Goal: Information Seeking & Learning: Compare options

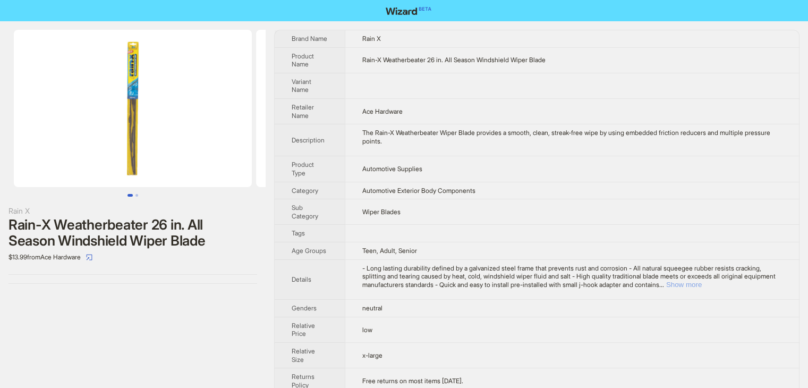
click at [701, 283] on button "Show more" at bounding box center [684, 284] width 36 height 8
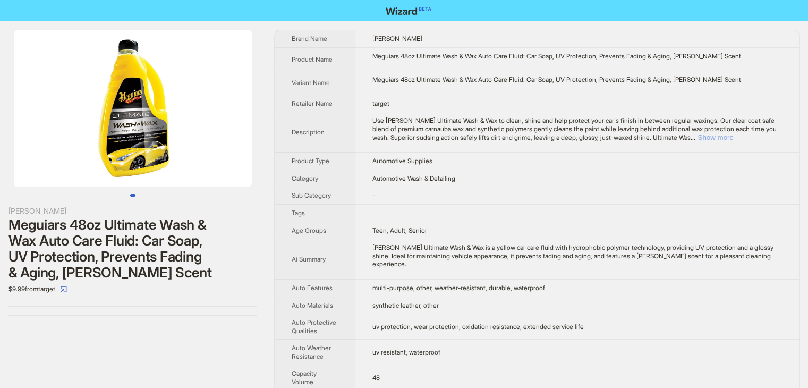
click at [733, 138] on button "Show more" at bounding box center [715, 137] width 36 height 8
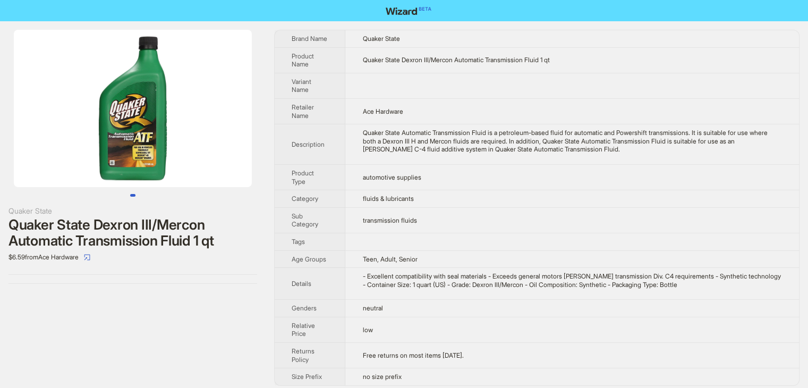
click at [630, 158] on td "Quaker State Automatic Transmission Fluid is a petroleum-based fluid for automa…" at bounding box center [571, 144] width 453 height 40
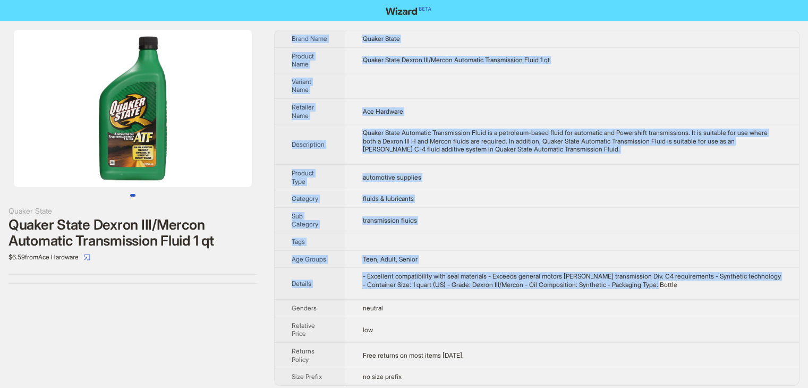
drag, startPoint x: 710, startPoint y: 294, endPoint x: 285, endPoint y: 38, distance: 496.4
click at [285, 38] on tbody "Brand Name Quaker State Product Name Quaker State Dexron III/Mercon Automatic T…" at bounding box center [537, 207] width 524 height 355
copy tbody "Brand Name Quaker State Product Name Quaker State Dexron III/Mercon Automatic T…"
click at [415, 87] on td at bounding box center [571, 85] width 453 height 25
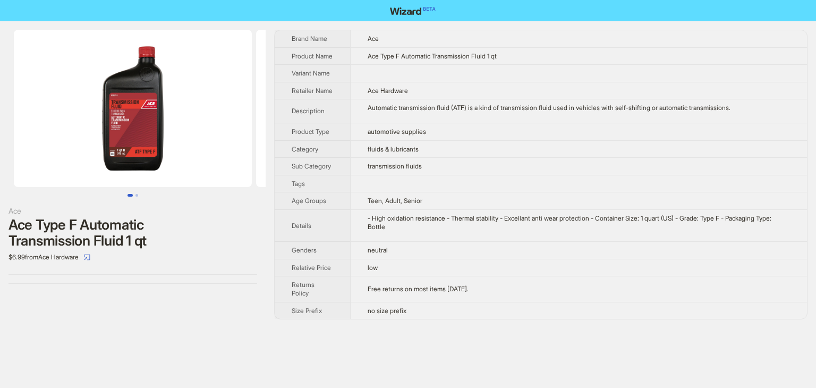
click at [555, 153] on td "fluids & lubricants" at bounding box center [578, 149] width 457 height 18
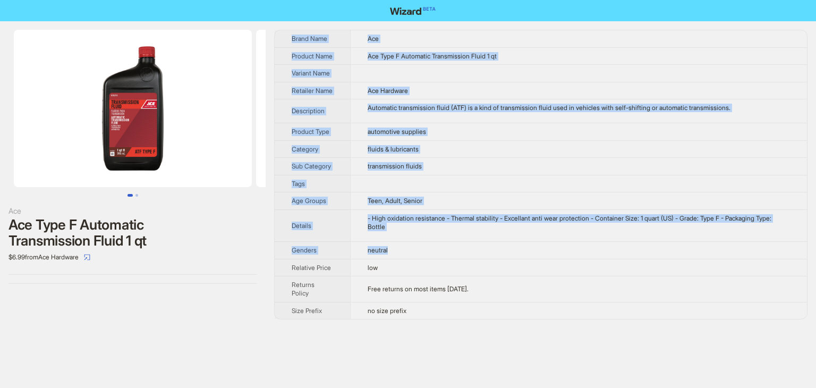
drag, startPoint x: 444, startPoint y: 264, endPoint x: 278, endPoint y: 32, distance: 284.7
click at [278, 32] on tbody "Brand Name Ace Product Name Ace Type F Automatic Transmission Fluid 1 qt Varian…" at bounding box center [541, 174] width 532 height 288
copy tbody "Brand Name Ace Product Name Ace Type F Automatic Transmission Fluid 1 qt Varian…"
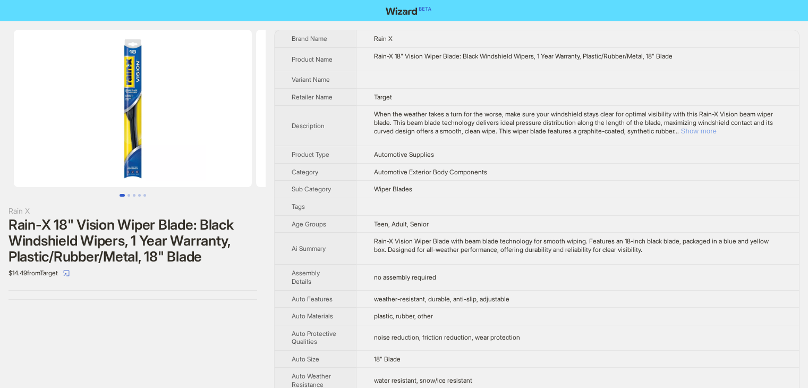
click at [716, 131] on button "Show more" at bounding box center [698, 131] width 36 height 8
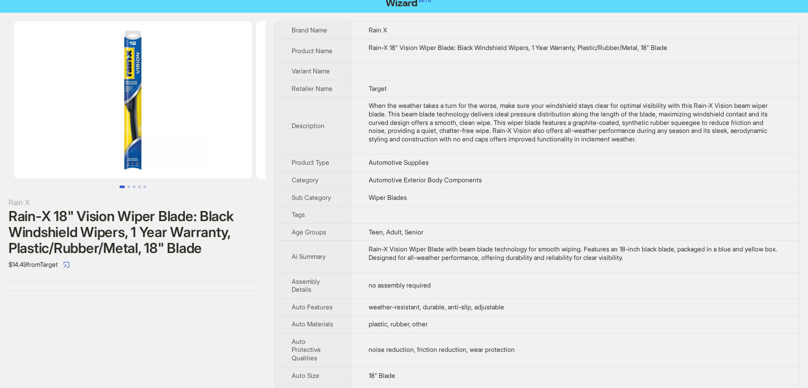
scroll to position [319, 0]
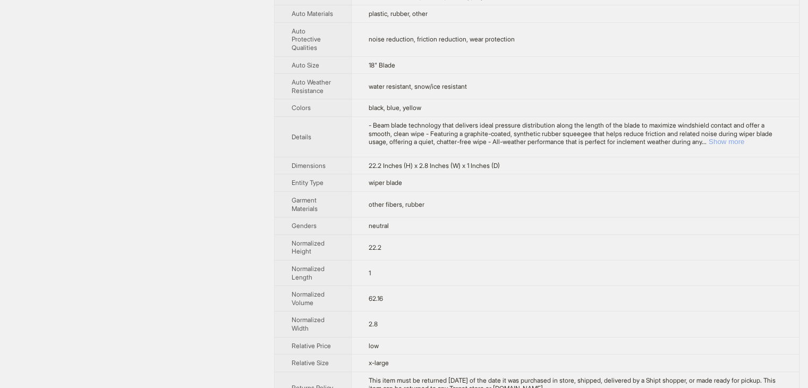
click at [744, 140] on button "Show more" at bounding box center [726, 142] width 36 height 8
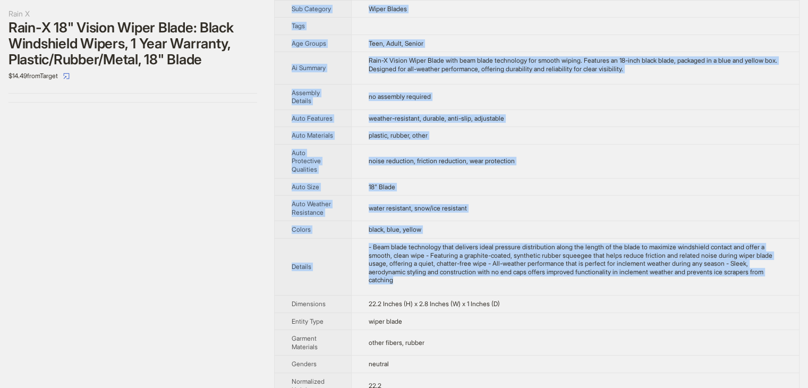
scroll to position [0, 0]
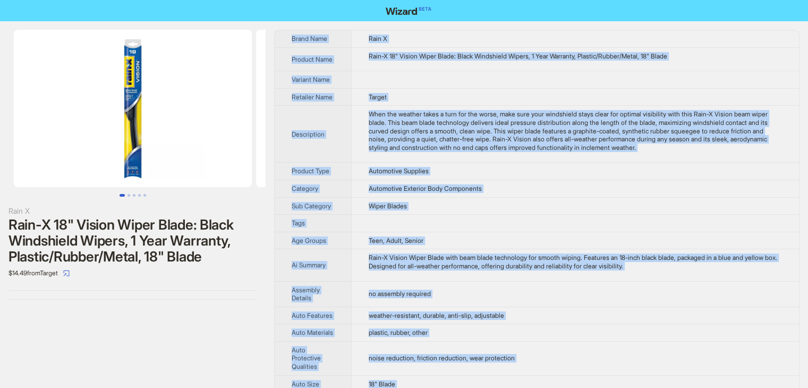
drag, startPoint x: 473, startPoint y: 234, endPoint x: 283, endPoint y: 36, distance: 274.9
copy tbody "Brand Name Rain X Product Name Rain-X 18" Vision Wiper Blade: Black Windshield …"
click at [561, 226] on td at bounding box center [575, 224] width 448 height 18
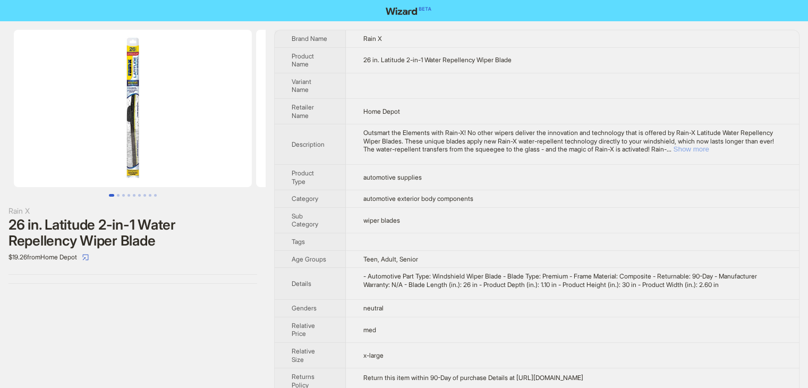
click at [708, 148] on button "Show more" at bounding box center [691, 149] width 36 height 8
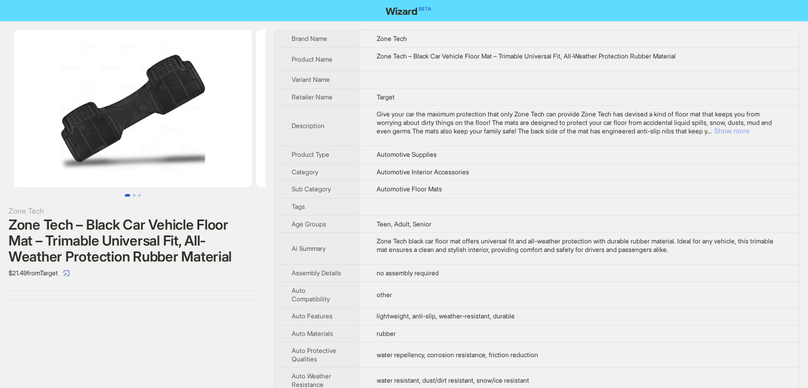
click at [749, 134] on button "Show more" at bounding box center [732, 131] width 36 height 8
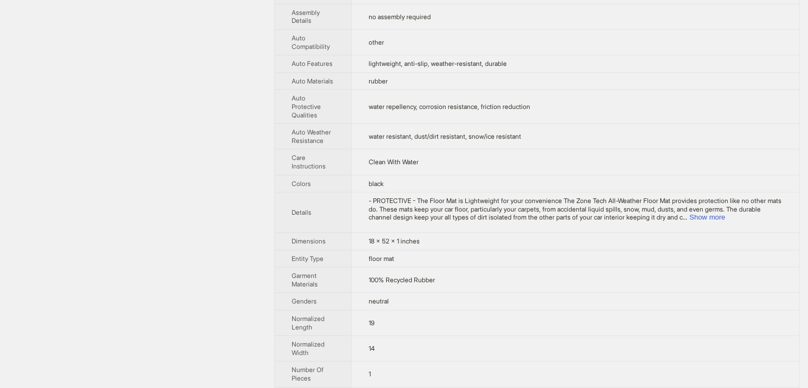
scroll to position [319, 0]
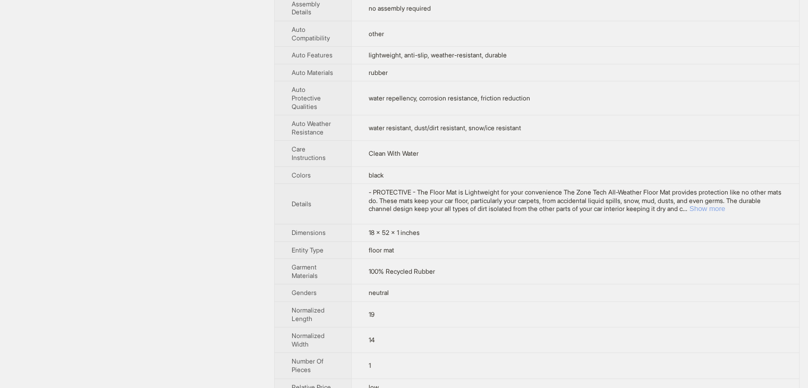
click at [725, 209] on button "Show more" at bounding box center [707, 208] width 36 height 8
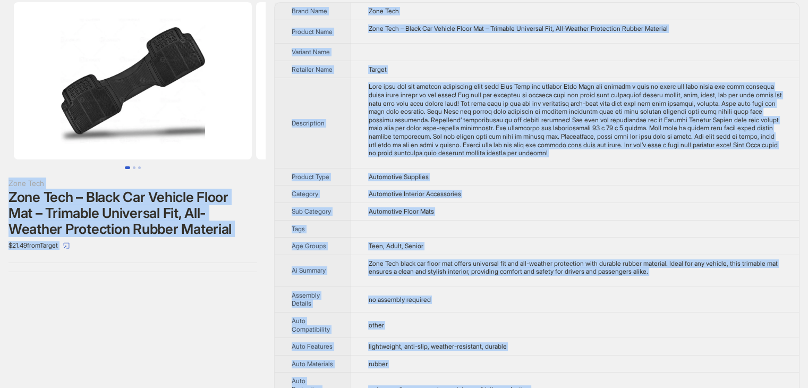
scroll to position [0, 0]
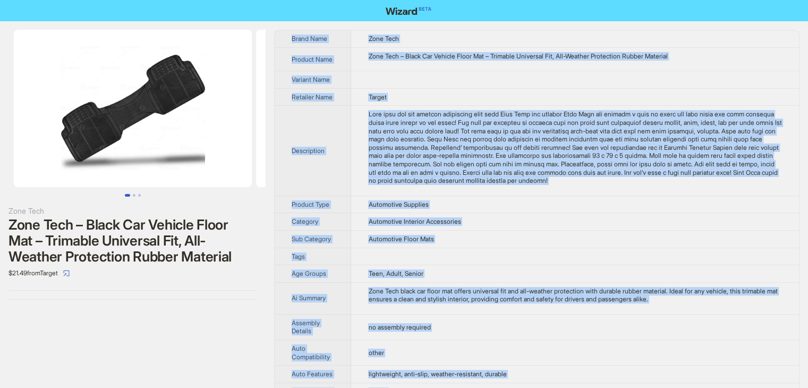
drag, startPoint x: 437, startPoint y: 270, endPoint x: 290, endPoint y: 36, distance: 276.7
copy tbody "Brand Name Zone Tech Product Name Zone Tech – Black Car Vehicle Floor Mat – Tri…"
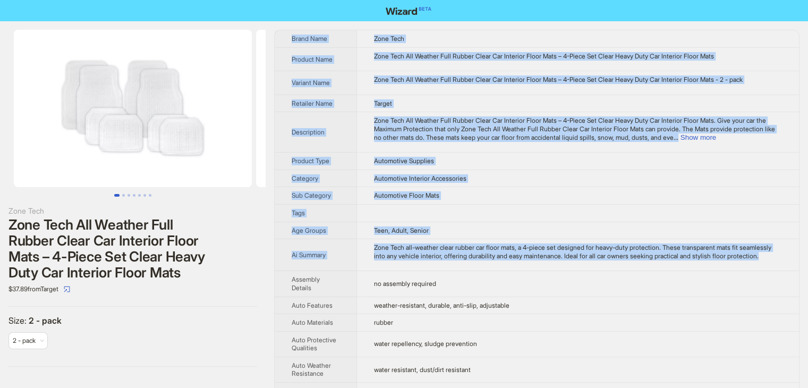
drag, startPoint x: 418, startPoint y: 270, endPoint x: 291, endPoint y: 32, distance: 269.2
copy tbody "Brand Name Zone Tech Product Name Zone Tech All Weather Full Rubber Clear Car I…"
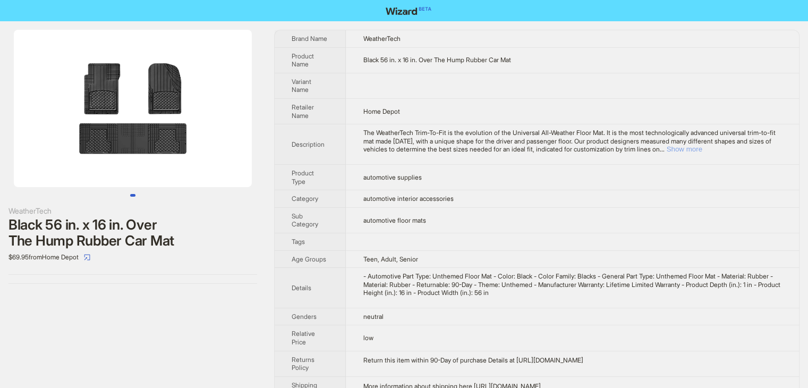
drag, startPoint x: 761, startPoint y: 147, endPoint x: 234, endPoint y: 249, distance: 537.0
click at [701, 147] on button "Show more" at bounding box center [684, 149] width 36 height 8
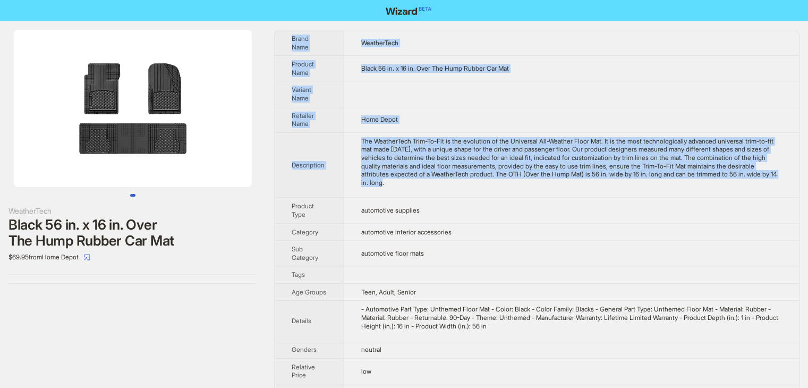
drag, startPoint x: 446, startPoint y: 175, endPoint x: 273, endPoint y: 33, distance: 222.9
click at [273, 33] on div "WeatherTech Black 56 in. x 16 in. Over The Hump Rubber Car Mat $69.95 from Home…" at bounding box center [404, 241] width 808 height 440
copy tbody "Brand Name WeatherTech Product Name Black 56 in. x 16 in. Over The Hump Rubber …"
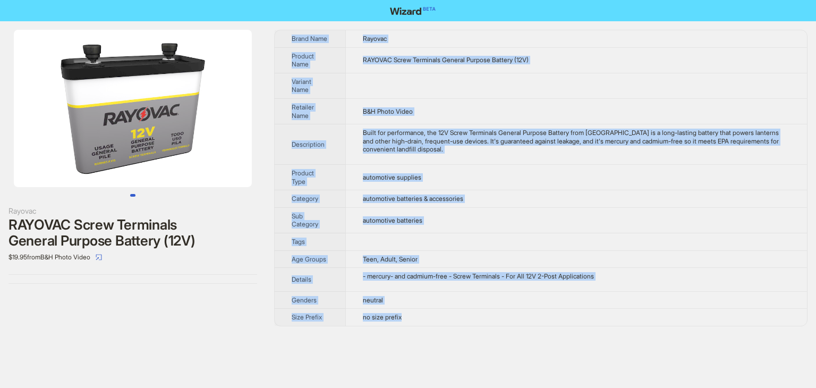
drag, startPoint x: 427, startPoint y: 320, endPoint x: 290, endPoint y: 28, distance: 322.3
click at [290, 28] on div "Rayovac RAYOVAC Screw Terminals General Purpose Battery (12V) $19.95 from B&H P…" at bounding box center [408, 177] width 816 height 313
copy tbody "Brand Name Rayovac Product Name RAYOVAC Screw Terminals General Purpose Battery…"
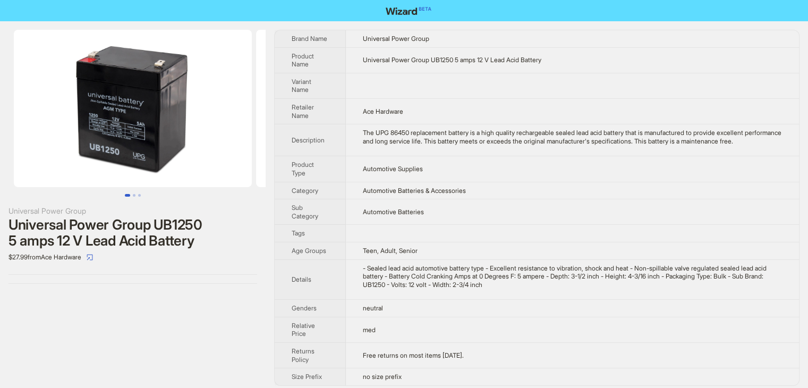
click at [560, 87] on td at bounding box center [572, 85] width 453 height 25
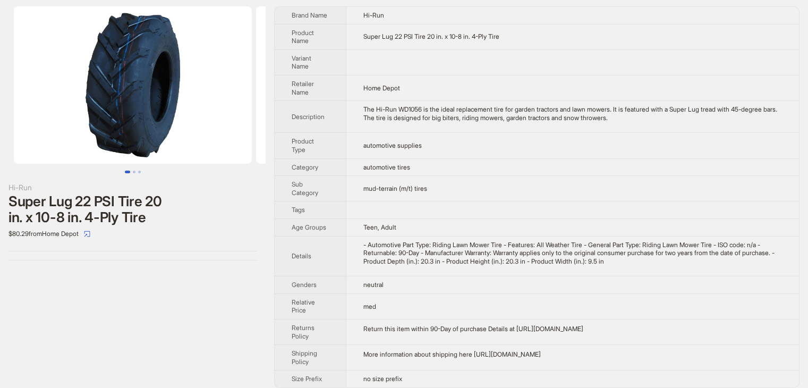
scroll to position [30, 0]
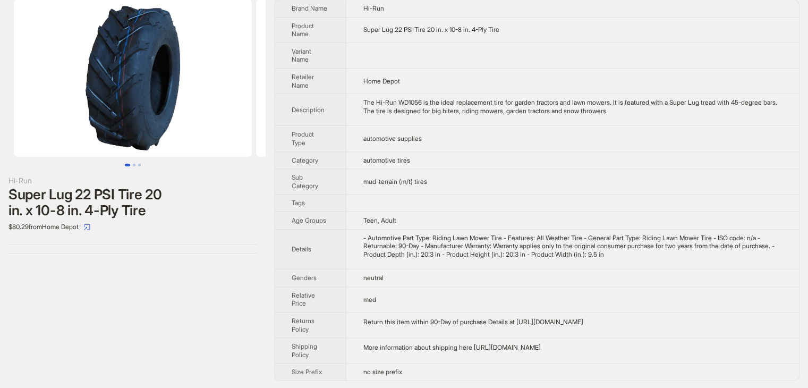
click at [431, 381] on div "Hi-Run Super Lug 22 PSI Tire 20 in. x 10-8 in. 4-Ply Tire $80.29 from Home Depo…" at bounding box center [404, 190] width 808 height 398
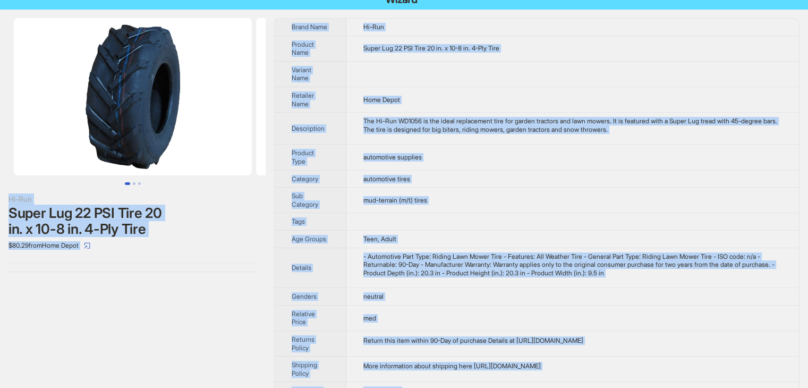
scroll to position [0, 0]
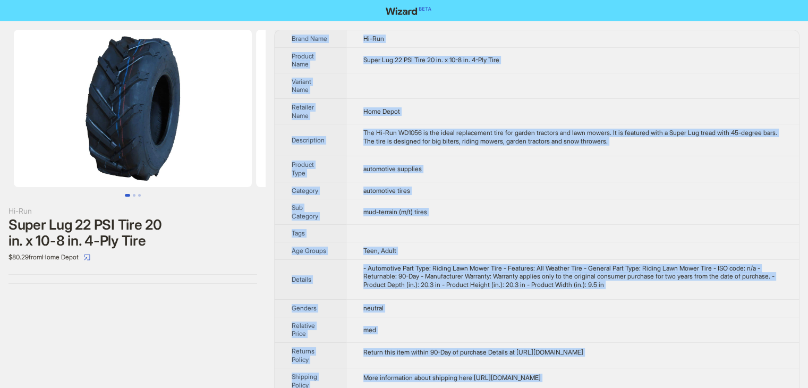
drag, startPoint x: 425, startPoint y: 370, endPoint x: 279, endPoint y: 39, distance: 361.6
click at [279, 39] on tbody "Brand Name Hi-Run Product Name Super Lug 22 PSI Tire 20 in. x 10-8 in. 4-Ply Ti…" at bounding box center [537, 220] width 524 height 380
copy tbody "Brand Name Hi-Run Product Name Super Lug 22 PSI Tire 20 in. x 10-8 in. 4-Ply Ti…"
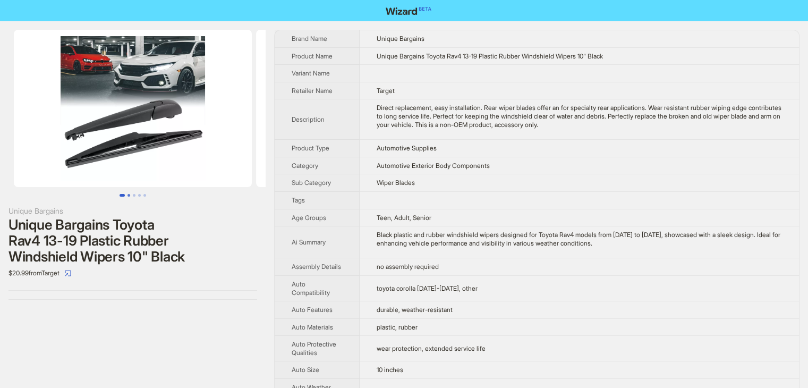
click at [127, 196] on button "Go to slide 2" at bounding box center [128, 195] width 3 height 3
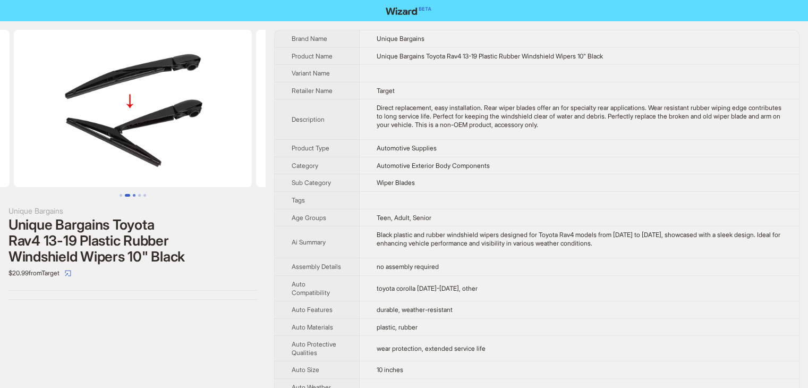
click at [133, 195] on button "Go to slide 3" at bounding box center [134, 195] width 3 height 3
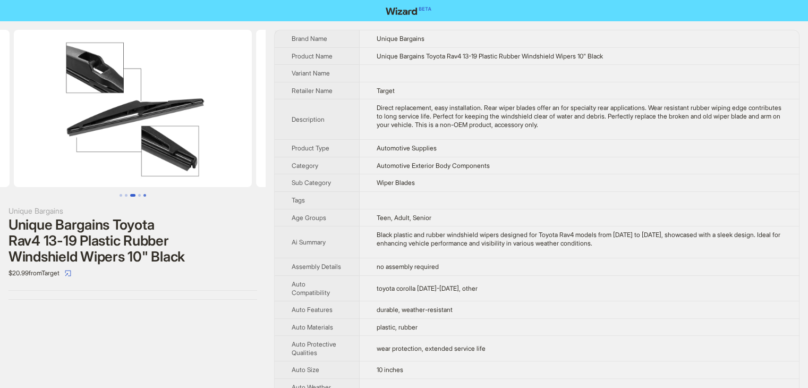
click at [145, 195] on button "Go to slide 5" at bounding box center [144, 195] width 3 height 3
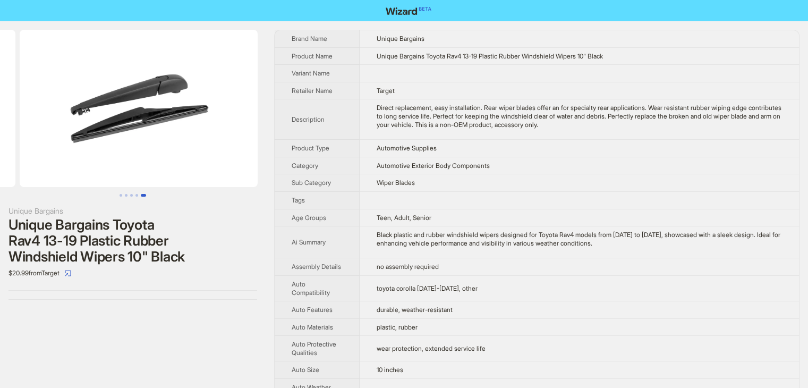
scroll to position [0, 969]
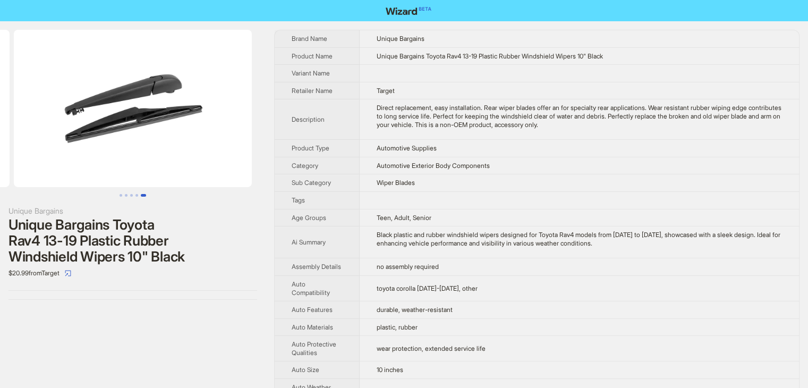
click at [657, 150] on td "Automotive Supplies" at bounding box center [578, 149] width 439 height 18
click at [379, 55] on span "Unique Bargains Toyota Rav4 13-19 Plastic Rubber Windshield Wipers 10" Black" at bounding box center [489, 56] width 226 height 8
click at [538, 67] on td at bounding box center [578, 74] width 439 height 18
drag, startPoint x: 532, startPoint y: 54, endPoint x: 585, endPoint y: 58, distance: 53.3
click at [585, 58] on span "Unique Bargains Toyota Rav4 13-19 Plastic Rubber Windshield Wipers 10" Black" at bounding box center [489, 56] width 226 height 8
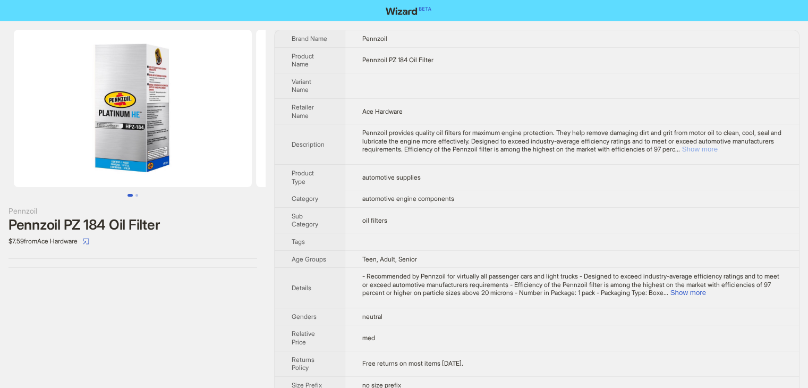
click at [717, 149] on button "Show more" at bounding box center [700, 149] width 36 height 8
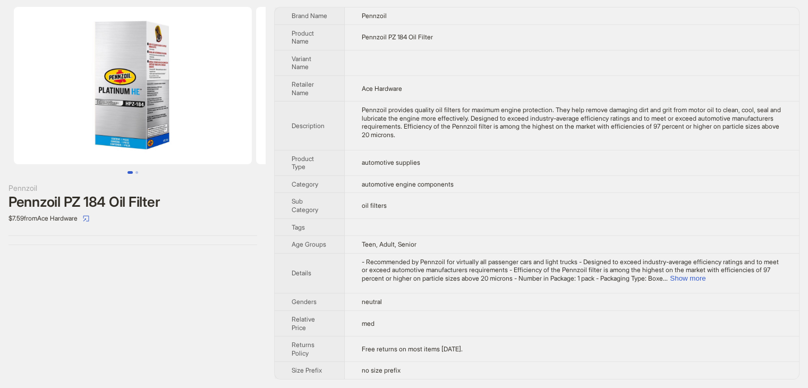
scroll to position [30, 0]
click at [705, 274] on button "Show more" at bounding box center [688, 278] width 36 height 8
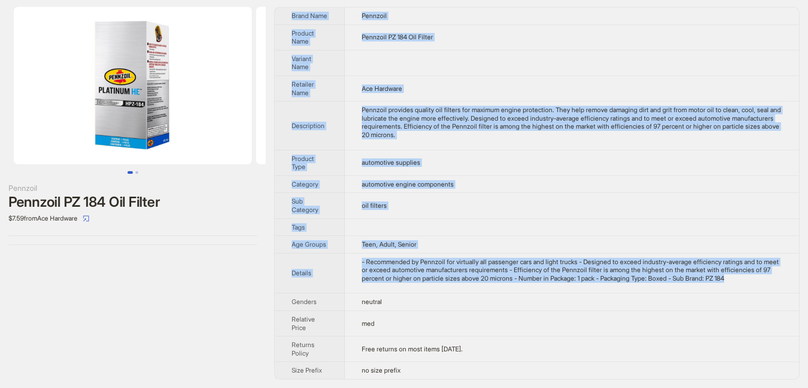
scroll to position [0, 0]
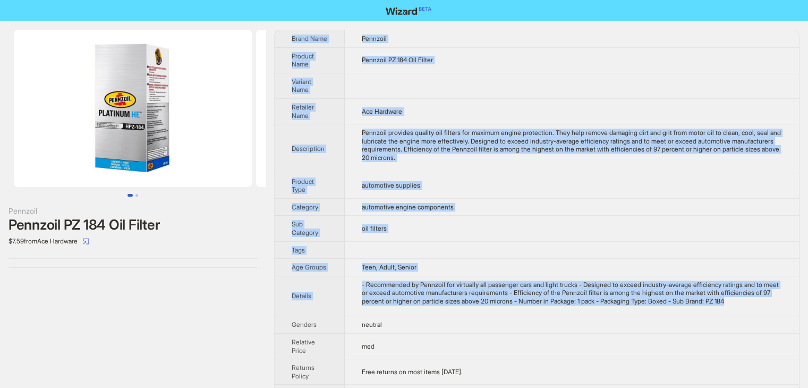
drag, startPoint x: 408, startPoint y: 292, endPoint x: 285, endPoint y: 37, distance: 283.1
click at [285, 37] on tbody "Brand Name Pennzoil Product Name Pennzoil PZ 184 Oil Filter Variant Name Retail…" at bounding box center [537, 215] width 524 height 371
copy tbody "Brand Name Pennzoil Product Name Pennzoil PZ 184 Oil Filter Variant Name Retail…"
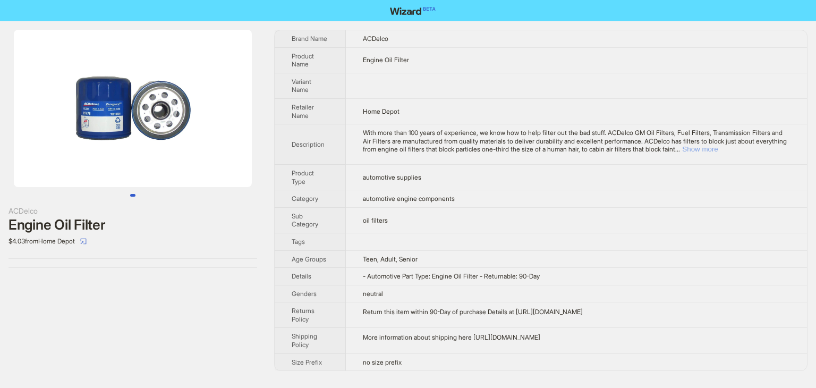
click at [717, 150] on button "Show more" at bounding box center [700, 149] width 36 height 8
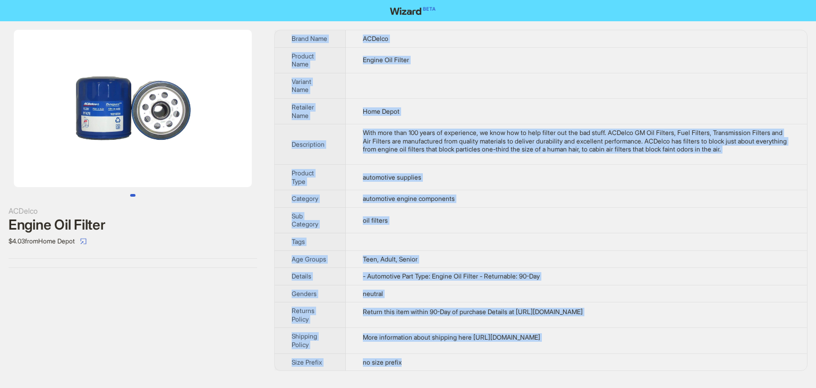
drag, startPoint x: 419, startPoint y: 369, endPoint x: 285, endPoint y: 37, distance: 357.4
click at [285, 37] on tbody "Brand Name ACDelco Product Name Engine Oil Filter Variant Name Retailer Name Ho…" at bounding box center [541, 200] width 532 height 340
copy tbody "Brand Name ACDelco Product Name Engine Oil Filter Variant Name Retailer Name Ho…"
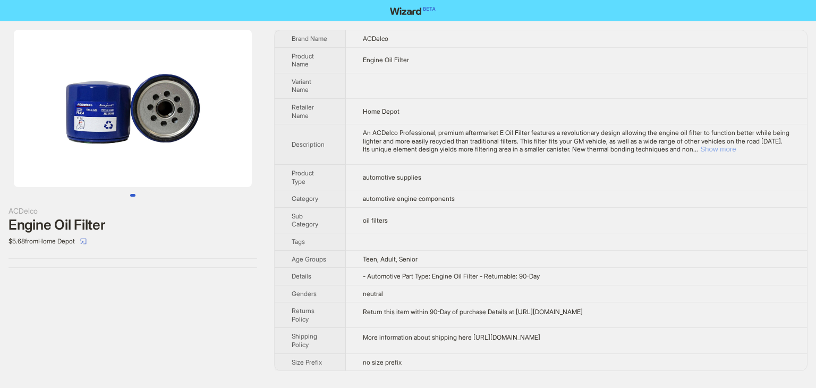
click at [735, 148] on button "Show more" at bounding box center [718, 149] width 36 height 8
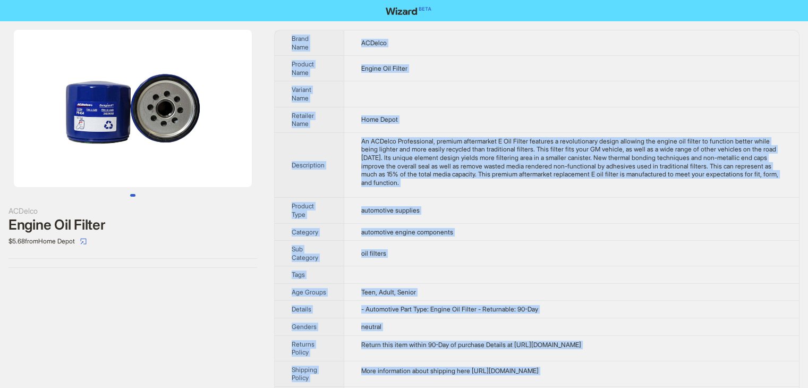
drag, startPoint x: 427, startPoint y: 372, endPoint x: 290, endPoint y: 37, distance: 362.5
click at [290, 37] on tbody "Brand Name ACDelco Product Name Engine Oil Filter Variant Name Retailer Name Ho…" at bounding box center [537, 216] width 524 height 373
copy tbody "Brand Name ACDelco Product Name Engine Oil Filter Variant Name Retailer Name Ho…"
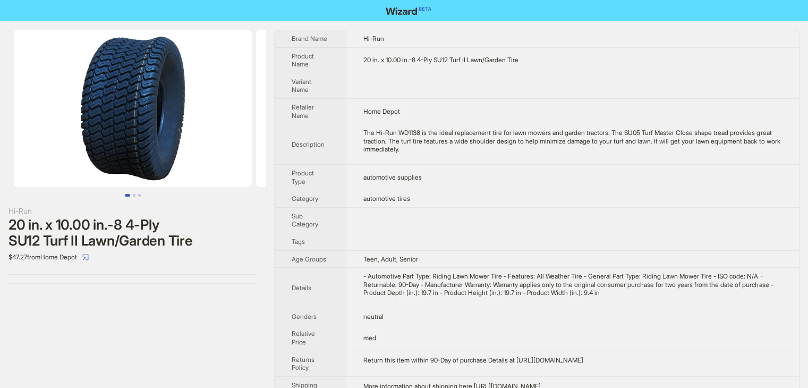
click at [605, 58] on td "20 in. x 10.00 in.-8 4-Ply SU12 Turf II Lawn/Garden Tire" at bounding box center [572, 59] width 452 height 25
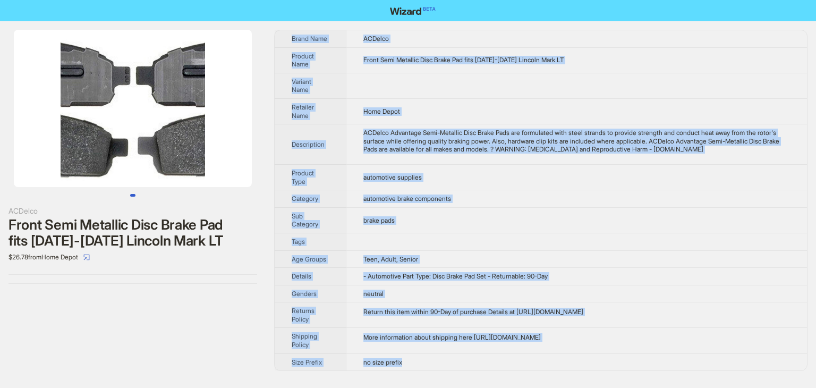
drag, startPoint x: 430, startPoint y: 366, endPoint x: 287, endPoint y: 33, distance: 362.5
click at [287, 33] on tbody "Brand Name ACDelco Product Name Front Semi Metallic Disc Brake Pad fits 2006-20…" at bounding box center [541, 200] width 532 height 340
copy tbody "Brand Name ACDelco Product Name Front Semi Metallic Disc Brake Pad fits 2006-20…"
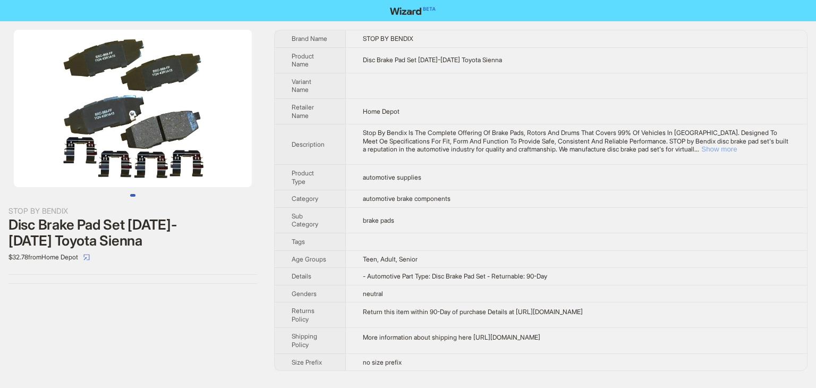
click at [737, 146] on button "Show more" at bounding box center [719, 149] width 36 height 8
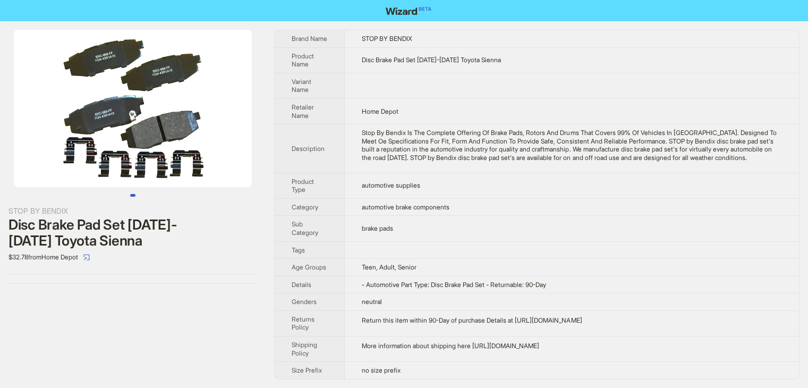
scroll to position [6, 0]
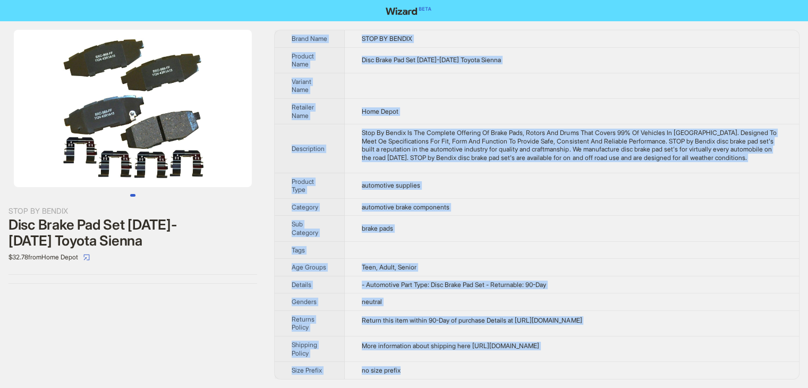
drag, startPoint x: 418, startPoint y: 371, endPoint x: 280, endPoint y: 30, distance: 367.8
click at [280, 30] on tbody "Brand Name STOP BY BENDIX Product Name Disc Brake Pad Set 2004-2005 Toyota Sien…" at bounding box center [537, 204] width 524 height 348
copy tbody "Brand Name STOP BY BENDIX Product Name Disc Brake Pad Set 2004-2005 Toyota Sien…"
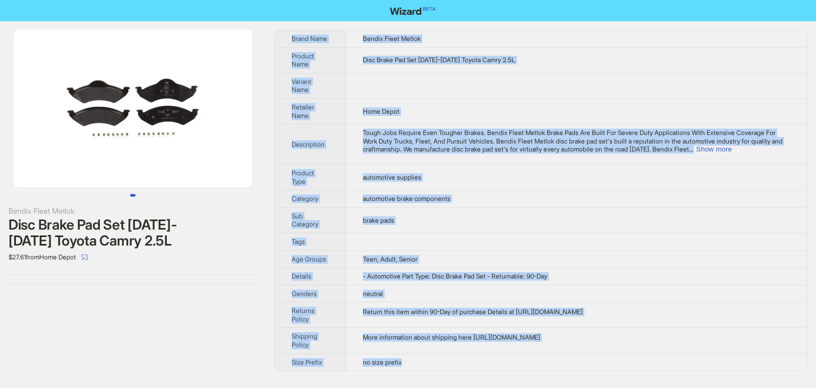
drag, startPoint x: 421, startPoint y: 362, endPoint x: 285, endPoint y: 42, distance: 347.4
click at [285, 42] on tbody "Brand Name Bendix Fleet Metlok Product Name Disc Brake Pad Set 2012-2017 Toyota…" at bounding box center [541, 200] width 532 height 340
copy tbody "Brand Name Bendix Fleet Metlok Product Name Disc Brake Pad Set 2012-2017 Toyota…"
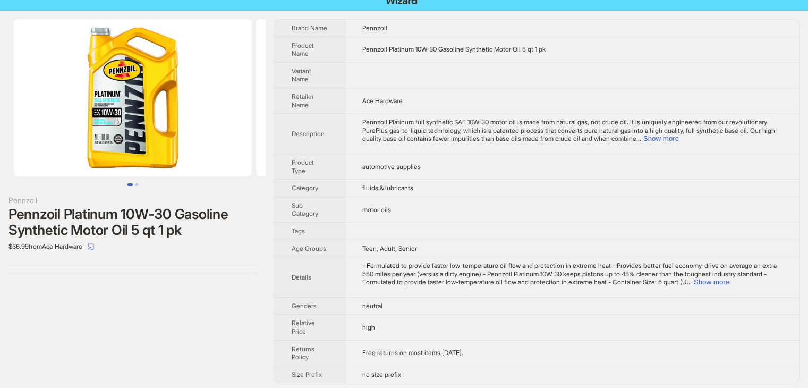
scroll to position [13, 0]
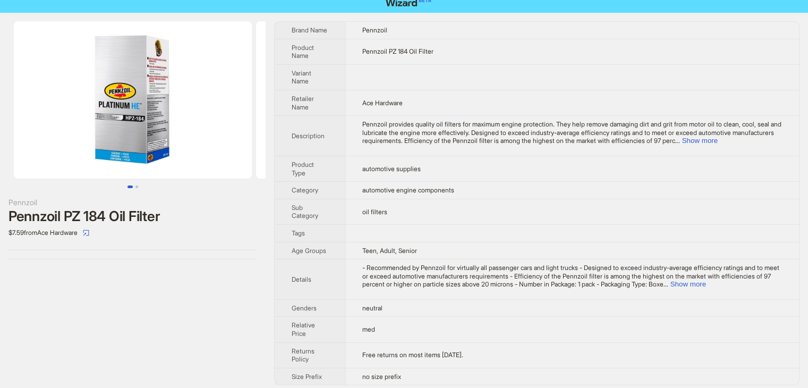
scroll to position [13, 0]
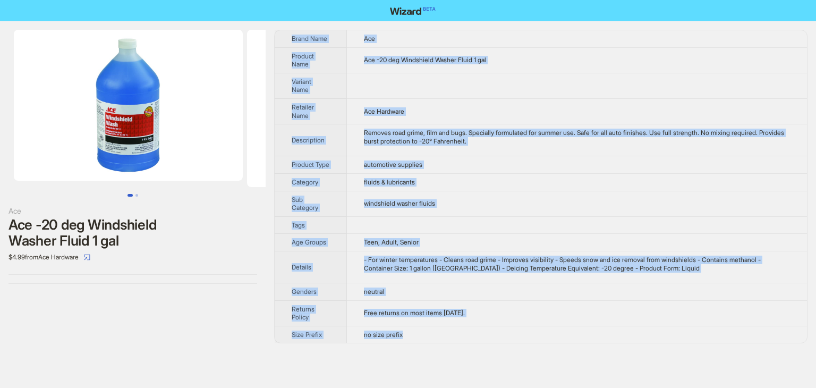
drag, startPoint x: 448, startPoint y: 348, endPoint x: 288, endPoint y: 24, distance: 361.2
click at [288, 24] on div "Ace Ace -20 deg Windshield Washer Fluid 1 gal $4.99 from Ace Hardware Brand Nam…" at bounding box center [408, 186] width 816 height 330
copy tbody "Brand Name Ace Product Name Ace -20 deg Windshield Washer Fluid 1 gal Variant N…"
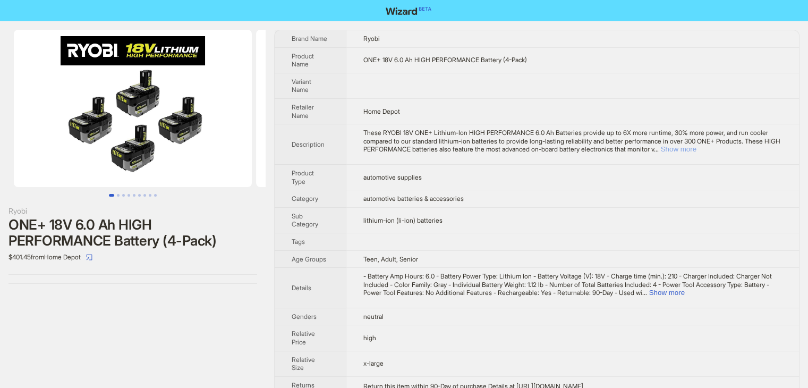
click at [696, 145] on button "Show more" at bounding box center [679, 149] width 36 height 8
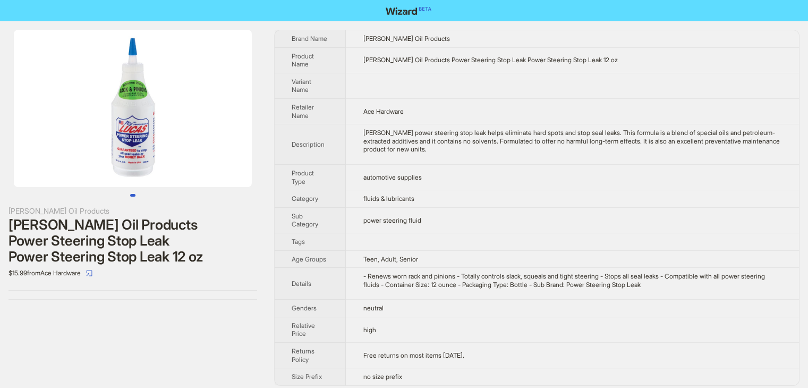
scroll to position [5, 0]
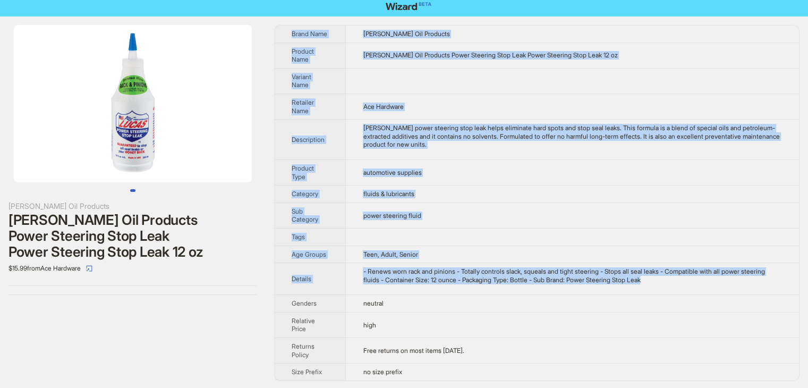
drag, startPoint x: 697, startPoint y: 285, endPoint x: 282, endPoint y: 31, distance: 486.2
click at [282, 31] on tbody "Brand Name Lucas Oil Products Product Name Lucas Oil Products Power Steering St…" at bounding box center [537, 202] width 524 height 355
copy tbody "Brand Name Lucas Oil Products Product Name Lucas Oil Products Power Steering St…"
click at [532, 96] on td "Ace Hardware" at bounding box center [572, 105] width 453 height 25
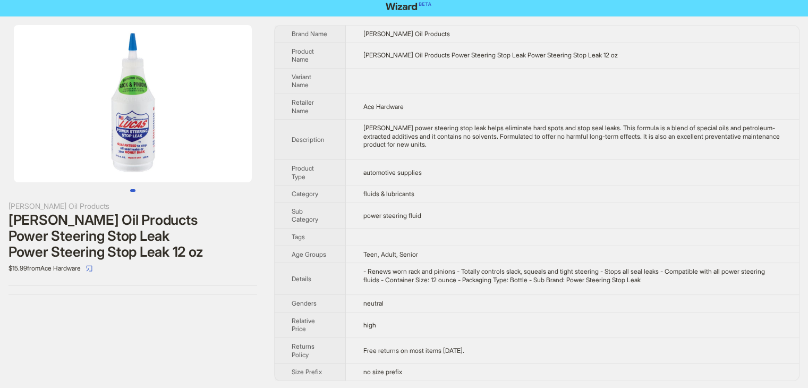
click at [533, 96] on td "Ace Hardware" at bounding box center [572, 105] width 453 height 25
click at [157, 150] on img at bounding box center [133, 103] width 238 height 157
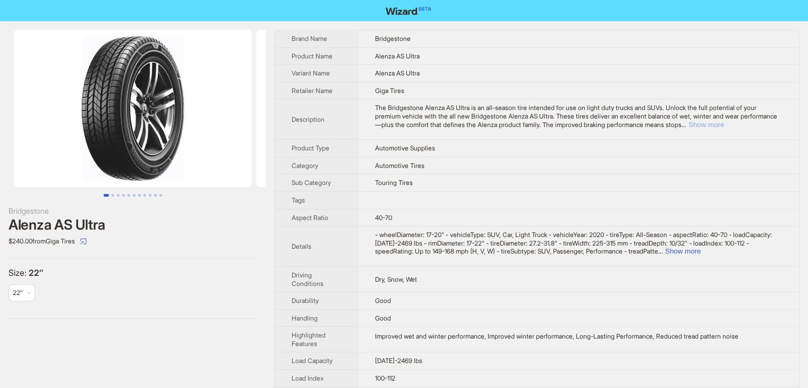
click at [724, 124] on button "Show more" at bounding box center [706, 125] width 36 height 8
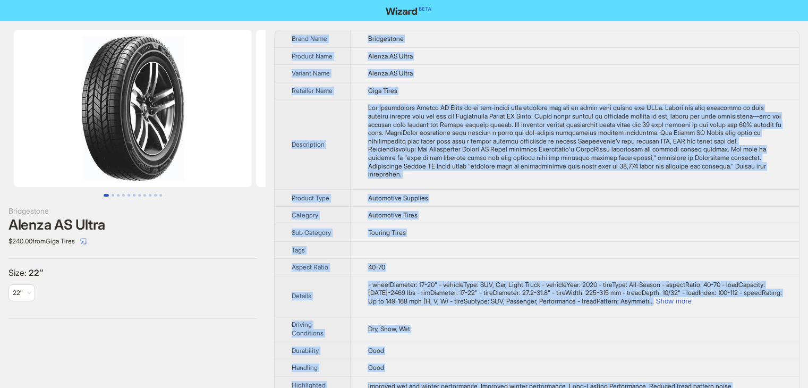
drag, startPoint x: 401, startPoint y: 367, endPoint x: 289, endPoint y: 35, distance: 351.3
copy tbody "Brand Name Bridgestone Product Name Alenza AS Ultra Variant Name Alenza AS Ultr…"
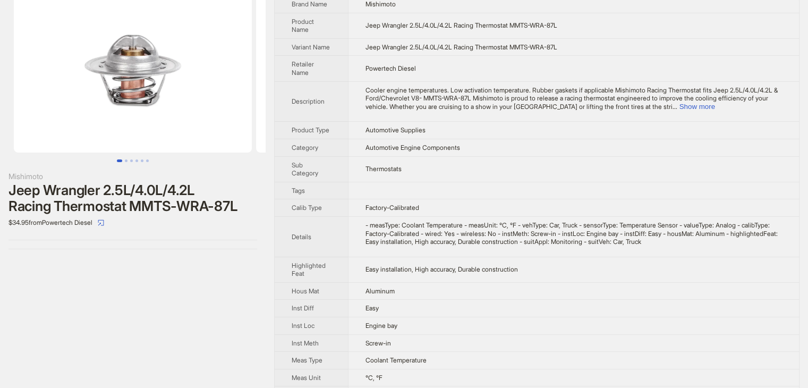
scroll to position [53, 0]
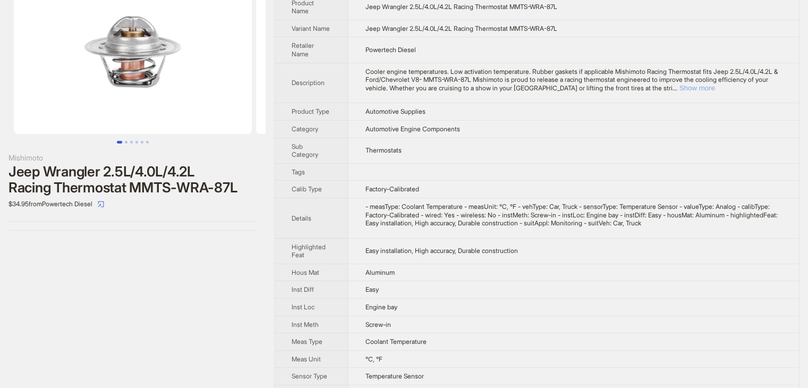
click at [715, 92] on button "Show more" at bounding box center [697, 88] width 36 height 8
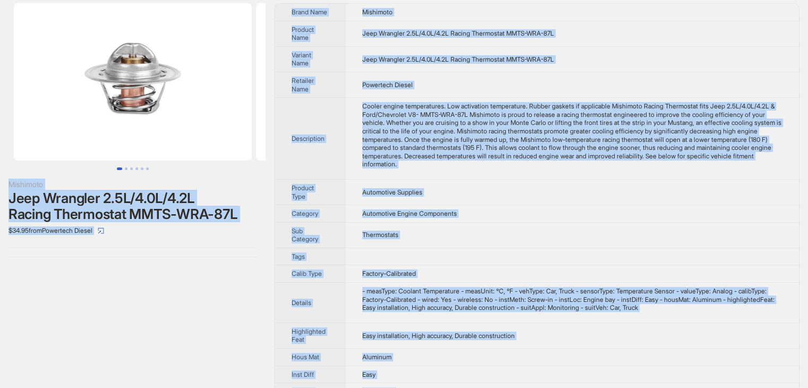
scroll to position [0, 0]
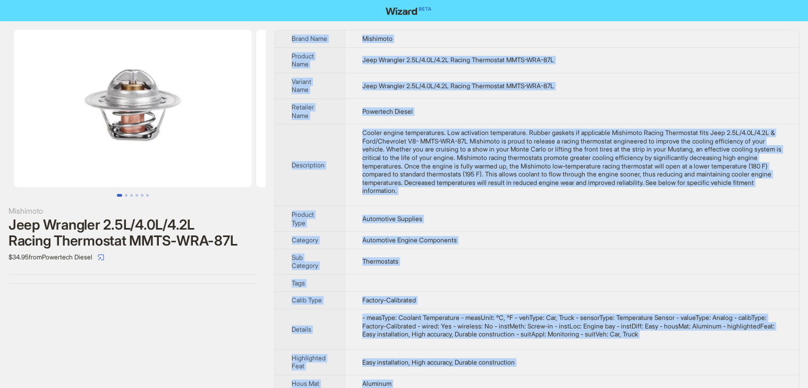
drag, startPoint x: 391, startPoint y: 374, endPoint x: 290, endPoint y: 35, distance: 353.5
click at [290, 35] on tbody "Brand Name Mishimoto Product Name Jeep Wrangler 2.5L/4.0L/4.2L Racing Thermosta…" at bounding box center [537, 314] width 524 height 569
copy tbody "Brand Name Mishimoto Product Name Jeep Wrangler 2.5L/4.0L/4.2L Racing Thermosta…"
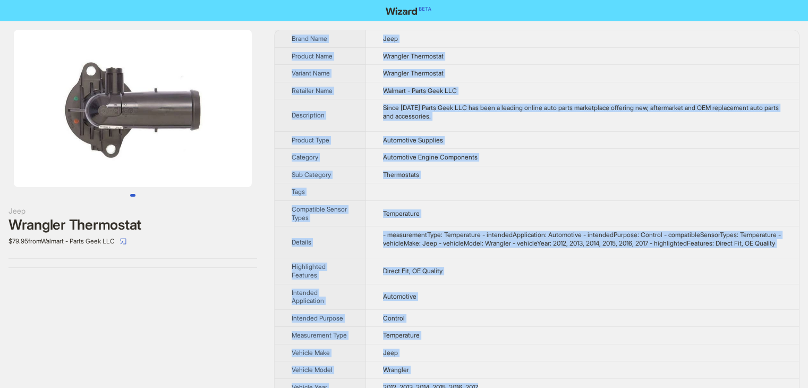
drag, startPoint x: 502, startPoint y: 372, endPoint x: 292, endPoint y: 26, distance: 405.1
click at [292, 26] on div "Jeep Wrangler Thermostat $79.95 from Walmart - Parts Geek LLC Brand Name Jeep P…" at bounding box center [404, 212] width 808 height 383
copy tbody "Brand Name Jeep Product Name Wrangler Thermostat Variant Name Wrangler Thermost…"
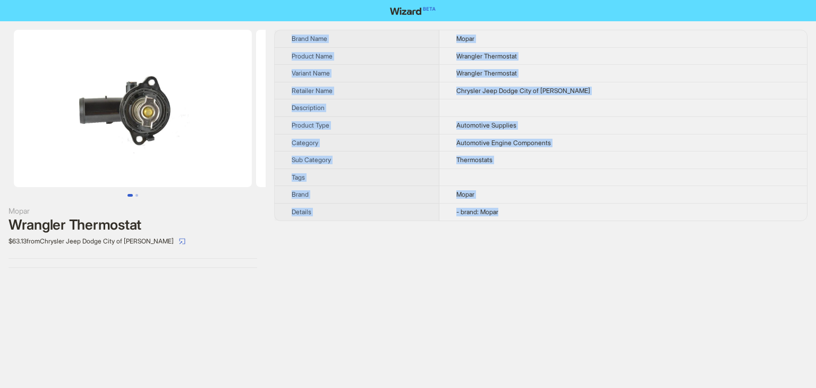
drag, startPoint x: 527, startPoint y: 209, endPoint x: 286, endPoint y: 27, distance: 302.6
click at [286, 27] on div "Mopar Wrangler Thermostat $63.13 from Chrysler Jeep Dodge City of [PERSON_NAME]…" at bounding box center [408, 148] width 816 height 255
copy tbody "Brand Name Mopar Product Name Wrangler Thermostat Variant Name Wrangler Thermos…"
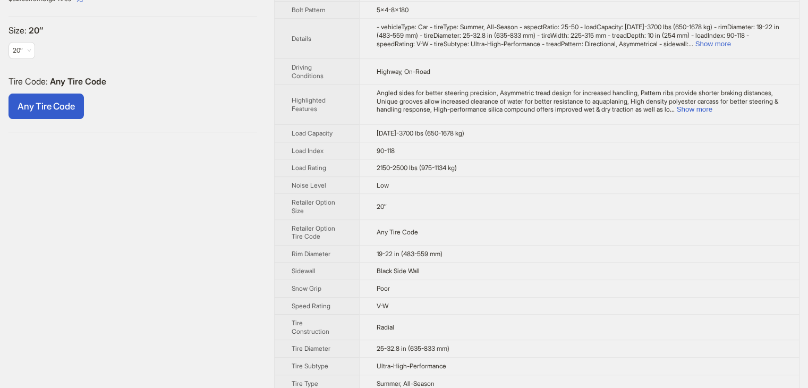
scroll to position [106, 0]
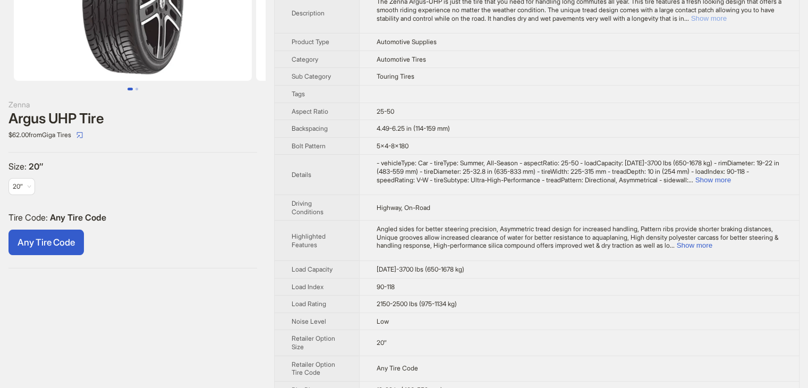
click at [726, 20] on button "Show more" at bounding box center [709, 18] width 36 height 8
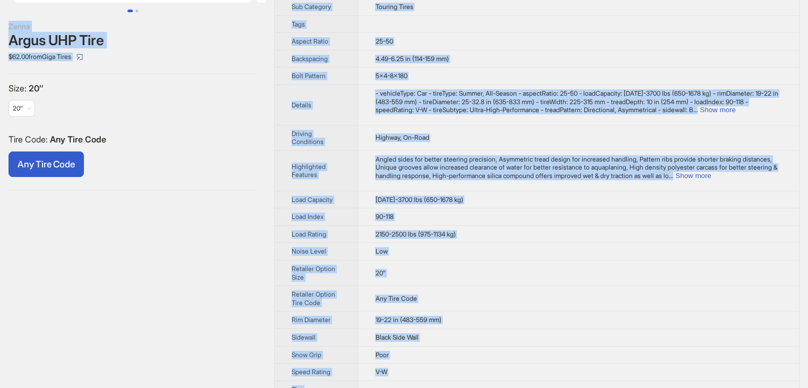
scroll to position [0, 0]
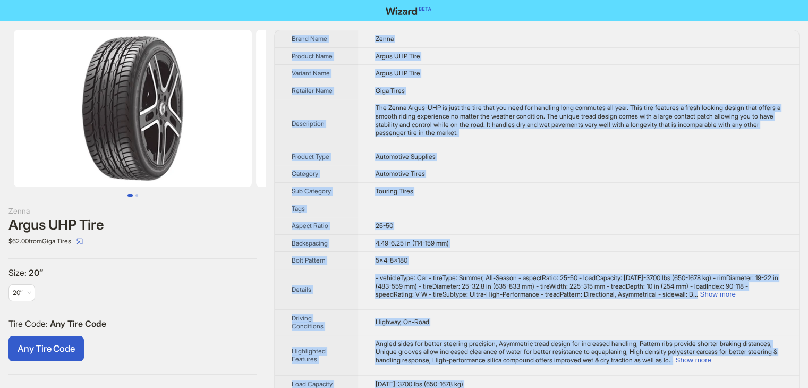
drag, startPoint x: 455, startPoint y: 369, endPoint x: 286, endPoint y: 39, distance: 370.5
copy tbody "Brand Name Zenna Product Name Argus UHP Tire Variant Name Argus UHP Tire Retail…"
click at [467, 72] on td "Argus UHP Tire" at bounding box center [578, 74] width 441 height 18
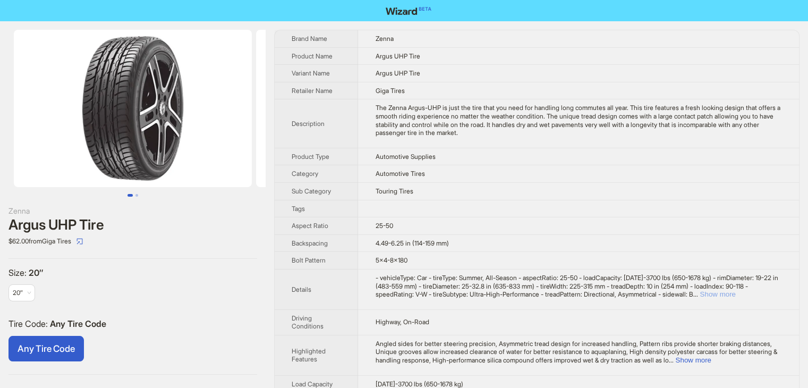
click at [735, 293] on button "Show more" at bounding box center [717, 294] width 36 height 8
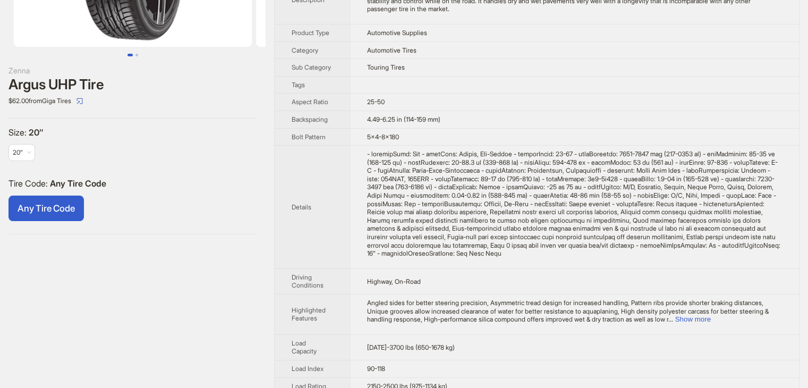
scroll to position [159, 0]
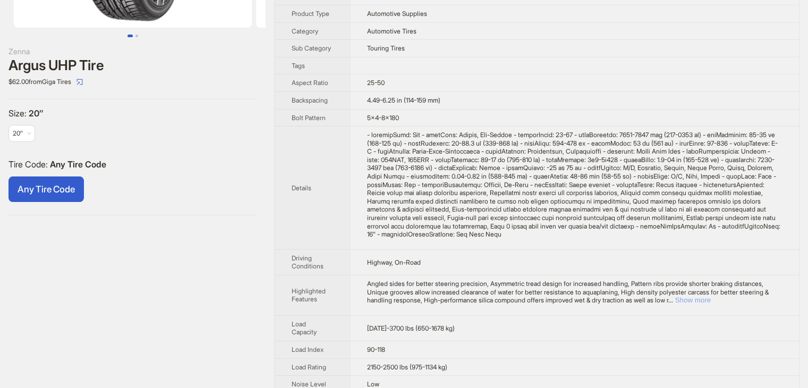
click at [710, 297] on button "Show more" at bounding box center [693, 300] width 36 height 8
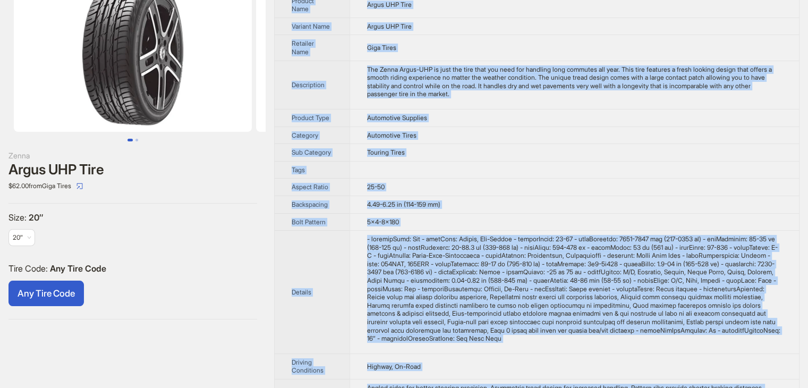
scroll to position [0, 0]
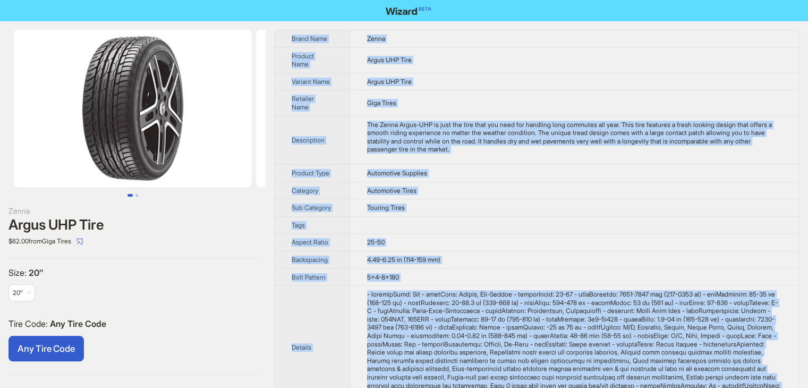
drag, startPoint x: 718, startPoint y: 318, endPoint x: 284, endPoint y: 31, distance: 520.8
copy tbody "Brand Name Zenna Product Name Argus UHP Tire Variant Name Argus UHP Tire Retail…"
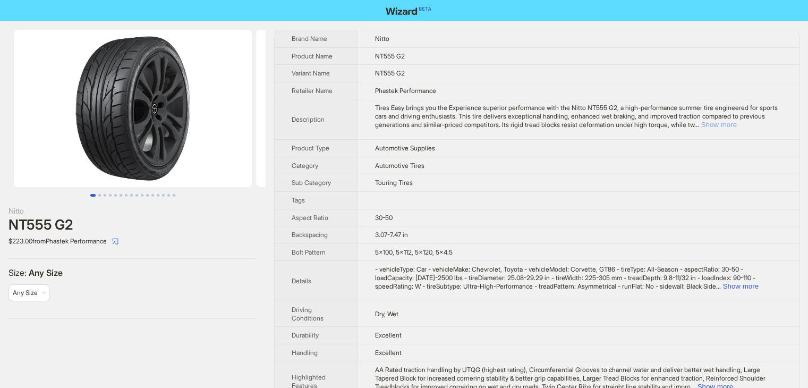
click at [736, 126] on button "Show more" at bounding box center [718, 125] width 36 height 8
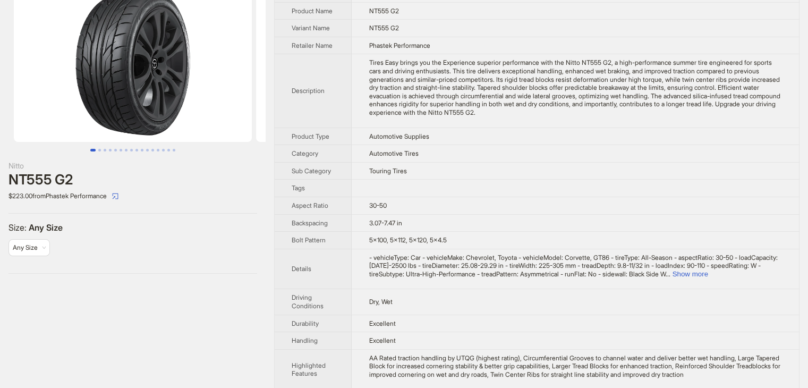
scroll to position [106, 0]
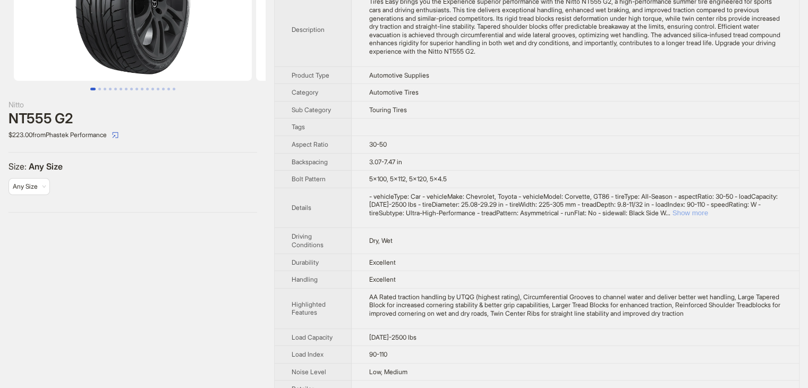
click at [707, 213] on button "Show more" at bounding box center [690, 213] width 36 height 8
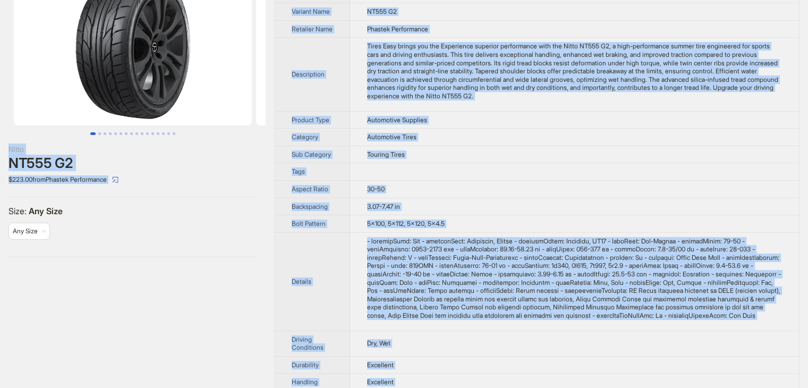
scroll to position [0, 0]
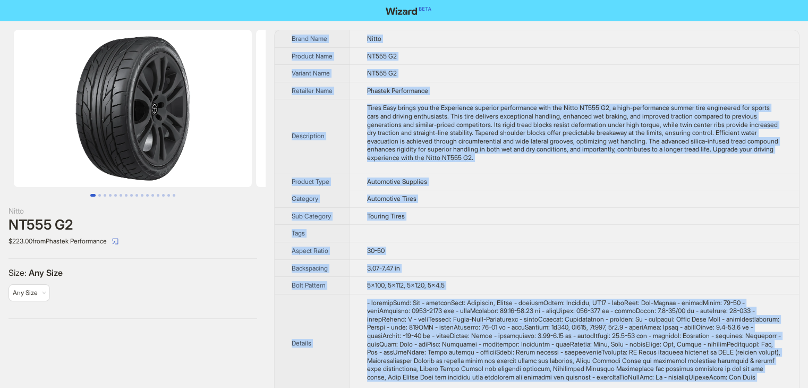
drag, startPoint x: 415, startPoint y: 371, endPoint x: 286, endPoint y: 32, distance: 362.7
copy tbody "Brand Name Nitto Product Name NT555 G2 Variant Name NT555 G2 Retailer Name Phas…"
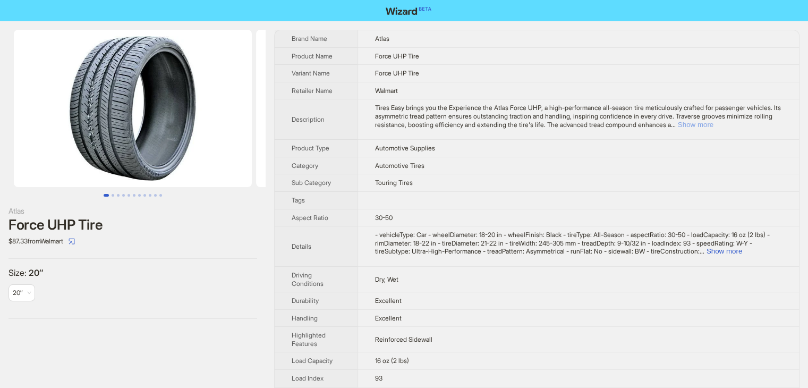
drag, startPoint x: 765, startPoint y: 121, endPoint x: 761, endPoint y: 129, distance: 8.6
click at [713, 121] on button "Show more" at bounding box center [696, 125] width 36 height 8
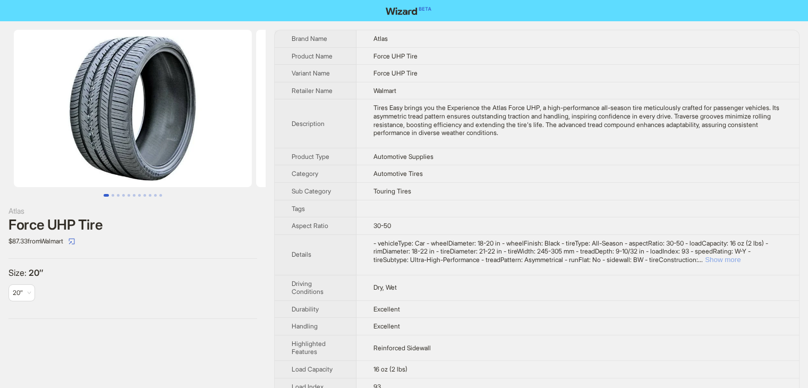
click at [740, 262] on button "Show more" at bounding box center [723, 259] width 36 height 8
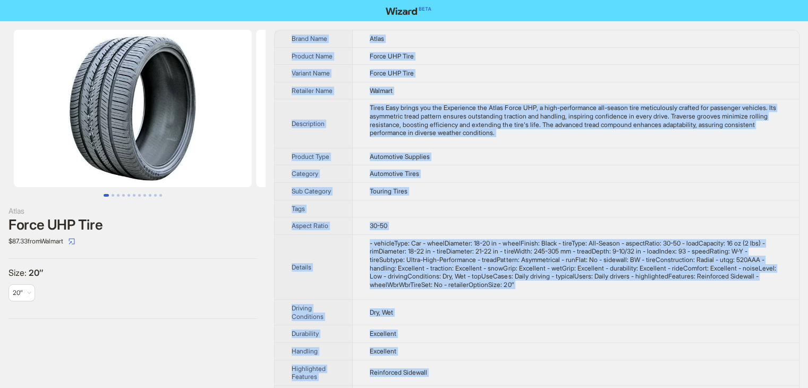
drag, startPoint x: 393, startPoint y: 374, endPoint x: 283, endPoint y: 30, distance: 360.7
copy tbody "Brand Name Atlas Product Name Force UHP Tire Variant Name Force UHP Tire Retail…"
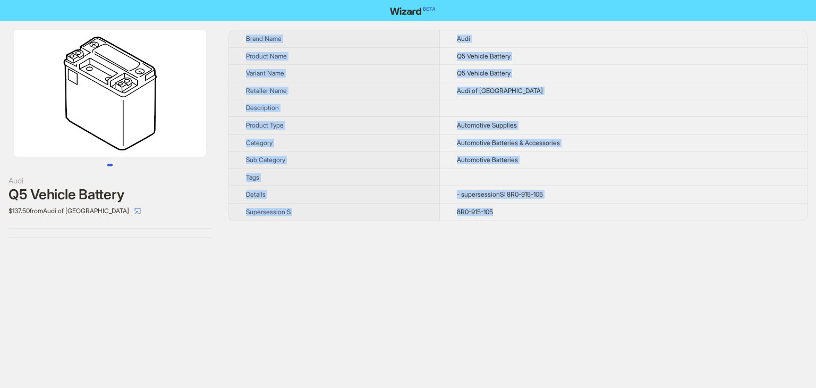
drag, startPoint x: 523, startPoint y: 211, endPoint x: 236, endPoint y: 23, distance: 342.1
click at [236, 23] on div "Audi Q5 Vehicle Battery $137.50 from Audi of Birmingham Brand Name Audi Product…" at bounding box center [408, 133] width 816 height 225
copy tbody "Brand Name Audi Product Name Q5 Vehicle Battery Variant Name Q5 Vehicle Battery…"
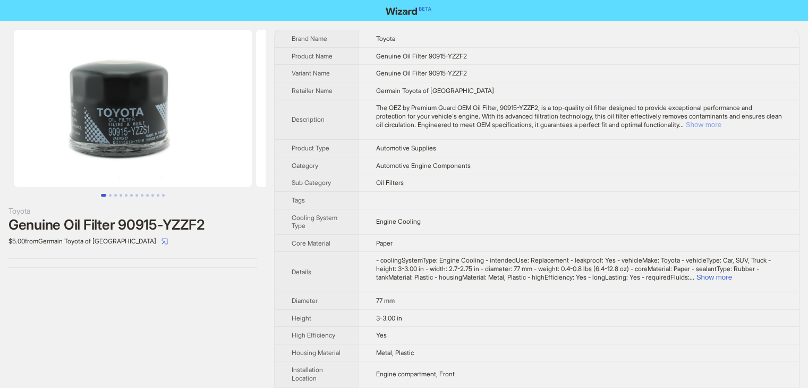
click at [721, 125] on button "Show more" at bounding box center [704, 125] width 36 height 8
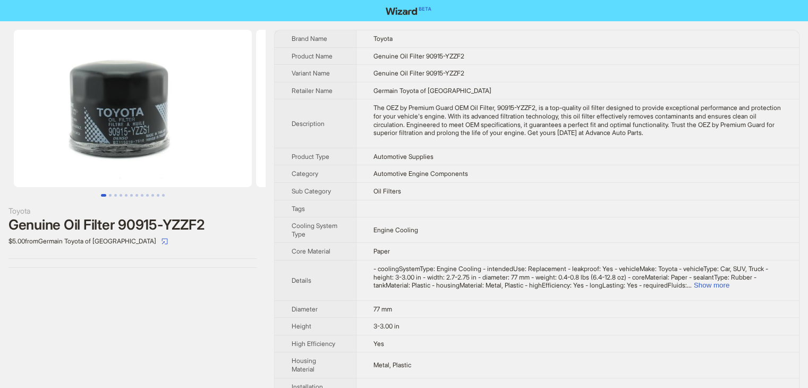
click at [760, 288] on td "- coolingSystemType: Engine Cooling - intendedUse: Replacement - leakproof: Yes…" at bounding box center [577, 280] width 443 height 40
click at [729, 285] on button "Show more" at bounding box center [712, 285] width 36 height 8
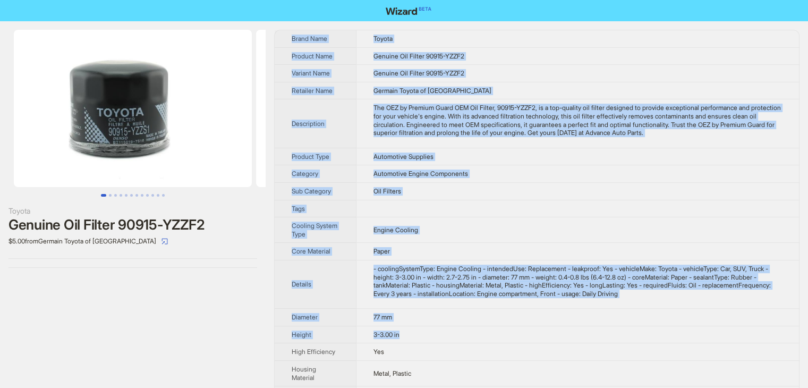
drag, startPoint x: 423, startPoint y: 337, endPoint x: 282, endPoint y: 24, distance: 342.5
click at [282, 24] on div "Toyota Genuine Oil Filter 90915-YZZF2 $5.00 from Germain Toyota of Naples Brand…" at bounding box center [404, 328] width 808 height 615
copy tbody "Brand Name Toyota Product Name Genuine Oil Filter 90915-YZZF2 Variant Name Genu…"
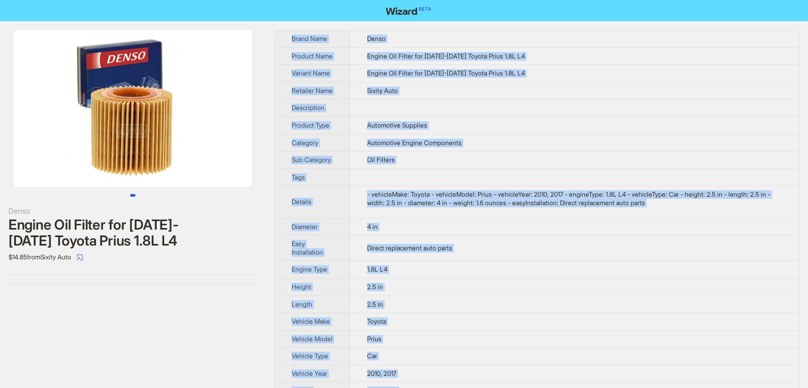
drag, startPoint x: 374, startPoint y: 333, endPoint x: 289, endPoint y: 32, distance: 312.8
click at [289, 32] on tbody "Brand Name Denso Product Name Engine Oil Filter for [DATE]-[DATE] Toyota Prius …" at bounding box center [537, 223] width 524 height 386
copy tbody "Brand Name Denso Product Name Engine Oil Filter for [DATE]-[DATE] Toyota Prius …"
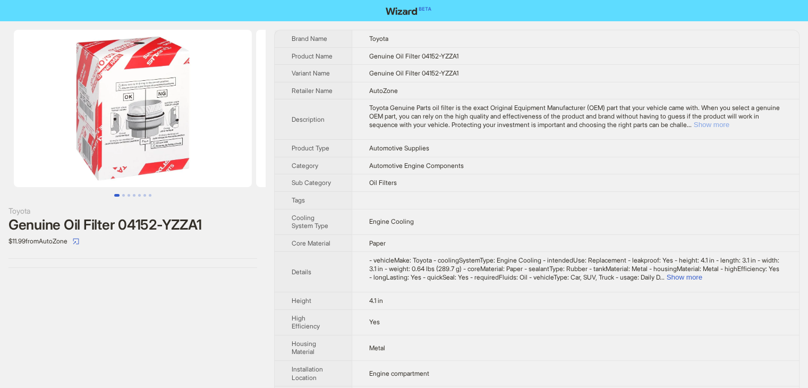
click at [729, 127] on button "Show more" at bounding box center [712, 125] width 36 height 8
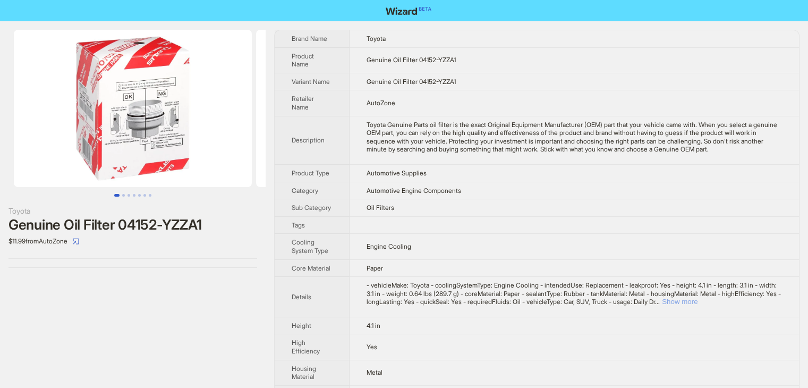
drag, startPoint x: 766, startPoint y: 296, endPoint x: 759, endPoint y: 294, distance: 7.2
click at [697, 297] on button "Show more" at bounding box center [680, 301] width 36 height 8
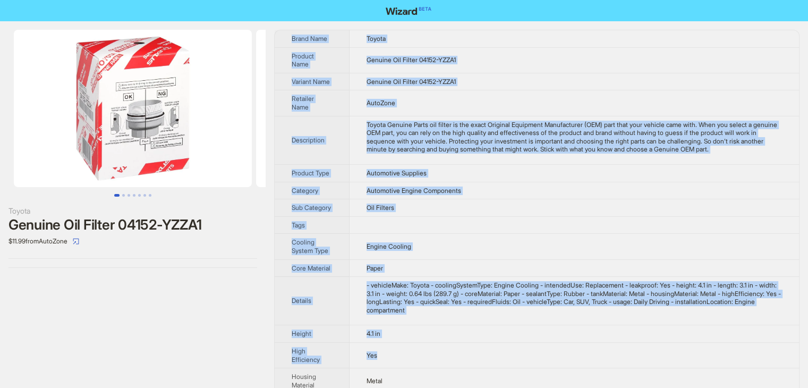
drag, startPoint x: 449, startPoint y: 358, endPoint x: 287, endPoint y: 31, distance: 365.2
click at [287, 31] on tbody "Brand Name Toyota Product Name Genuine Oil Filter 04152-YZZA1 Variant Name Genu…" at bounding box center [537, 341] width 524 height 622
copy tbody "Brand Name Toyota Product Name Genuine Oil Filter 04152-YZZA1 Variant Name Genu…"
click at [544, 73] on td "Genuine Oil Filter 04152-YZZA1" at bounding box center [573, 82] width 449 height 18
drag, startPoint x: 399, startPoint y: 369, endPoint x: 289, endPoint y: 34, distance: 352.8
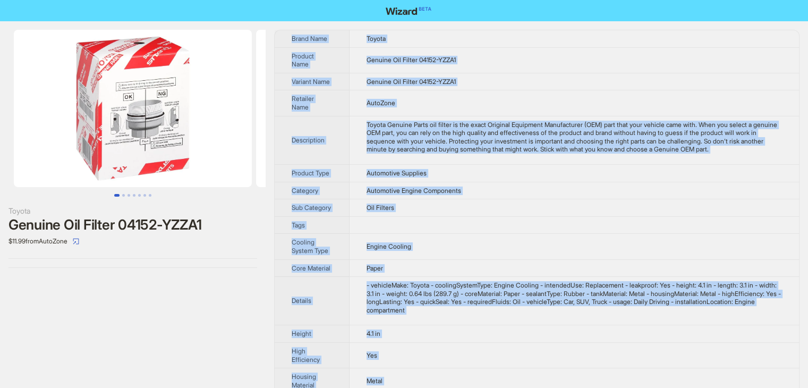
click at [289, 34] on tbody "Brand Name Toyota Product Name Genuine Oil Filter 04152-YZZA1 Variant Name Genu…" at bounding box center [537, 341] width 524 height 622
copy tbody "Brand Name Toyota Product Name Genuine Oil Filter 04152-YZZA1 Variant Name Genu…"
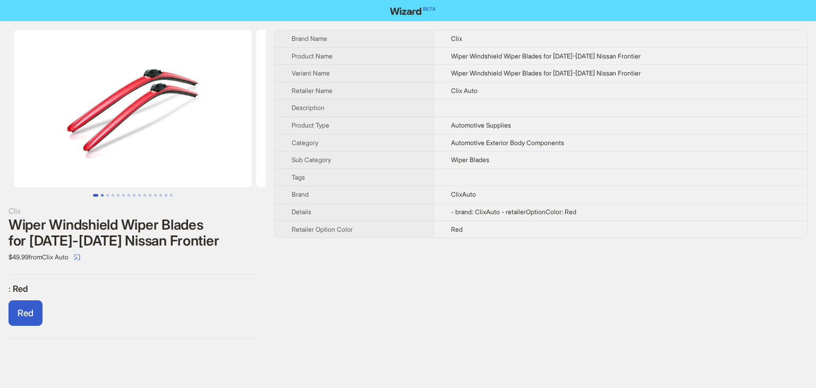
click at [101, 196] on button "Go to slide 2" at bounding box center [102, 195] width 3 height 3
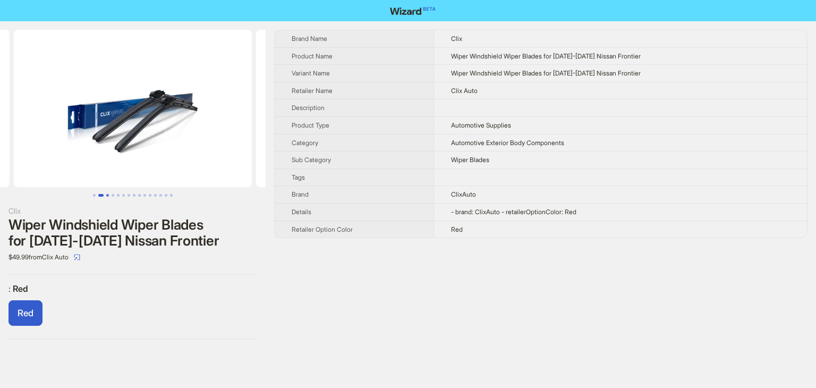
click at [108, 194] on button "Go to slide 3" at bounding box center [107, 195] width 3 height 3
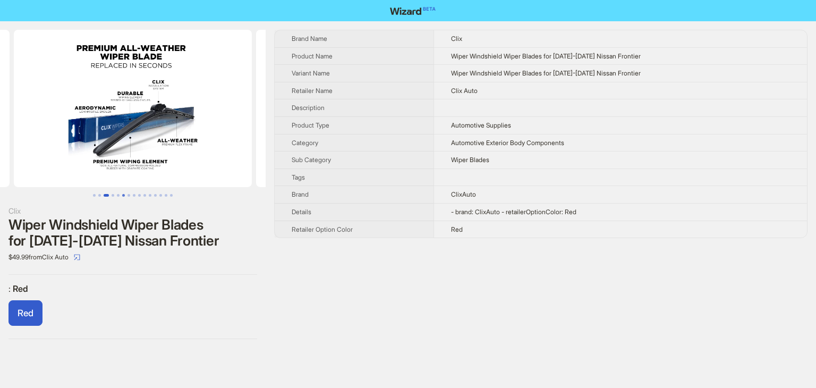
click at [122, 194] on button "Go to slide 6" at bounding box center [123, 195] width 3 height 3
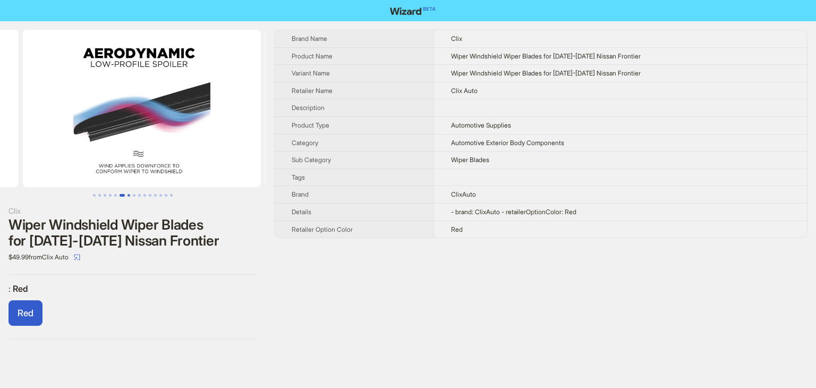
click at [127, 194] on button "Go to slide 7" at bounding box center [128, 195] width 3 height 3
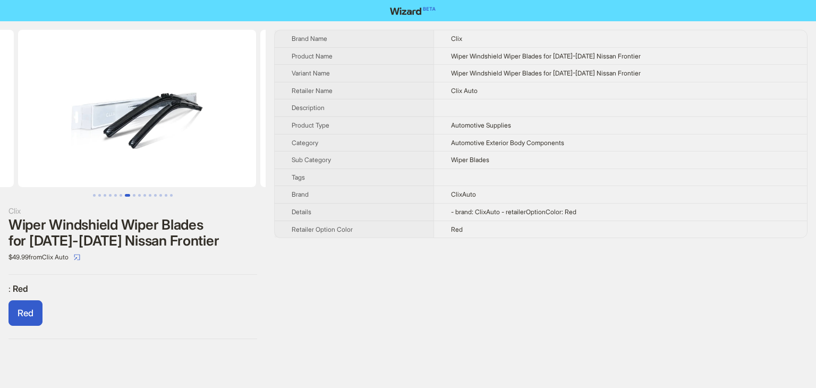
scroll to position [0, 1453]
click at [141, 125] on img at bounding box center [133, 108] width 238 height 157
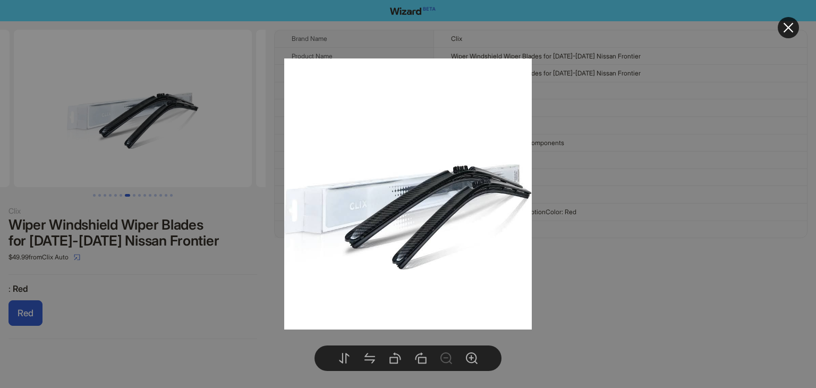
click at [643, 166] on div at bounding box center [408, 194] width 816 height 388
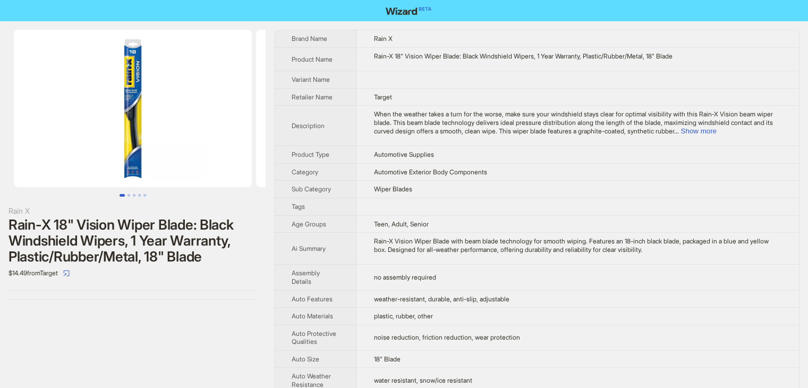
click at [756, 136] on td "When the weather takes a turn for the worse, make sure your windshield stays cl…" at bounding box center [577, 126] width 442 height 40
click at [716, 132] on button "Show more" at bounding box center [698, 131] width 36 height 8
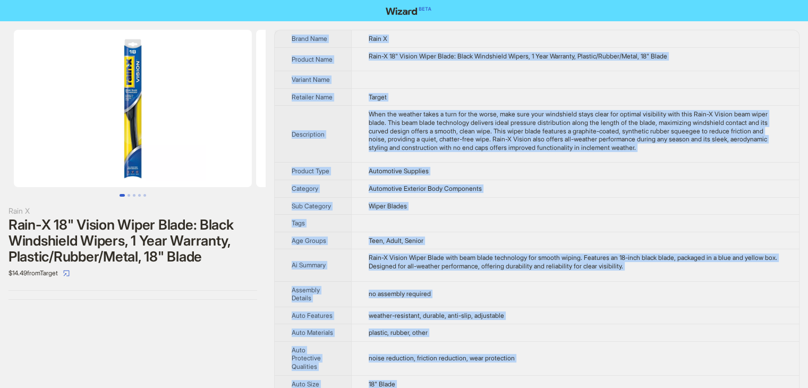
drag, startPoint x: 399, startPoint y: 371, endPoint x: 286, endPoint y: 39, distance: 351.0
copy tbody "Brand Name Rain X Product Name Rain-X 18" Vision Wiper Blade: Black Windshield …"
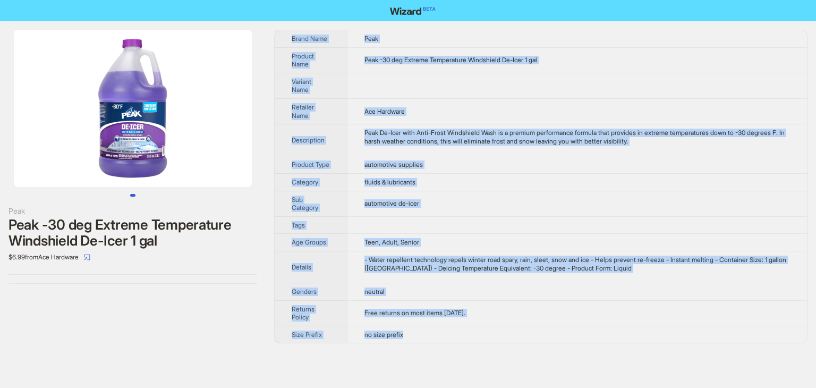
drag, startPoint x: 429, startPoint y: 346, endPoint x: 280, endPoint y: 43, distance: 337.7
click at [280, 43] on tbody "Brand Name Peak Product Name Peak -30 deg Extreme Temperature Windshield De-Ice…" at bounding box center [541, 186] width 532 height 312
copy tbody "Brand Name Peak Product Name Peak -30 deg Extreme Temperature Windshield De-Ice…"
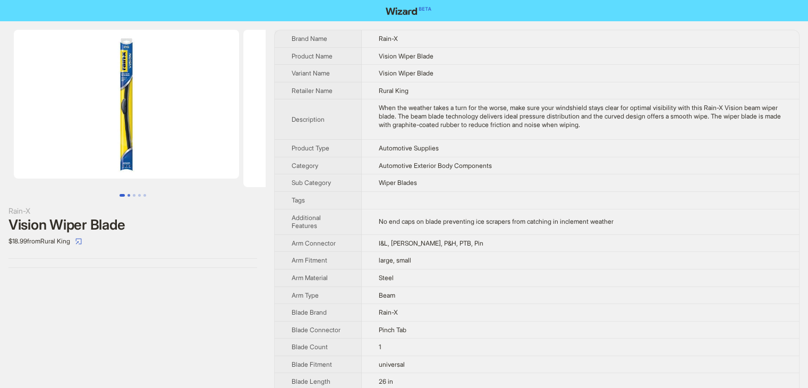
click at [129, 196] on button "Go to slide 2" at bounding box center [128, 195] width 3 height 3
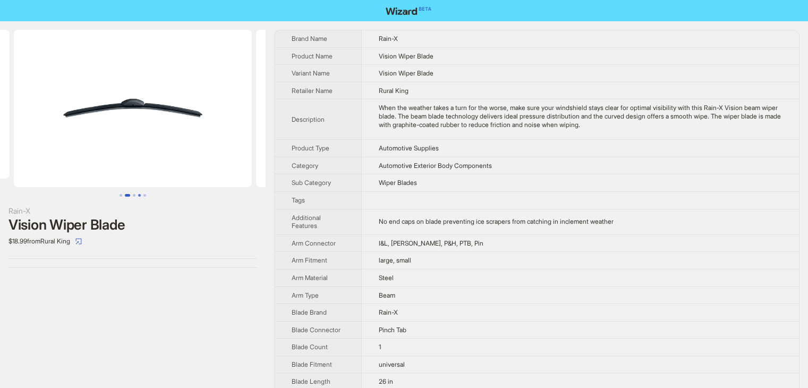
click at [138, 196] on button "Go to slide 4" at bounding box center [139, 195] width 3 height 3
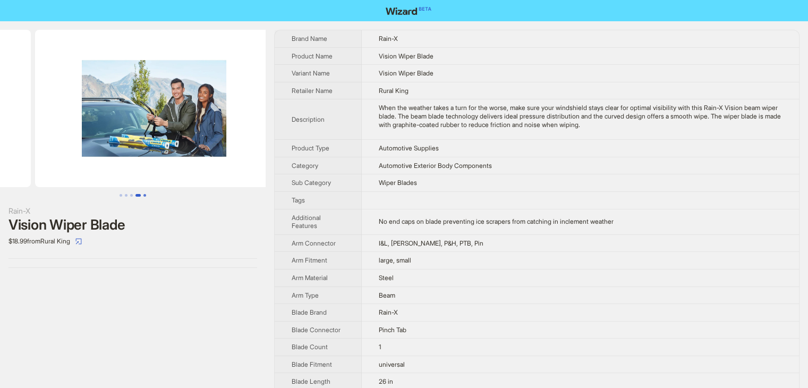
click at [146, 196] on button "Go to slide 5" at bounding box center [144, 195] width 3 height 3
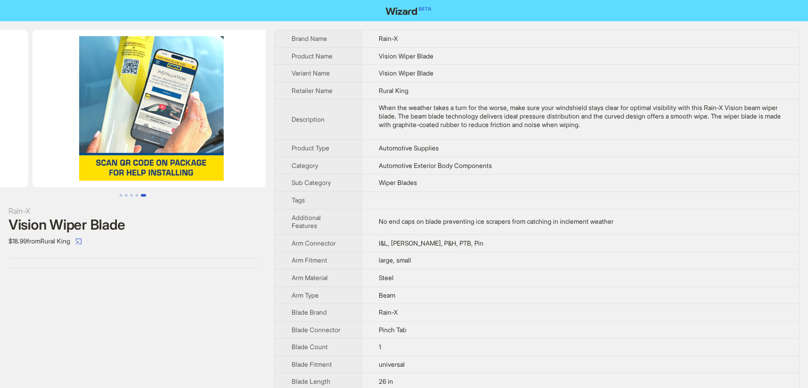
scroll to position [0, 956]
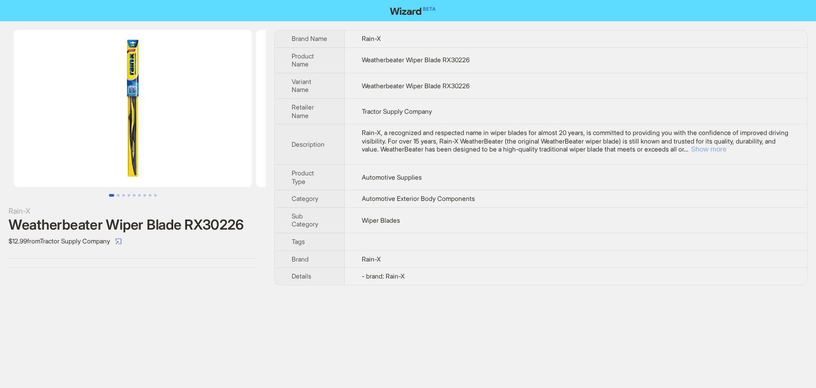
click at [726, 149] on button "Show more" at bounding box center [708, 149] width 36 height 8
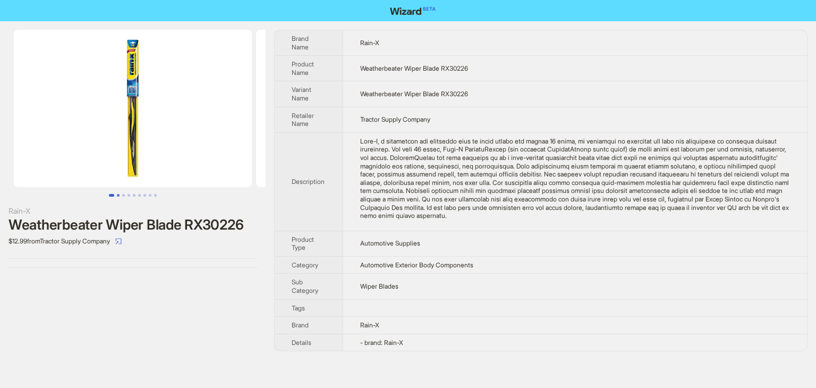
click at [117, 196] on button "Go to slide 2" at bounding box center [118, 195] width 3 height 3
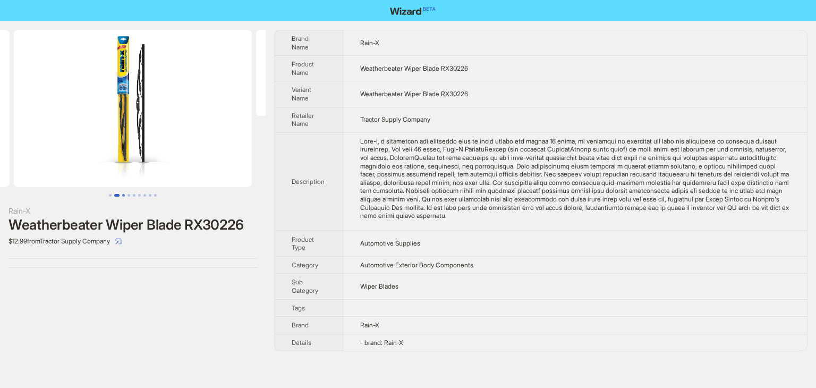
click at [122, 196] on button "Go to slide 3" at bounding box center [123, 195] width 3 height 3
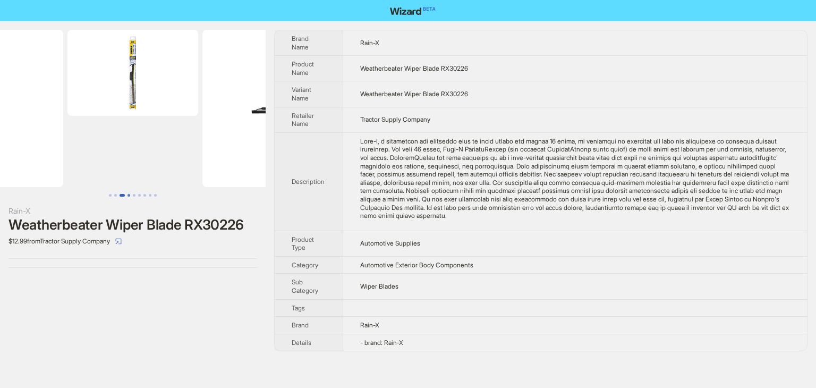
click at [130, 194] on button "Go to slide 4" at bounding box center [128, 195] width 3 height 3
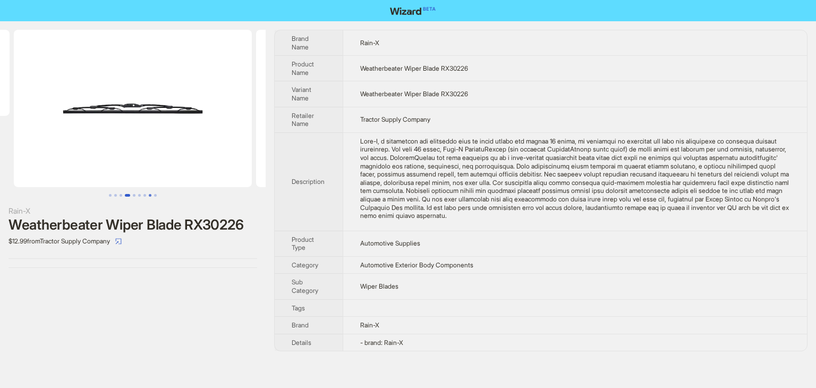
click at [149, 195] on button "Go to slide 8" at bounding box center [150, 195] width 3 height 3
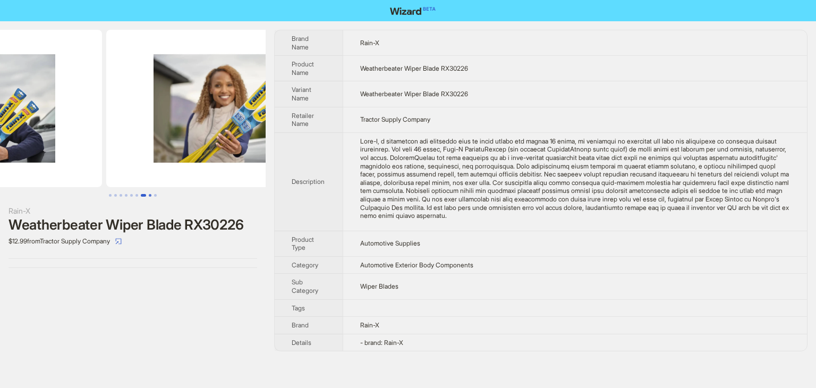
click at [149, 195] on button "Go to slide 8" at bounding box center [150, 195] width 3 height 3
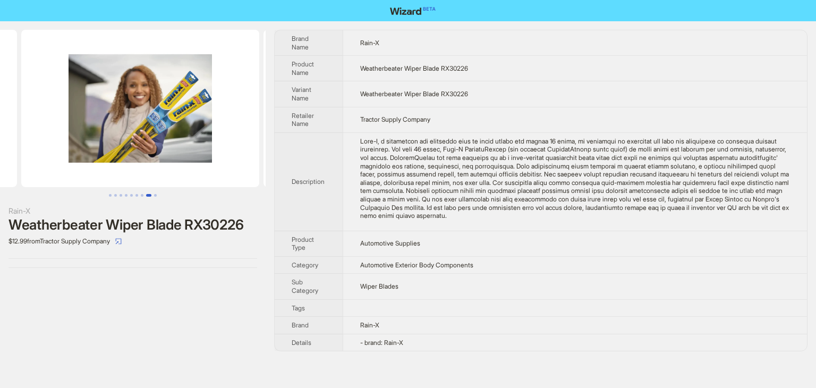
scroll to position [0, 1588]
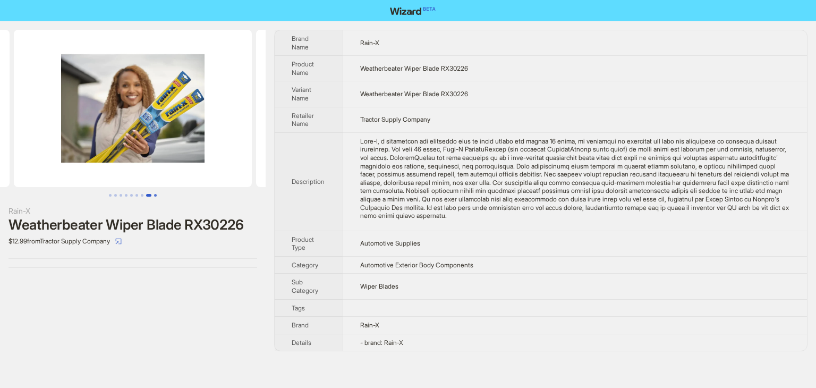
click at [156, 194] on button "Go to slide 9" at bounding box center [155, 195] width 3 height 3
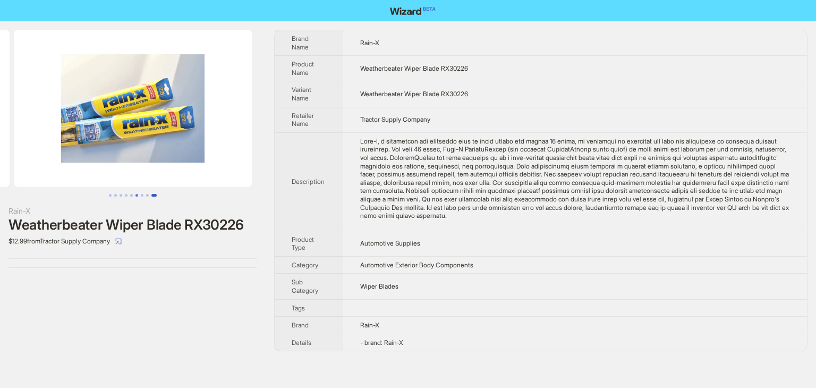
click at [136, 194] on button "Go to slide 6" at bounding box center [136, 195] width 3 height 3
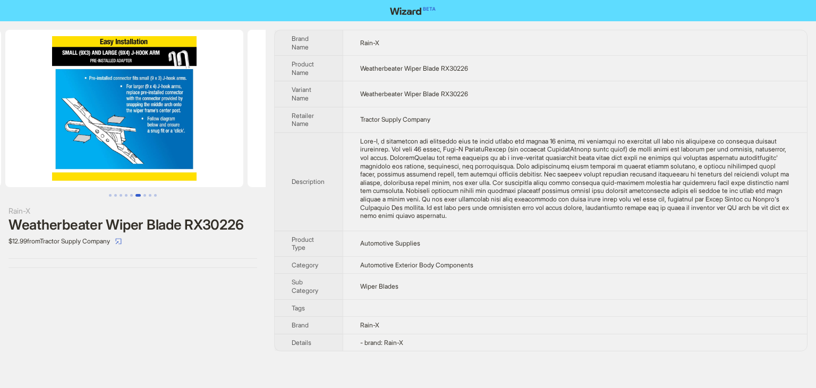
scroll to position [0, 1103]
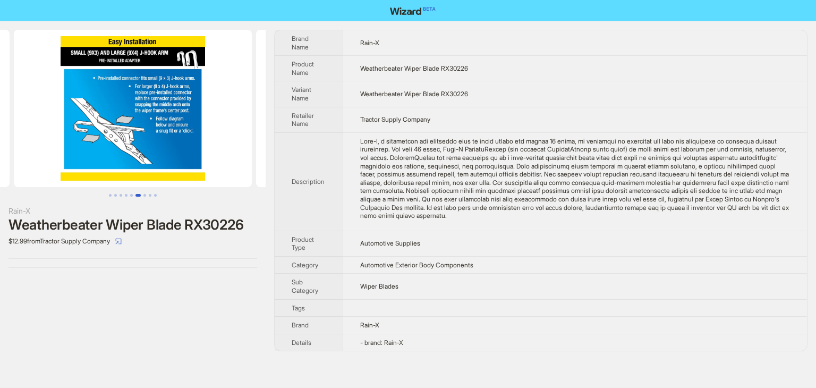
click at [136, 194] on button "Go to slide 6" at bounding box center [137, 195] width 5 height 3
click at [130, 194] on button "Go to slide 5" at bounding box center [131, 195] width 3 height 3
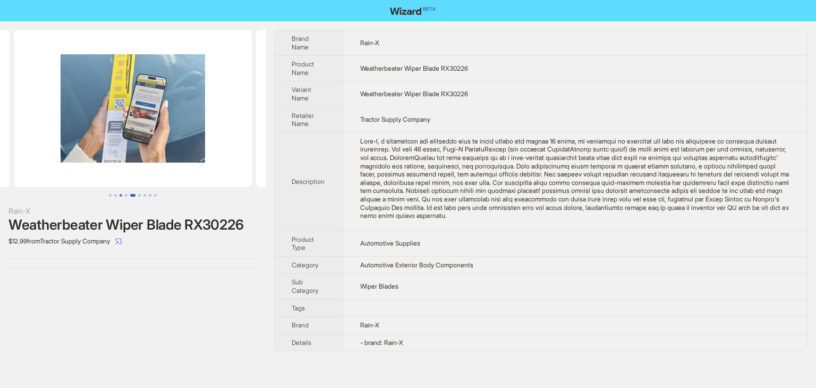
click at [122, 194] on button "Go to slide 3" at bounding box center [120, 195] width 3 height 3
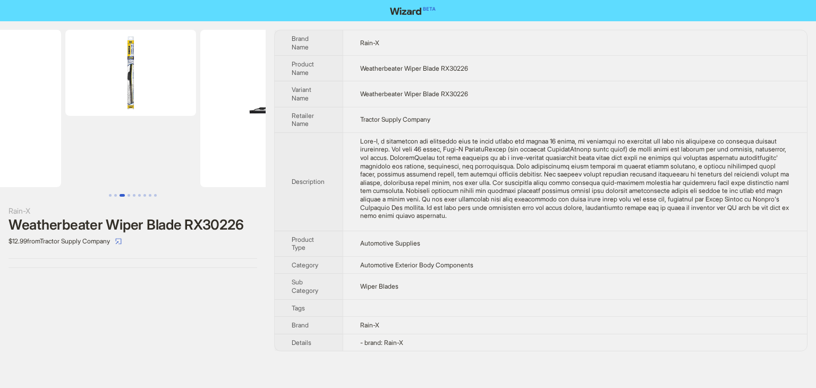
scroll to position [0, 431]
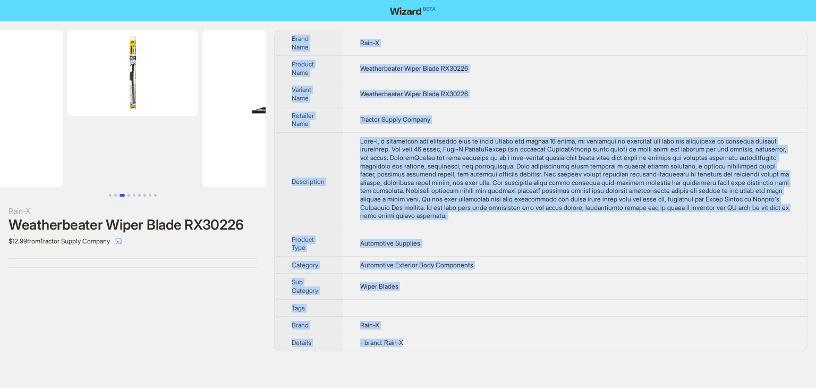
drag, startPoint x: 418, startPoint y: 335, endPoint x: 288, endPoint y: 31, distance: 330.9
click at [288, 31] on tbody "Brand Name Rain-X Product Name Weatherbeater Wiper Blade RX30226 Variant Name W…" at bounding box center [541, 190] width 532 height 320
copy tbody "Brand Name Rain-X Product Name Weatherbeater Wiper Blade RX30226 Variant Name W…"
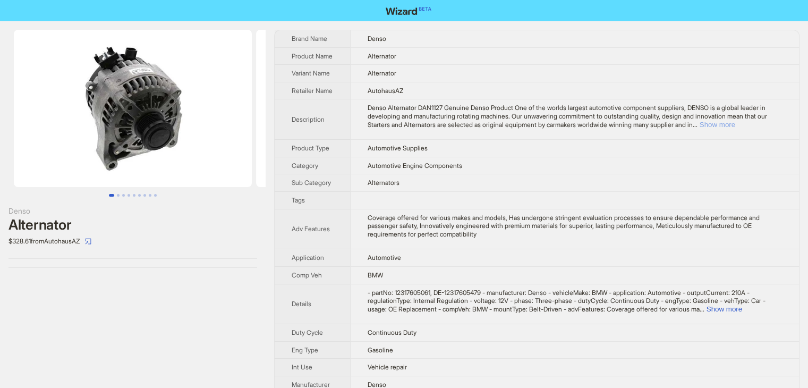
click at [735, 122] on button "Show more" at bounding box center [717, 125] width 36 height 8
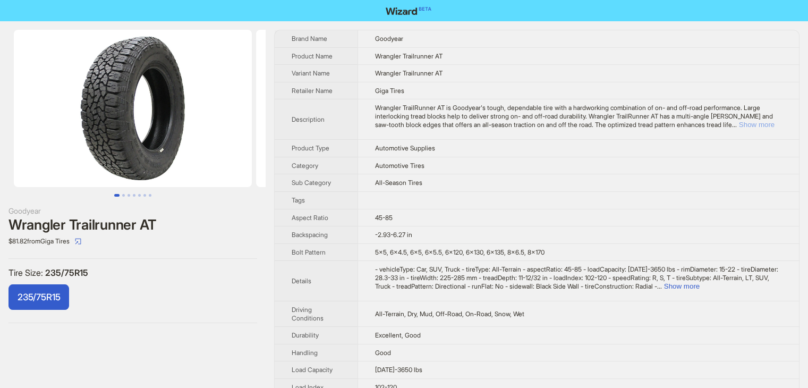
click at [759, 122] on button "Show more" at bounding box center [757, 125] width 36 height 8
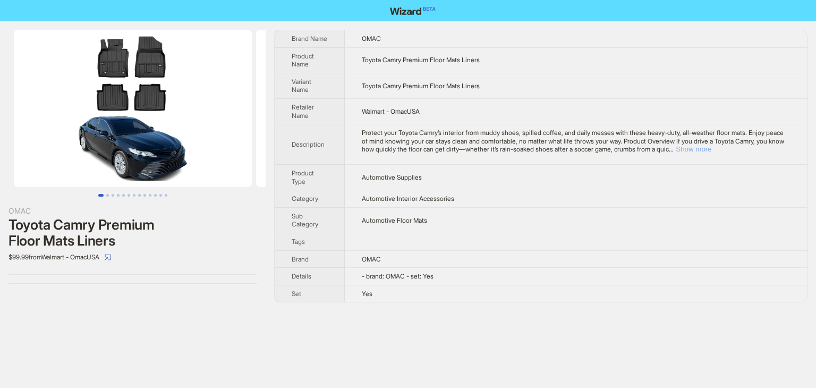
click at [711, 147] on button "Show more" at bounding box center [693, 149] width 36 height 8
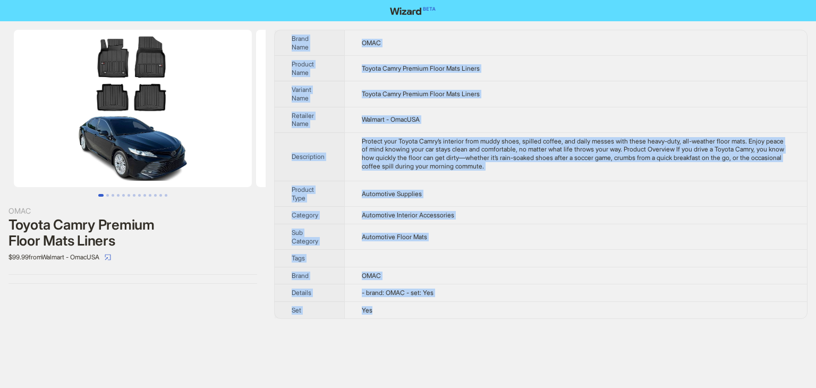
drag, startPoint x: 411, startPoint y: 319, endPoint x: 427, endPoint y: 313, distance: 17.2
click at [427, 313] on div "OMAC Toyota Camry Premium Floor Mats Liners $99.99 from Walmart - OmacUSA Brand…" at bounding box center [408, 174] width 816 height 306
copy tbody "Brand Name OMAC Product Name Toyota Camry Premium Floor Mats Liners Variant Nam…"
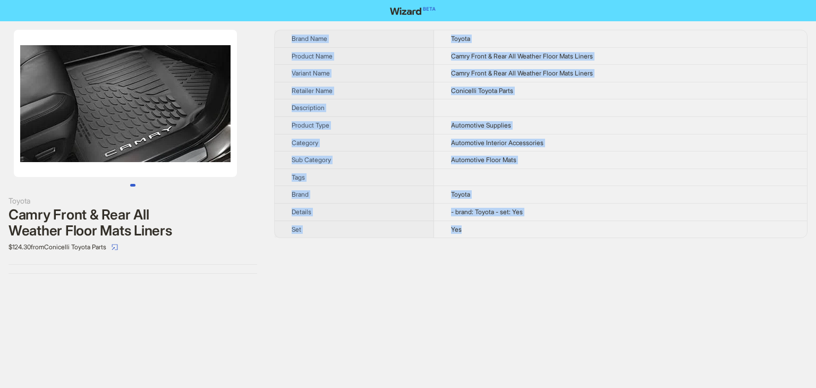
drag, startPoint x: 464, startPoint y: 219, endPoint x: 511, endPoint y: 226, distance: 47.7
click at [511, 226] on div "Brand Name Toyota Product Name Camry Front & Rear All Weather Floor Mats Liners…" at bounding box center [540, 152] width 533 height 244
copy tbody "Brand Name Toyota Product Name Camry Front & Rear All Weather Floor Mats Liners…"
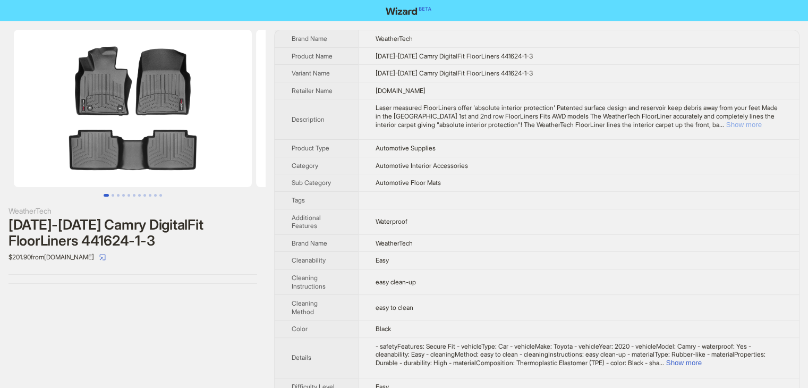
click at [759, 127] on button "Show more" at bounding box center [744, 125] width 36 height 8
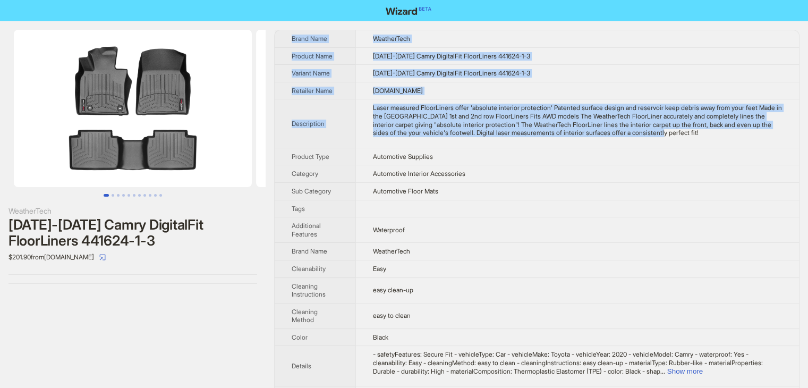
drag, startPoint x: 746, startPoint y: 134, endPoint x: 276, endPoint y: 26, distance: 482.2
copy tbody "Brand Name WeatherTech Product Name 2020-2024 Camry DigitalFit FloorLiners 4416…"
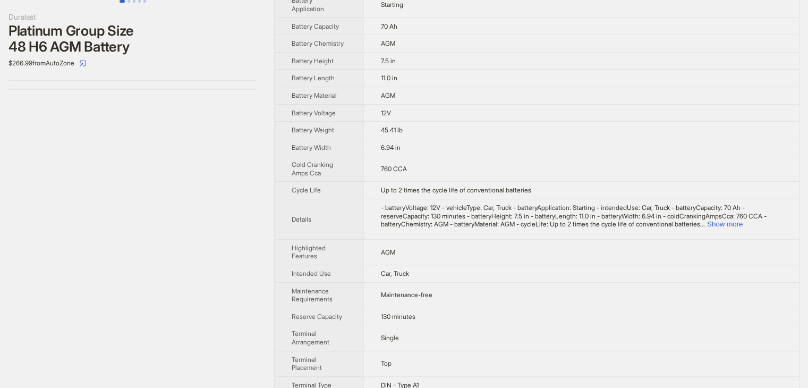
scroll to position [283, 0]
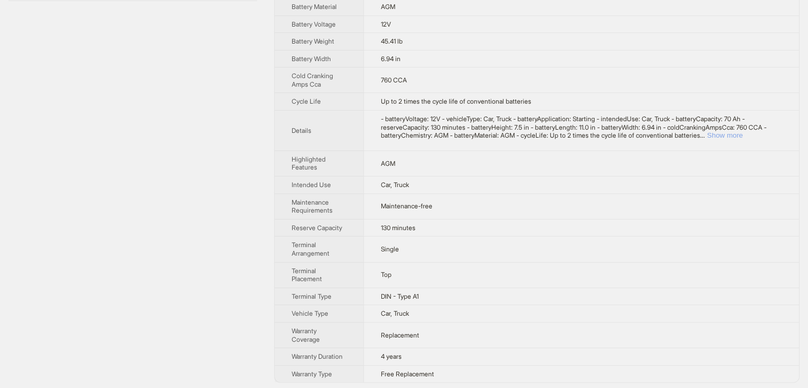
click at [742, 134] on button "Show more" at bounding box center [725, 135] width 36 height 8
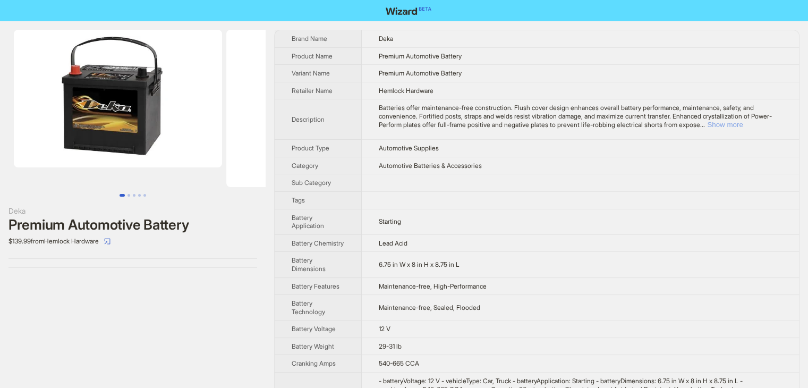
click at [742, 124] on button "Show more" at bounding box center [725, 125] width 36 height 8
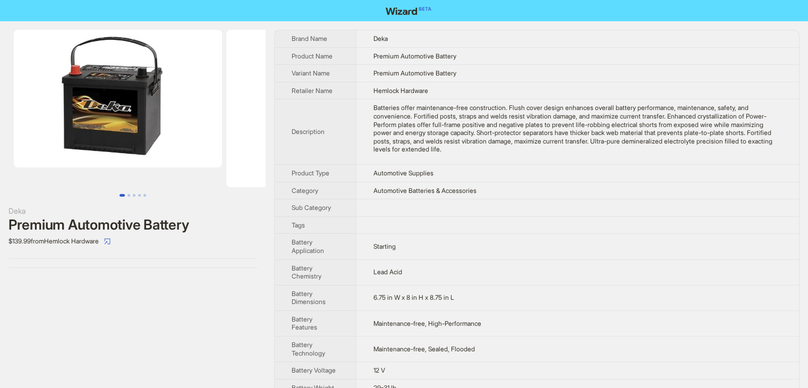
scroll to position [226, 0]
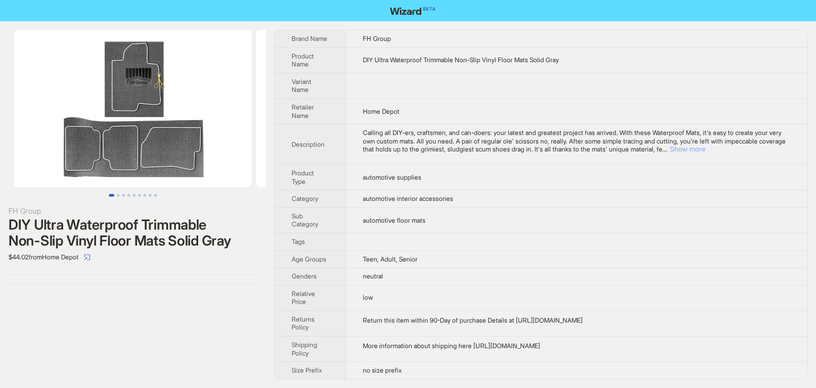
click at [705, 147] on button "Show more" at bounding box center [687, 149] width 36 height 8
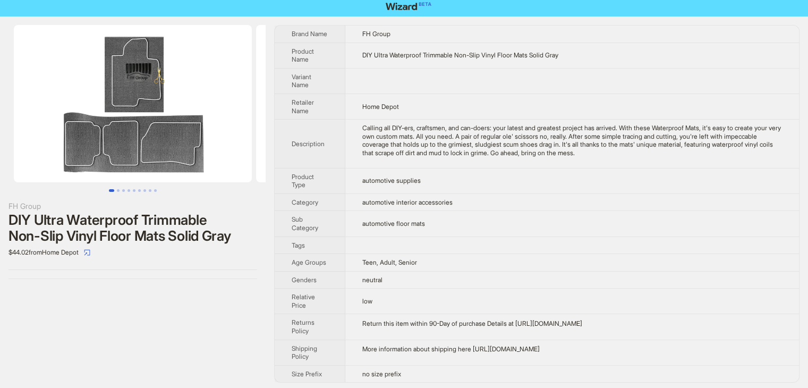
scroll to position [6, 0]
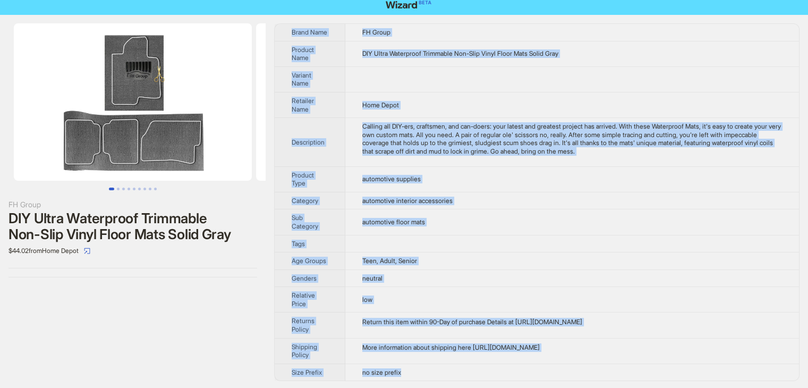
drag, startPoint x: 421, startPoint y: 378, endPoint x: 278, endPoint y: 30, distance: 375.5
click at [276, 30] on tbody "Brand Name FH Group Product Name DIY Ultra Waterproof Trimmable Non-Slip Vinyl …" at bounding box center [537, 202] width 524 height 356
copy tbody "Brand Name FH Group Product Name DIY Ultra Waterproof Trimmable Non-Slip Vinyl …"
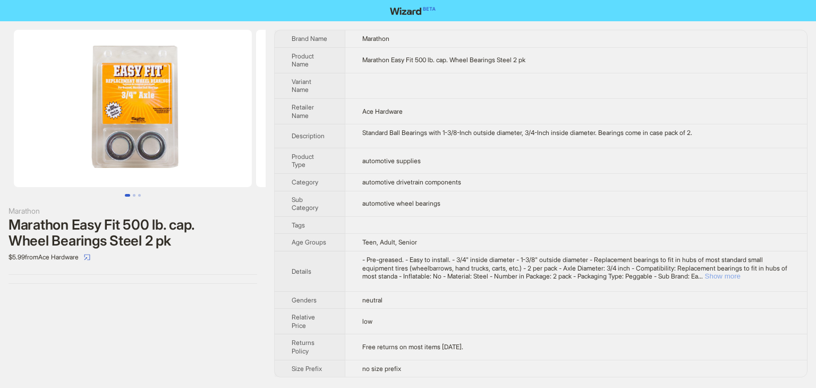
click at [740, 276] on button "Show more" at bounding box center [723, 276] width 36 height 8
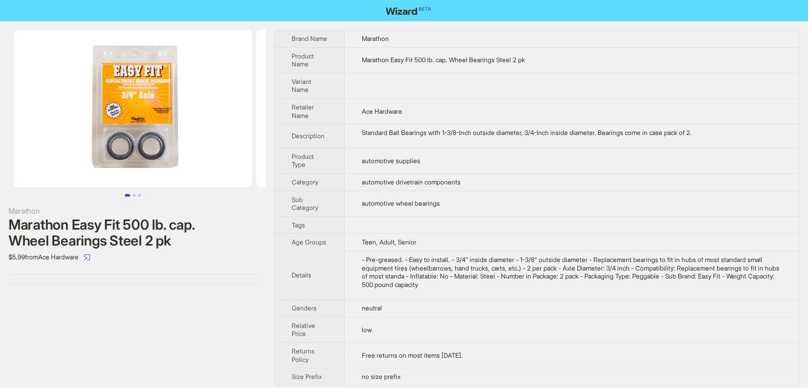
scroll to position [13, 0]
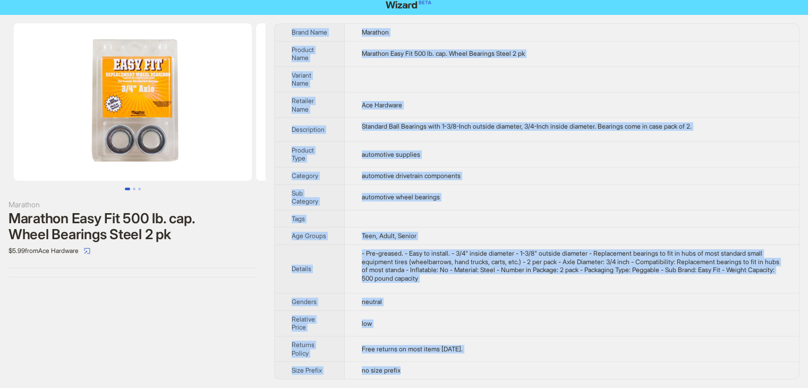
drag, startPoint x: 419, startPoint y: 371, endPoint x: 284, endPoint y: 20, distance: 376.5
click at [284, 24] on tbody "Brand Name Marathon Product Name Marathon Easy Fit 500 lb. cap. Wheel Bearings …" at bounding box center [537, 201] width 524 height 355
copy tbody "Brand Name Marathon Product Name Marathon Easy Fit 500 lb. cap. Wheel Bearings …"
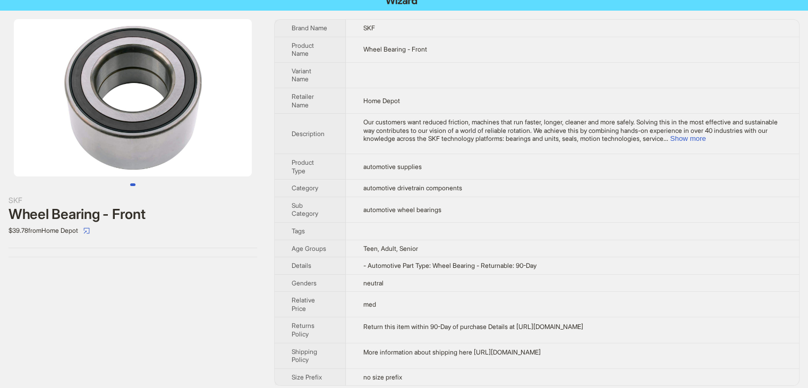
scroll to position [16, 0]
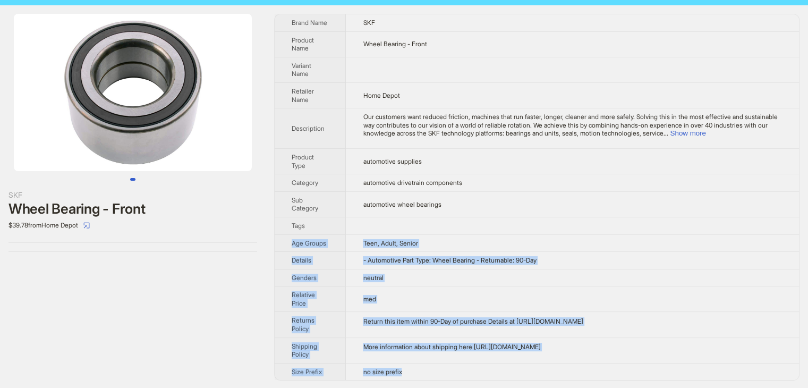
drag, startPoint x: 421, startPoint y: 377, endPoint x: 352, endPoint y: 224, distance: 168.3
click at [352, 224] on tbody "Brand Name SKF Product Name Wheel Bearing - Front Variant Name Retailer Name Ho…" at bounding box center [537, 196] width 524 height 365
click at [705, 132] on button "Show more" at bounding box center [688, 133] width 36 height 8
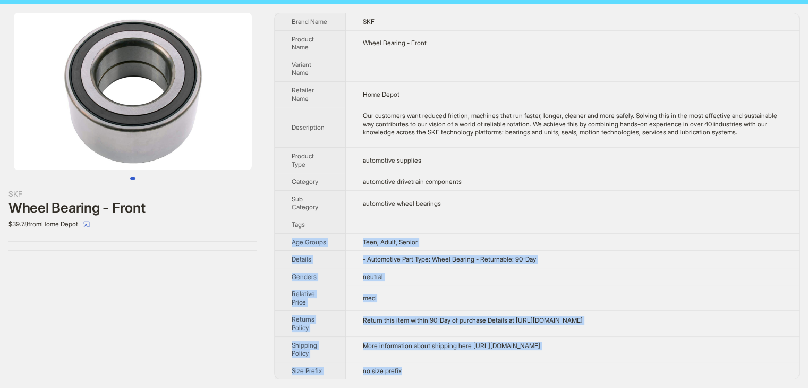
scroll to position [24, 0]
click at [426, 359] on td "More information about shipping here https://www.homedepot.com/c/About_Your_Onl…" at bounding box center [572, 348] width 453 height 25
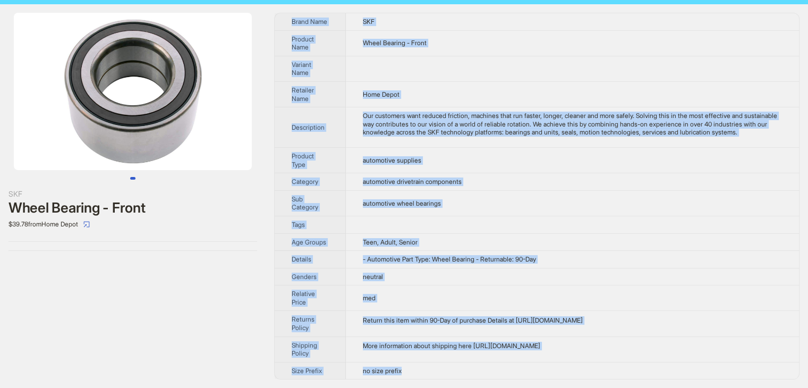
scroll to position [0, 0]
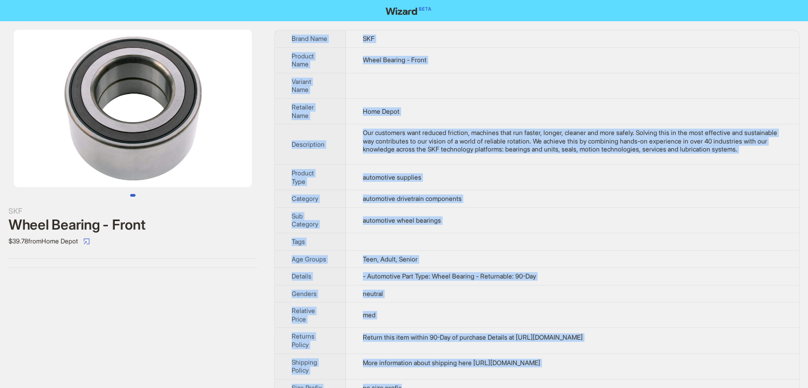
drag, startPoint x: 423, startPoint y: 376, endPoint x: 284, endPoint y: 37, distance: 366.9
click at [284, 37] on tbody "Brand Name SKF Product Name Wheel Bearing - Front Variant Name Retailer Name Ho…" at bounding box center [537, 212] width 524 height 365
copy tbody "Brand Name SKF Product Name Wheel Bearing - Front Variant Name Retailer Name Ho…"
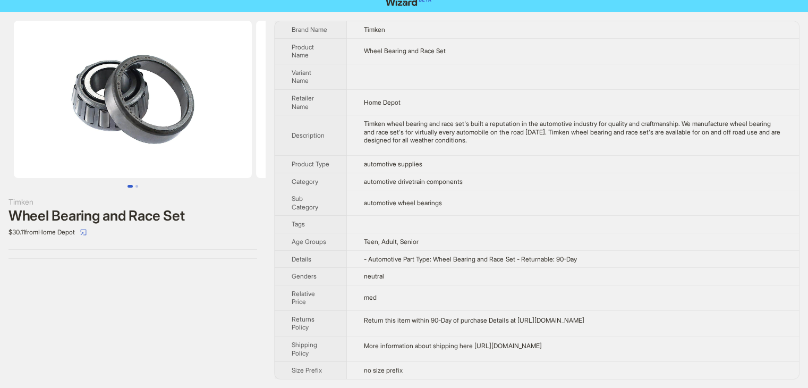
scroll to position [15, 0]
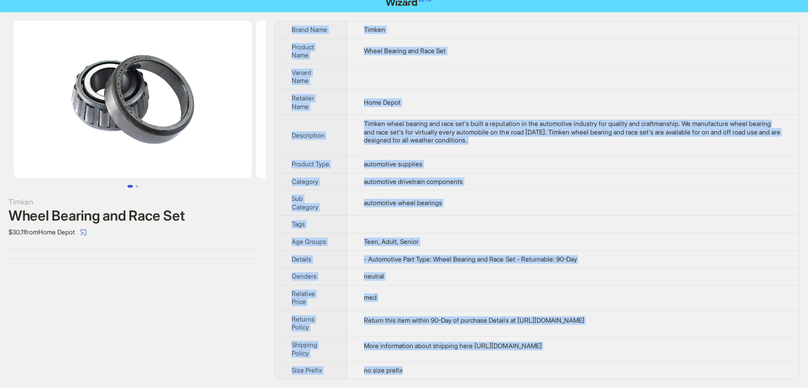
drag, startPoint x: 427, startPoint y: 370, endPoint x: 271, endPoint y: 44, distance: 362.0
click at [271, 44] on div "Timken Wheel Bearing and Race Set $30.11 from Home Depot Brand Name Timken Prod…" at bounding box center [404, 199] width 808 height 375
copy tbody "Brand Name Timken Product Name Wheel Bearing and Race Set Variant Name Retailer…"
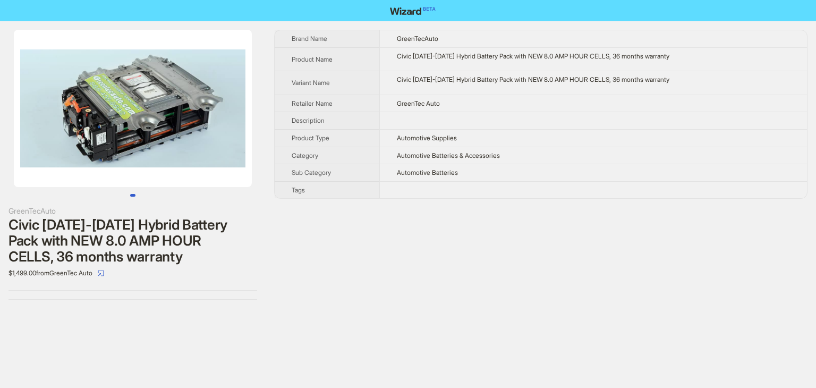
click at [485, 186] on td at bounding box center [592, 189] width 427 height 17
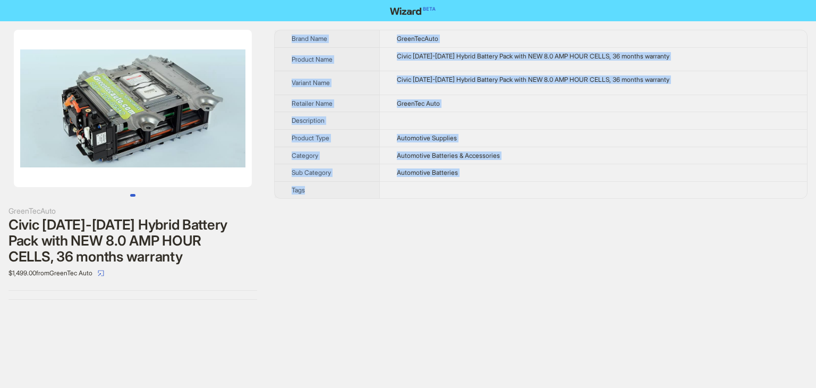
drag, startPoint x: 463, startPoint y: 239, endPoint x: 440, endPoint y: 189, distance: 54.9
click at [440, 189] on div "Brand Name GreenTecAuto Product Name Civic 2006-2011 Hybrid Battery Pack with N…" at bounding box center [540, 165] width 533 height 270
click at [482, 195] on td at bounding box center [592, 189] width 427 height 17
drag, startPoint x: 478, startPoint y: 196, endPoint x: 286, endPoint y: 36, distance: 251.1
click at [286, 36] on tbody "Brand Name GreenTecAuto Product Name Civic 2006-2011 Hybrid Battery Pack with N…" at bounding box center [541, 114] width 532 height 168
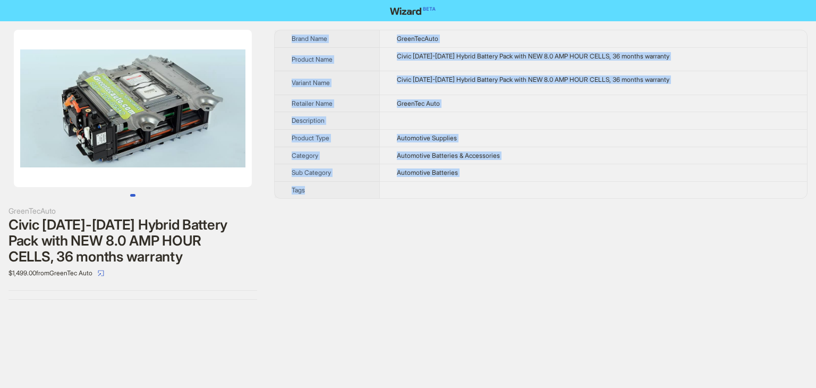
copy tbody "Brand Name GreenTecAuto Product Name Civic 2006-2011 Hybrid Battery Pack with N…"
click at [535, 181] on td at bounding box center [592, 189] width 427 height 17
click at [513, 147] on td "Automotive Batteries & Accessories" at bounding box center [592, 156] width 427 height 18
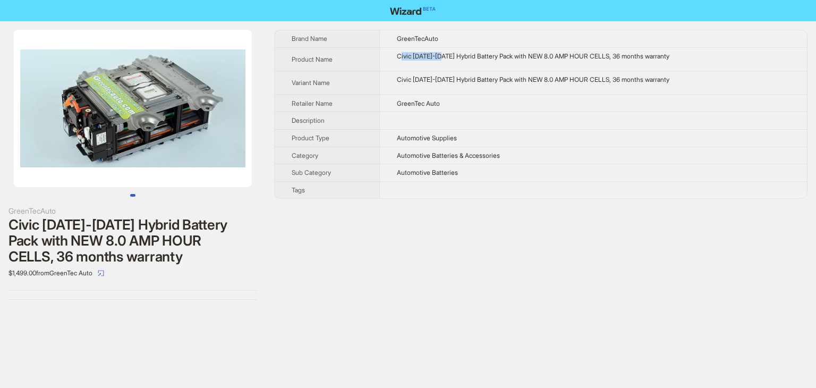
drag, startPoint x: 406, startPoint y: 57, endPoint x: 446, endPoint y: 59, distance: 39.9
click at [446, 59] on div "Civic 2006-2011 Hybrid Battery Pack with NEW 8.0 AMP HOUR CELLS, 36 months warr…" at bounding box center [593, 56] width 393 height 8
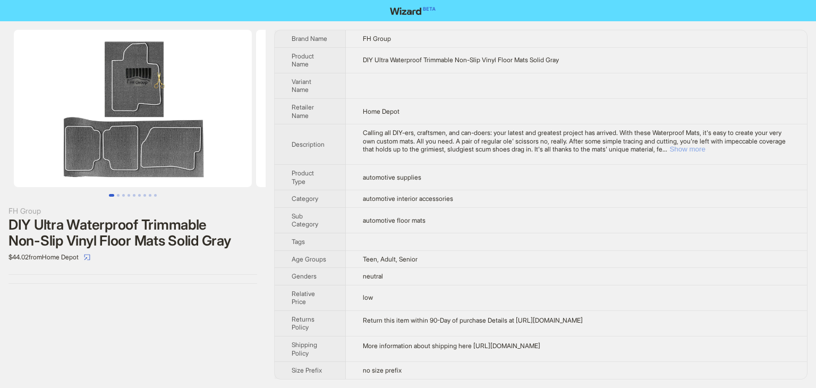
click at [705, 147] on button "Show more" at bounding box center [687, 149] width 36 height 8
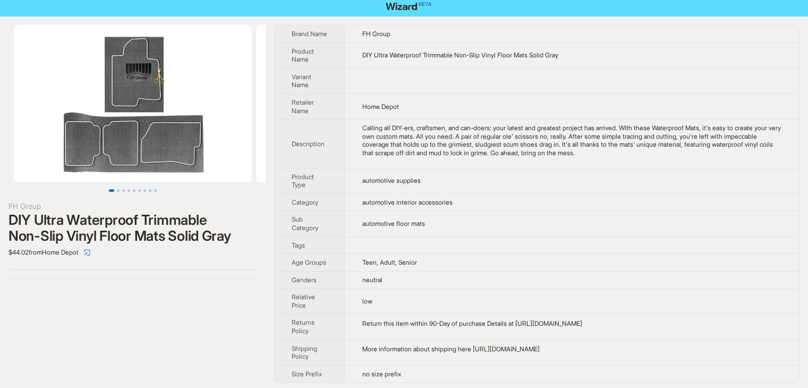
scroll to position [6, 0]
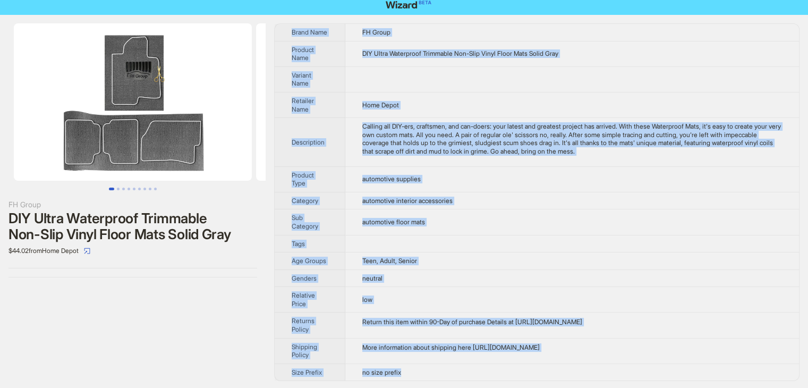
drag, startPoint x: 438, startPoint y: 372, endPoint x: 287, endPoint y: 22, distance: 381.5
click at [287, 22] on div "FH Group DIY Ultra Waterproof Trimmable Non-Slip Vinyl Floor Mats Solid Gray $4…" at bounding box center [404, 202] width 808 height 374
copy tbody "Brand Name FH Group Product Name DIY Ultra Waterproof Trimmable Non-Slip Vinyl …"
click at [484, 188] on td "automotive supplies" at bounding box center [571, 178] width 453 height 25
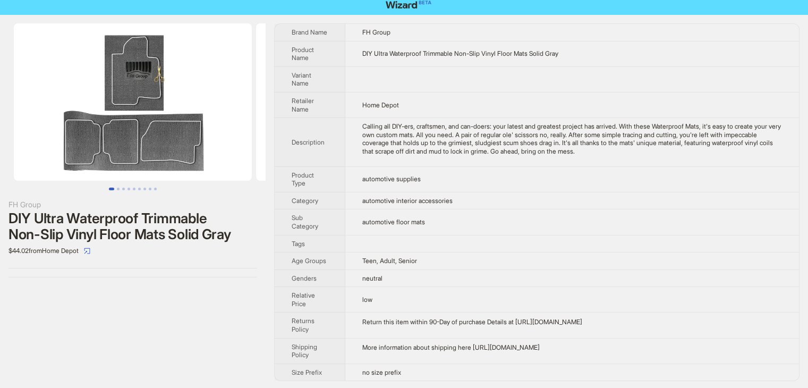
click at [484, 188] on td "automotive supplies" at bounding box center [571, 178] width 453 height 25
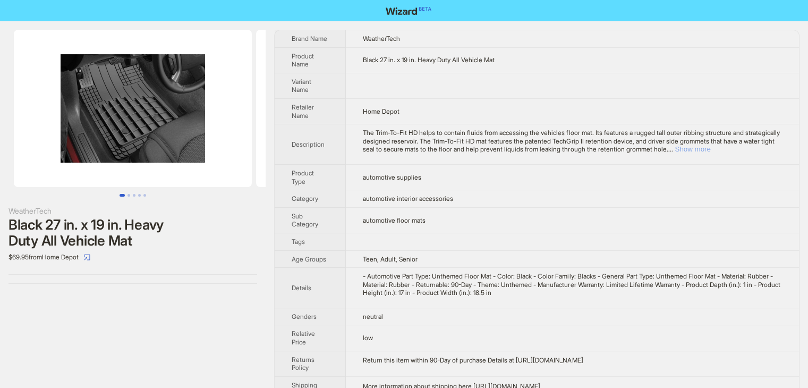
click at [710, 149] on button "Show more" at bounding box center [692, 149] width 36 height 8
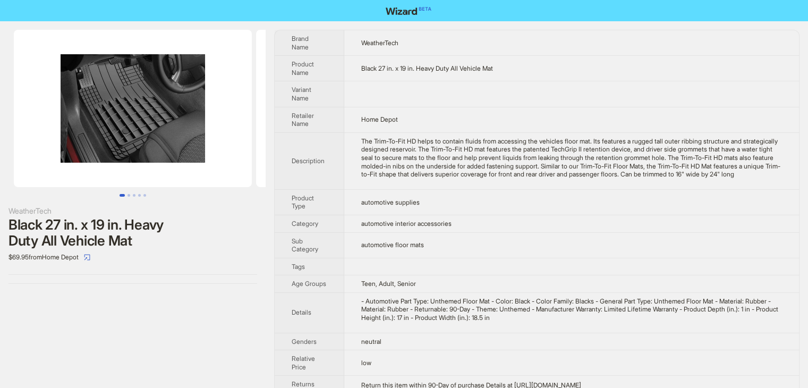
drag, startPoint x: 564, startPoint y: 338, endPoint x: 285, endPoint y: 39, distance: 409.1
click at [285, 39] on tbody "Brand Name WeatherTech Product Name Black 27 in. x 19 in. Heavy Duty All Vehicl…" at bounding box center [537, 236] width 524 height 413
copy tbody "Brand Name WeatherTech Product Name Black 27 in. x 19 in. Heavy Duty All Vehicl…"
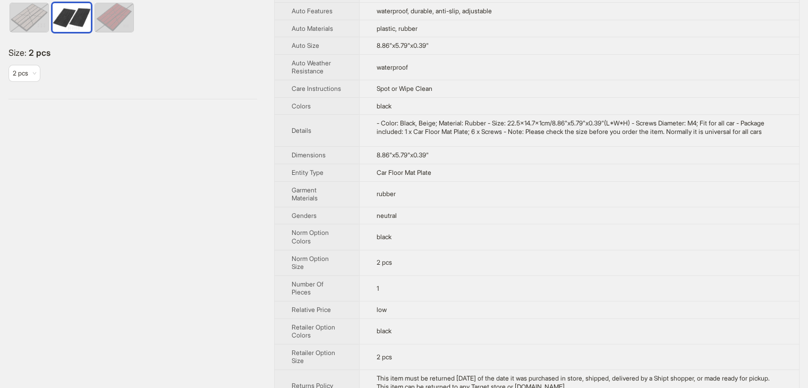
scroll to position [392, 0]
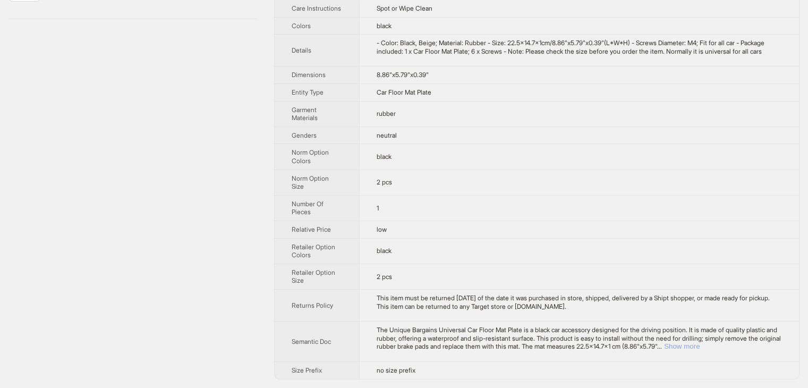
click at [699, 347] on button "Show more" at bounding box center [682, 346] width 36 height 8
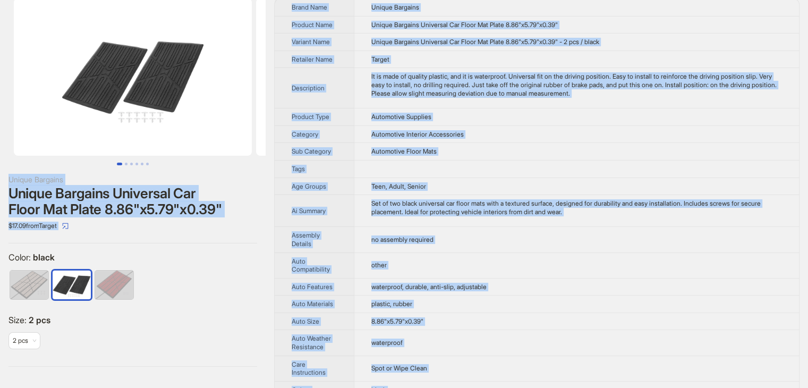
scroll to position [0, 0]
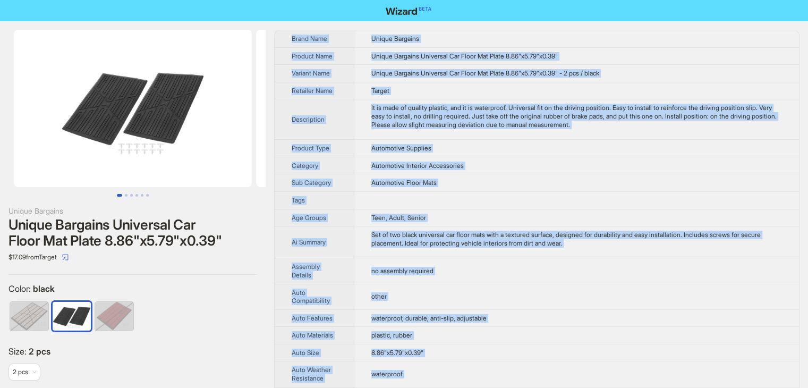
drag, startPoint x: 432, startPoint y: 371, endPoint x: 287, endPoint y: 31, distance: 370.0
copy tbody "Brand Name Unique Bargains Product Name Unique Bargains Universal Car Floor Mat…"
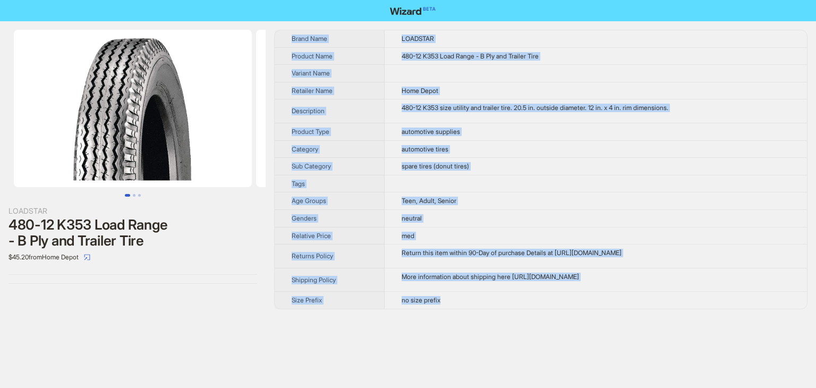
drag, startPoint x: 451, startPoint y: 304, endPoint x: 272, endPoint y: 47, distance: 313.3
click at [272, 47] on div "LOADSTAR 480-12 K353 Load Range - B Ply and Trailer Tire $45.20 from Home Depot…" at bounding box center [408, 169] width 816 height 296
copy tbody "Brand Name LOADSTAR Product Name 480-12 K353 Load Range - B Ply and Trailer Tir…"
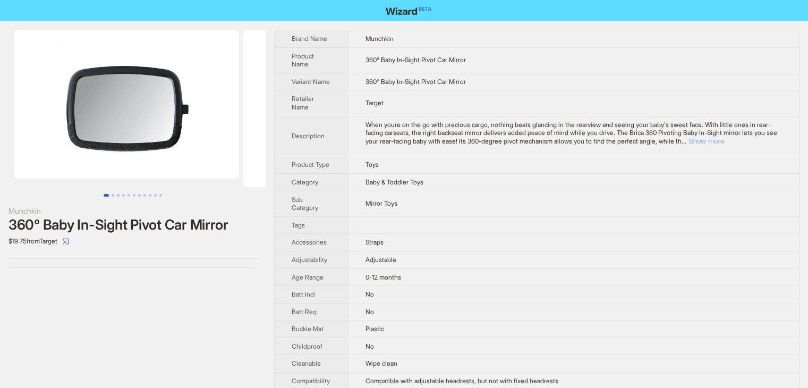
click at [724, 138] on button "Show more" at bounding box center [706, 141] width 36 height 8
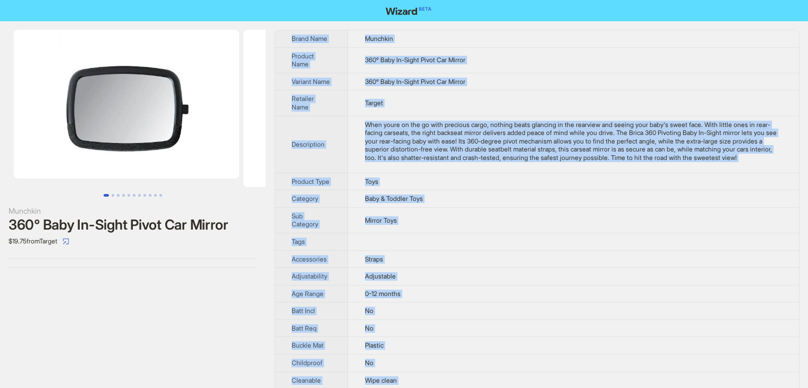
drag, startPoint x: 406, startPoint y: 376, endPoint x: 285, endPoint y: 39, distance: 358.6
click at [285, 39] on tbody "Brand Name Munchkin Product Name 360° Baby In-Sight Pivot Car Mirror Variant Na…" at bounding box center [537, 393] width 524 height 726
copy tbody "Brand Name Munchkin Product Name 360° Baby In-Sight Pivot Car Mirror Variant Na…"
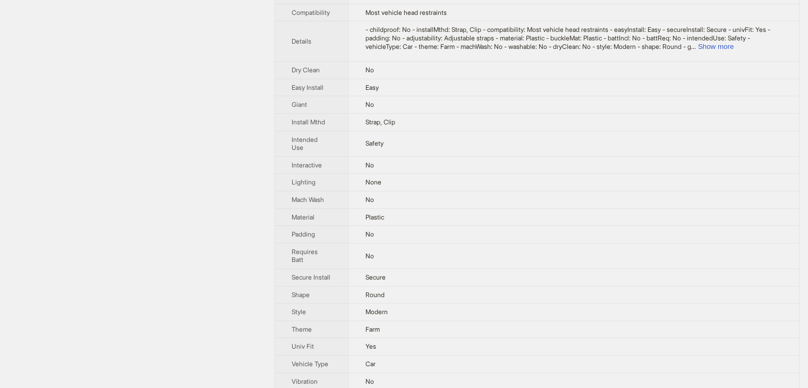
scroll to position [342, 0]
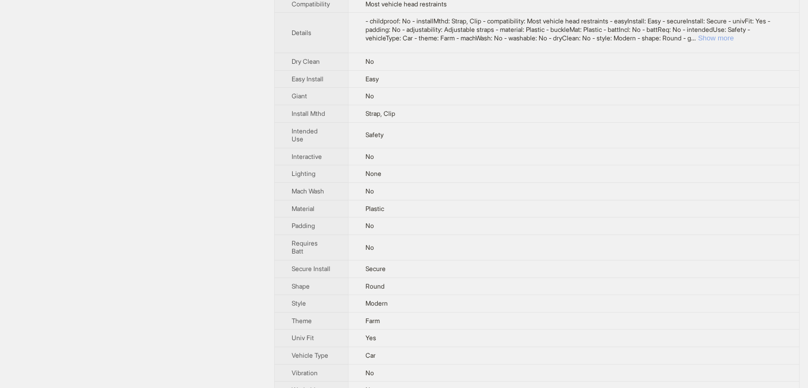
click at [733, 37] on button "Show more" at bounding box center [716, 38] width 36 height 8
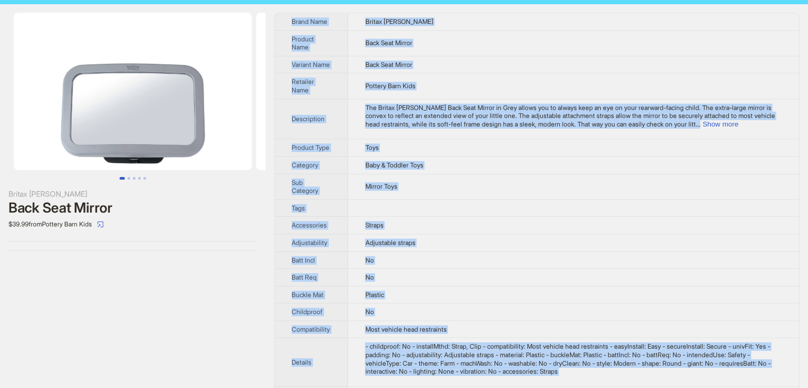
scroll to position [0, 0]
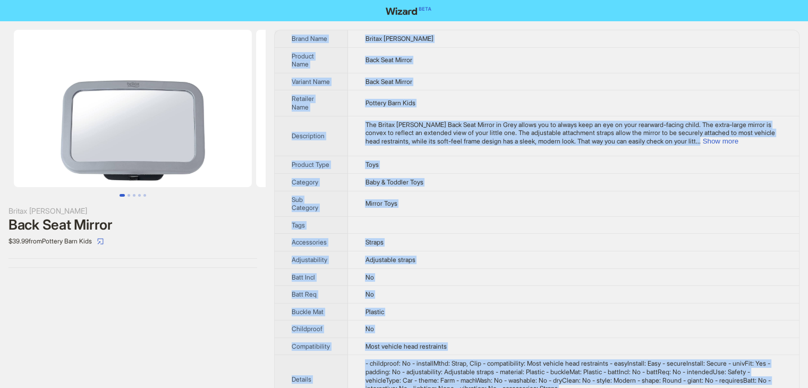
drag, startPoint x: 384, startPoint y: 370, endPoint x: 293, endPoint y: 39, distance: 343.9
click at [293, 39] on tbody "Brand Name Britax Romer Product Name Back Seat Mirror Variant Name Back Seat Mi…" at bounding box center [537, 389] width 524 height 718
copy tbody "Brand Name Britax Romer Product Name Back Seat Mirror Variant Name Back Seat Mi…"
click at [525, 87] on td "Back Seat Mirror" at bounding box center [573, 82] width 451 height 18
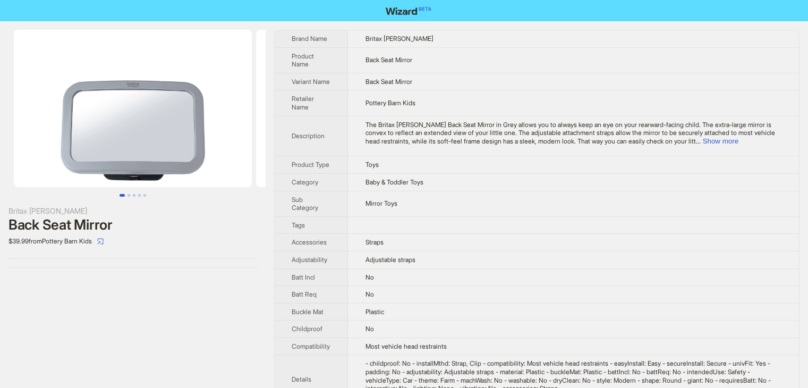
scroll to position [53, 0]
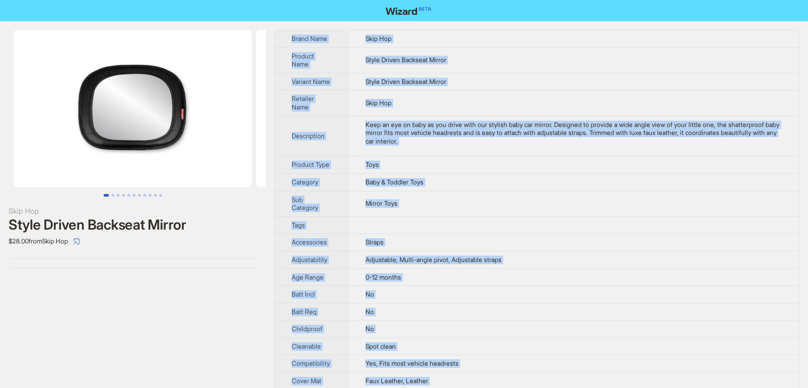
drag, startPoint x: 393, startPoint y: 373, endPoint x: 284, endPoint y: 37, distance: 353.8
copy tbody "Brand Name Skip Hop Product Name Style Driven Backseat Mirror Variant Name Styl…"
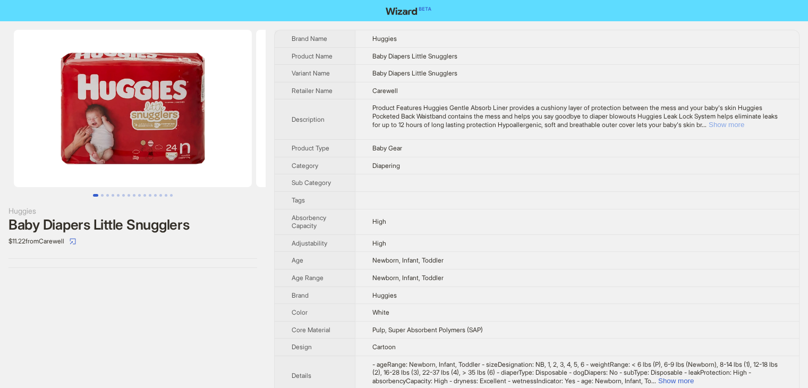
click at [744, 126] on button "Show more" at bounding box center [726, 125] width 36 height 8
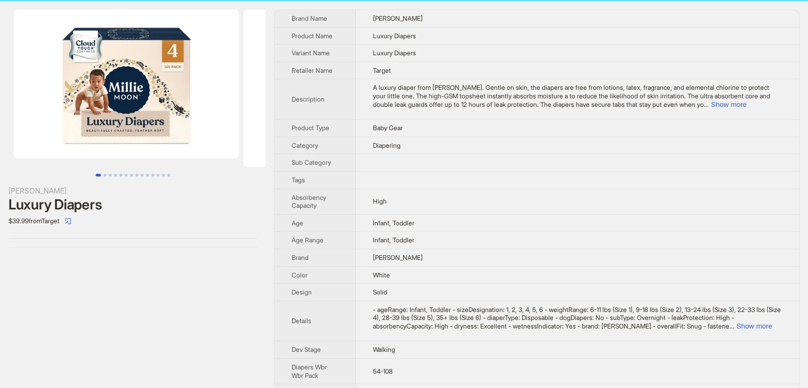
scroll to position [2, 0]
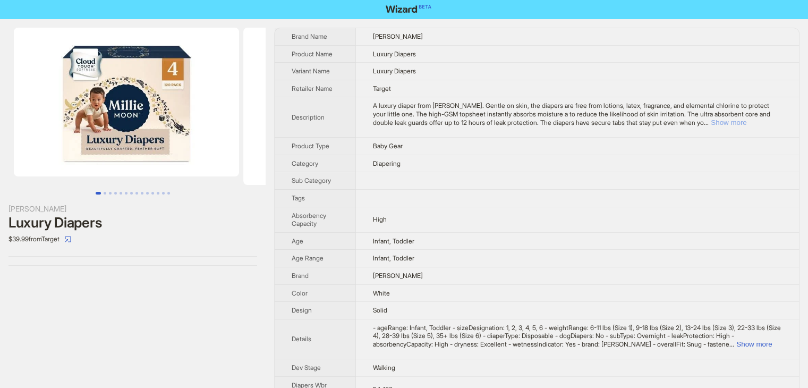
click at [746, 124] on button "Show more" at bounding box center [728, 122] width 36 height 8
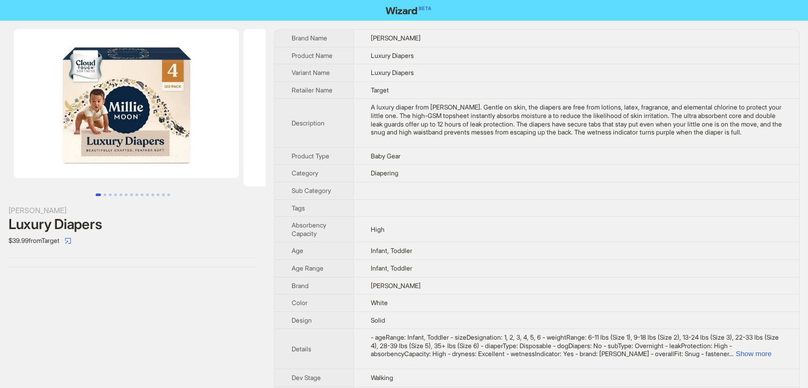
scroll to position [0, 0]
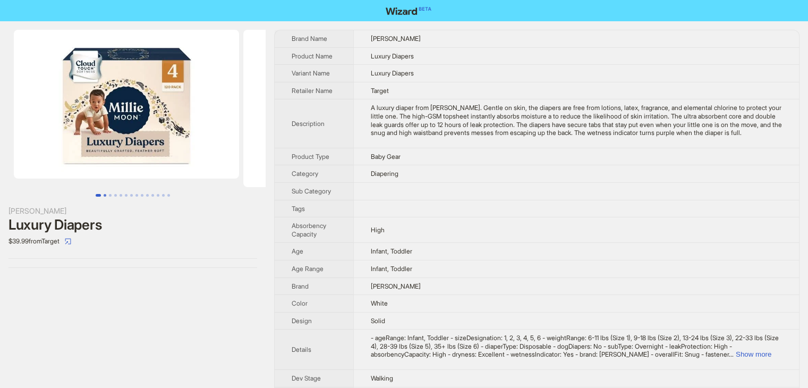
click at [104, 196] on button "Go to slide 2" at bounding box center [105, 195] width 3 height 3
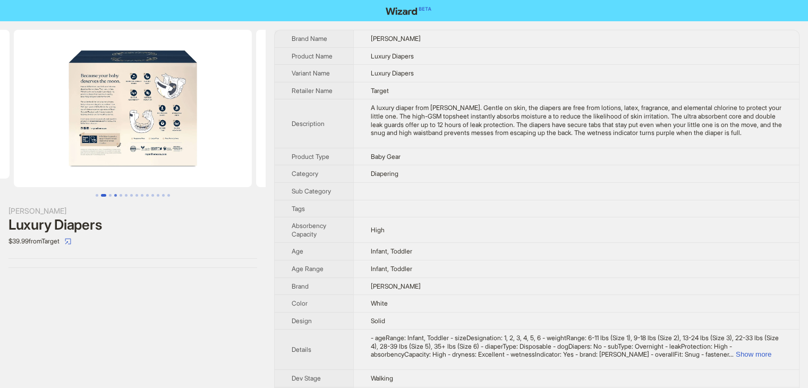
click at [117, 194] on button "Go to slide 4" at bounding box center [115, 195] width 3 height 3
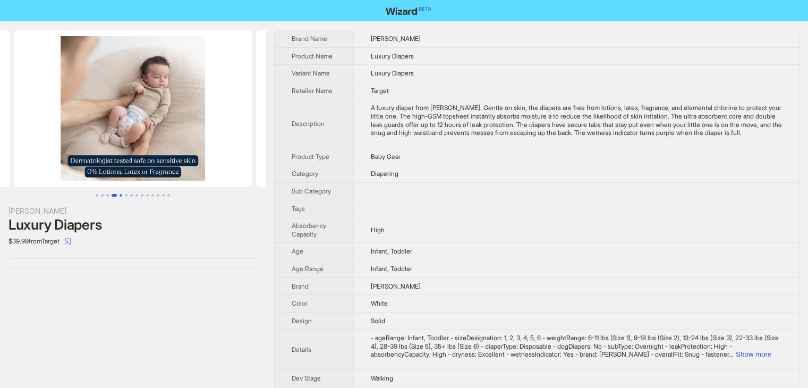
click at [121, 194] on button "Go to slide 5" at bounding box center [120, 195] width 3 height 3
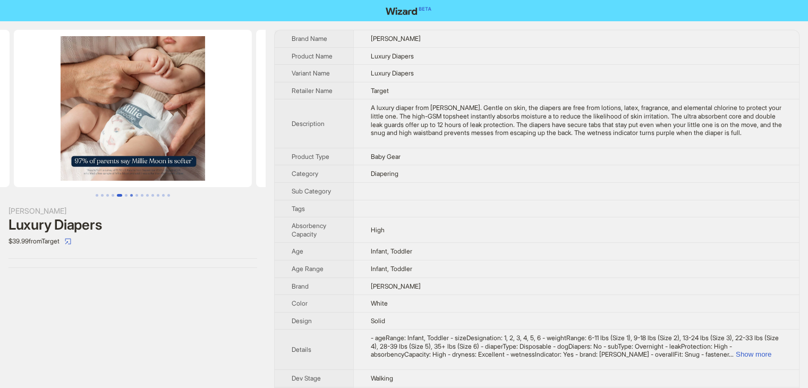
click at [132, 194] on button "Go to slide 7" at bounding box center [131, 195] width 3 height 3
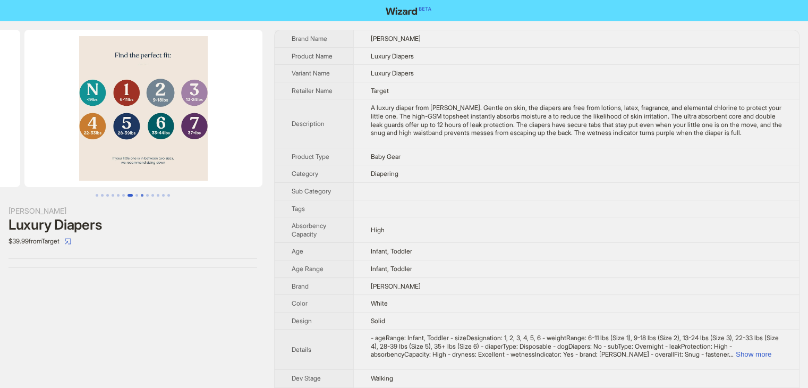
scroll to position [0, 1440]
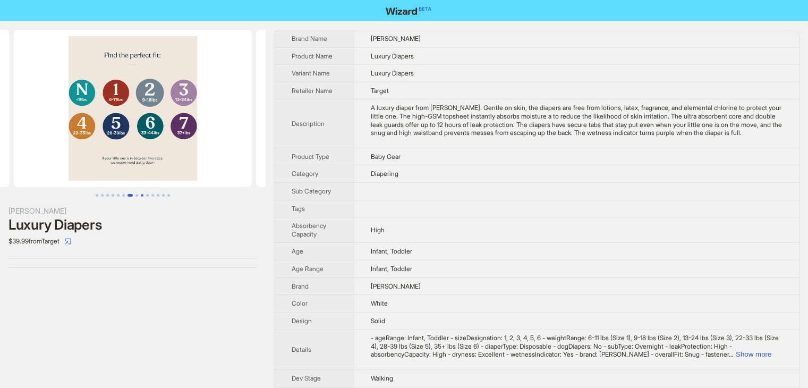
click at [141, 194] on button "Go to slide 9" at bounding box center [142, 195] width 3 height 3
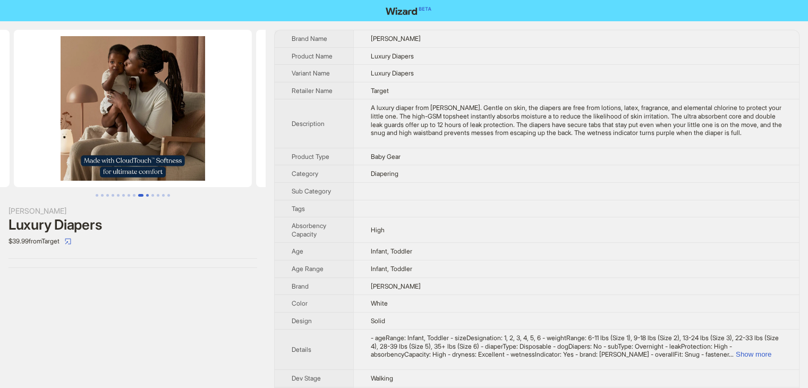
click at [147, 194] on button "Go to slide 10" at bounding box center [147, 195] width 3 height 3
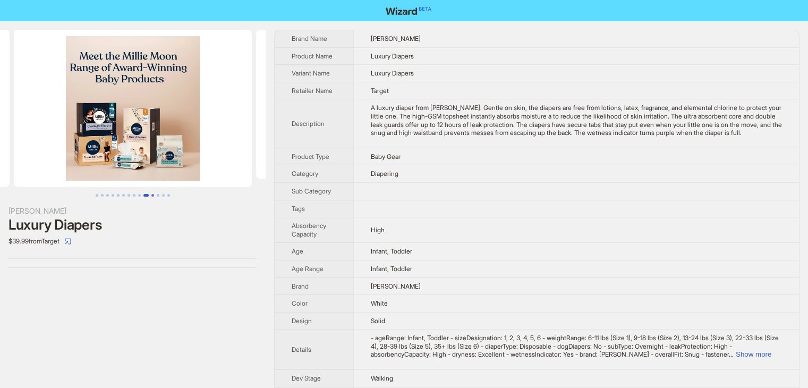
click at [154, 194] on button "Go to slide 11" at bounding box center [152, 195] width 3 height 3
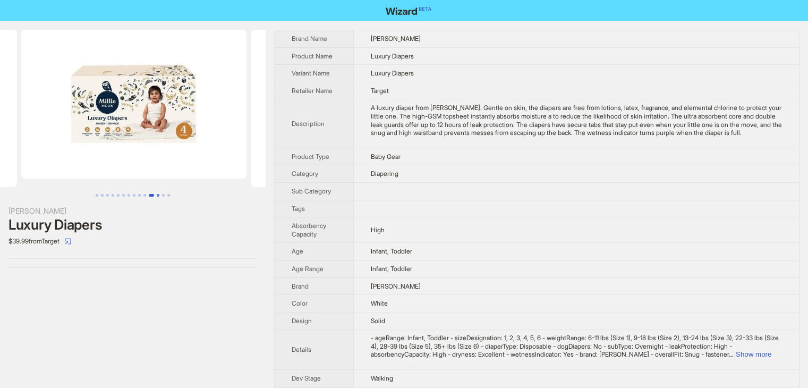
scroll to position [0, 2402]
click at [138, 116] on img at bounding box center [132, 104] width 225 height 149
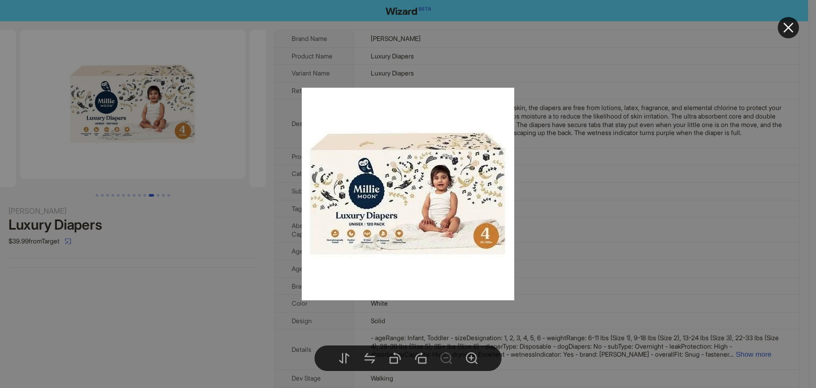
click at [585, 217] on div at bounding box center [408, 194] width 816 height 388
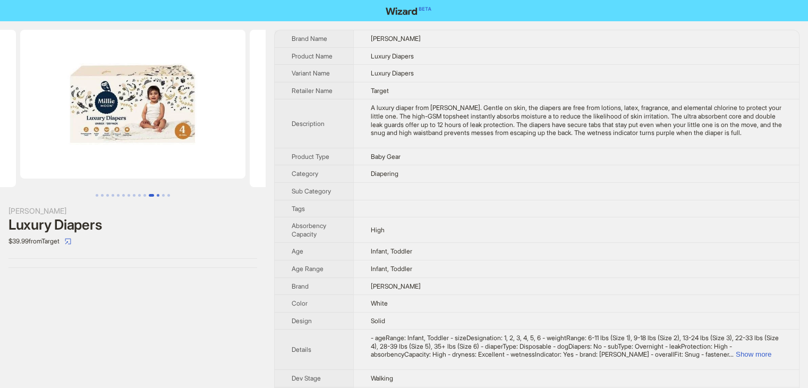
click at [157, 195] on button "Go to slide 12" at bounding box center [158, 195] width 3 height 3
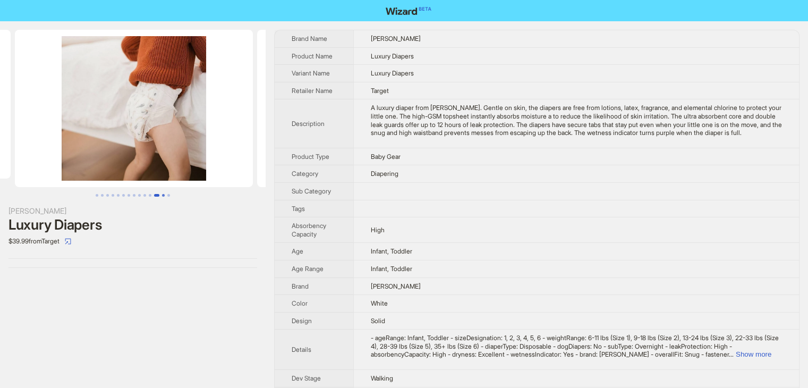
scroll to position [0, 2638]
click at [166, 195] on ul at bounding box center [133, 195] width 266 height 3
click at [162, 194] on button "Go to slide 13" at bounding box center [163, 195] width 3 height 3
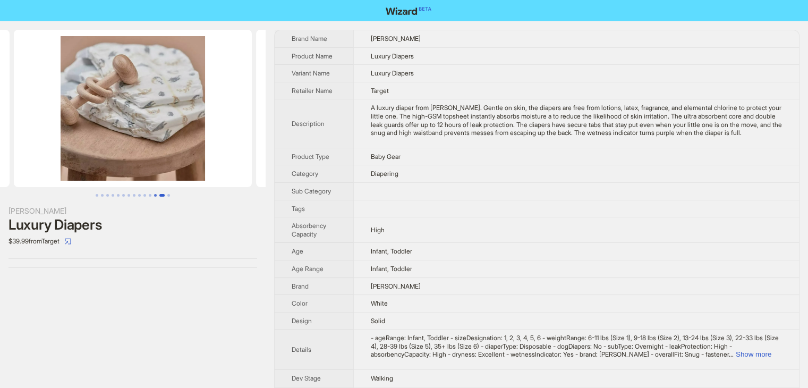
click at [154, 194] on button "Go to slide 12" at bounding box center [155, 195] width 3 height 3
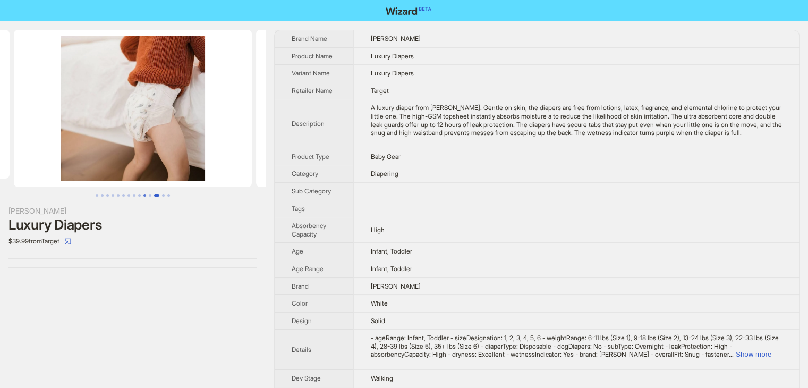
click at [146, 194] on button "Go to slide 10" at bounding box center [144, 195] width 3 height 3
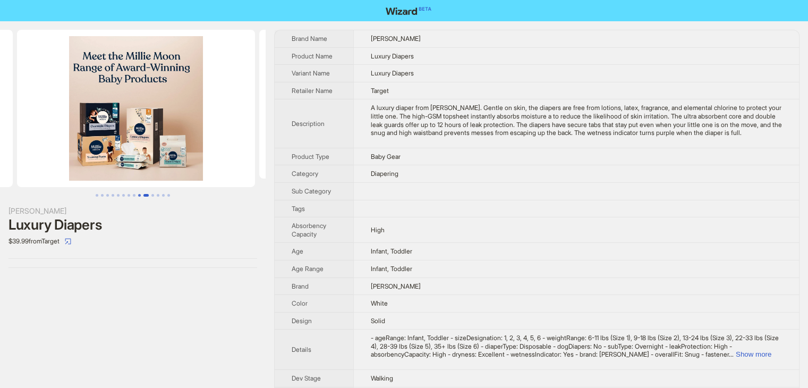
click at [140, 194] on button "Go to slide 9" at bounding box center [139, 195] width 3 height 3
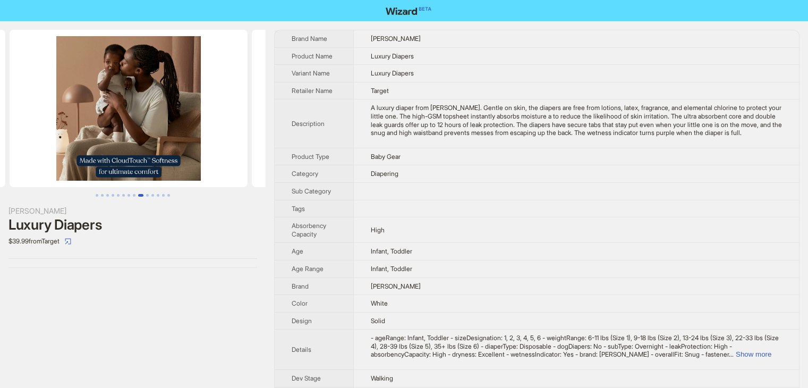
scroll to position [0, 1924]
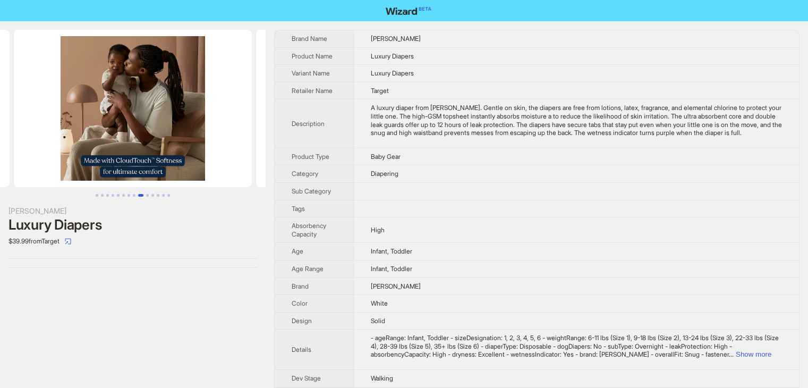
click at [140, 194] on button "Go to slide 9" at bounding box center [140, 195] width 5 height 3
click at [133, 194] on button "Go to slide 8" at bounding box center [134, 195] width 3 height 3
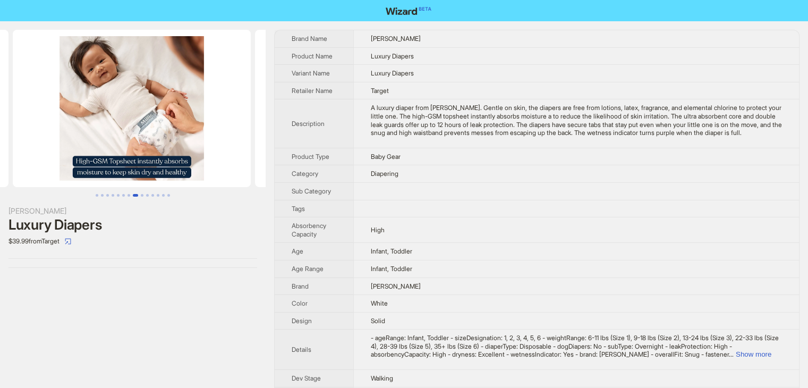
scroll to position [0, 1682]
click at [133, 194] on button "Go to slide 8" at bounding box center [135, 195] width 5 height 3
click at [130, 194] on button "Go to slide 7" at bounding box center [128, 195] width 3 height 3
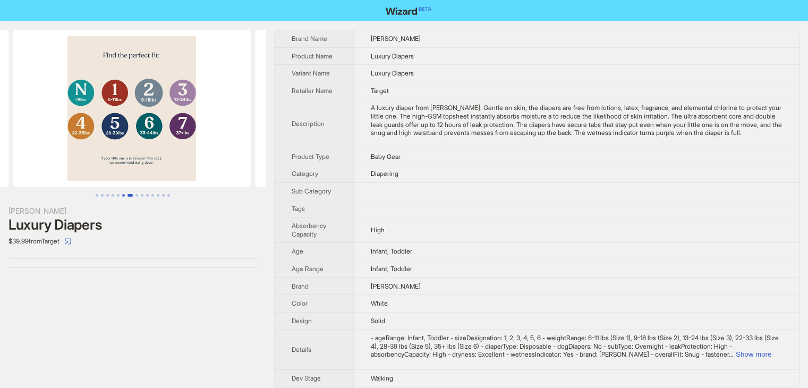
scroll to position [0, 1440]
click at [123, 194] on button "Go to slide 6" at bounding box center [123, 195] width 3 height 3
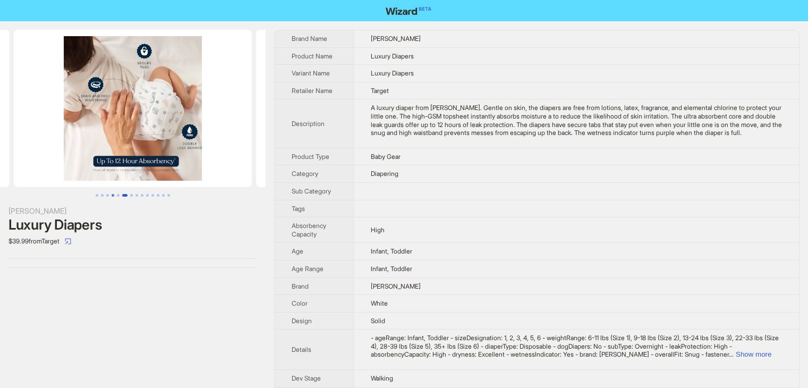
click at [112, 194] on button "Go to slide 4" at bounding box center [113, 195] width 3 height 3
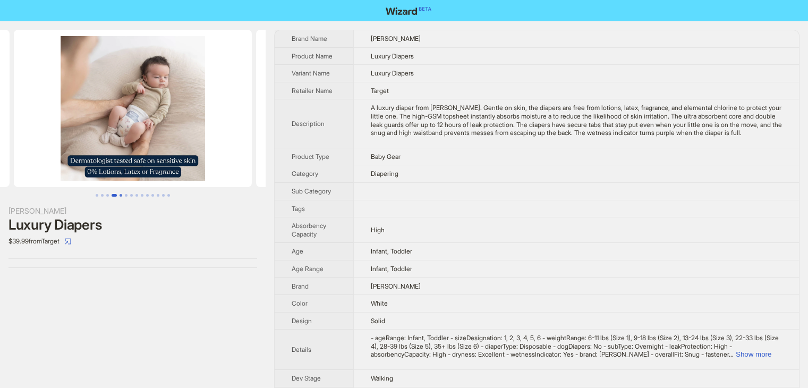
click at [119, 195] on button "Go to slide 5" at bounding box center [120, 195] width 3 height 3
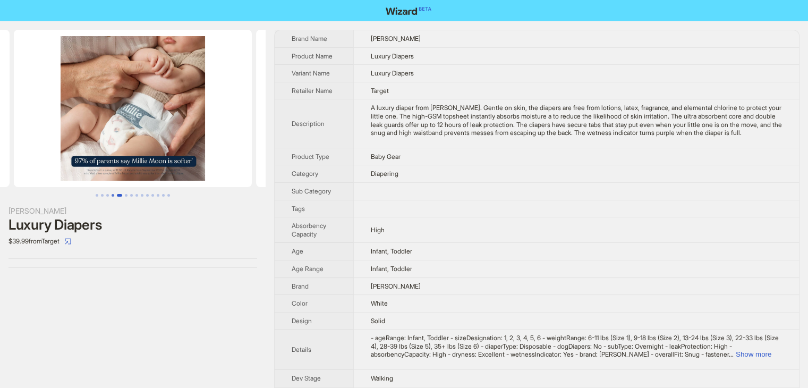
click at [113, 195] on button "Go to slide 4" at bounding box center [113, 195] width 3 height 3
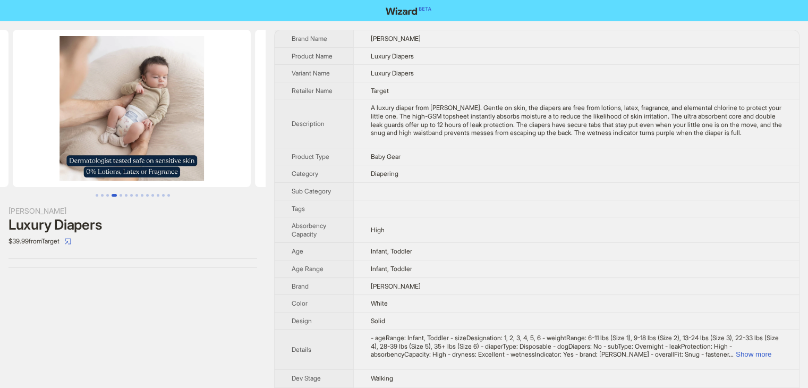
scroll to position [0, 714]
click at [113, 195] on button "Go to slide 4" at bounding box center [114, 195] width 5 height 3
click at [108, 195] on button "Go to slide 3" at bounding box center [107, 195] width 3 height 3
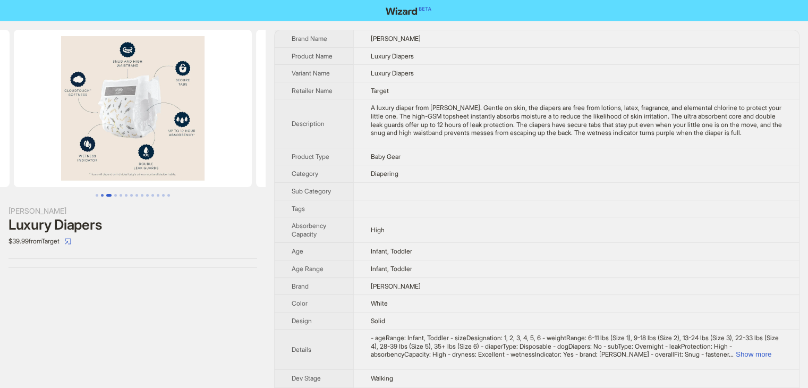
click at [101, 194] on button "Go to slide 2" at bounding box center [102, 195] width 3 height 3
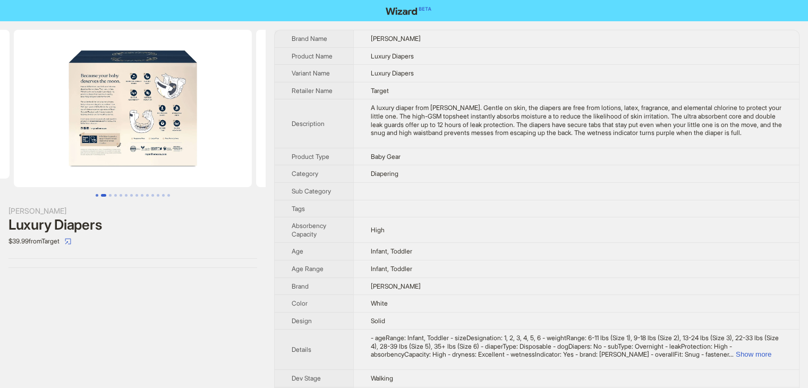
click at [97, 194] on button "Go to slide 1" at bounding box center [97, 195] width 3 height 3
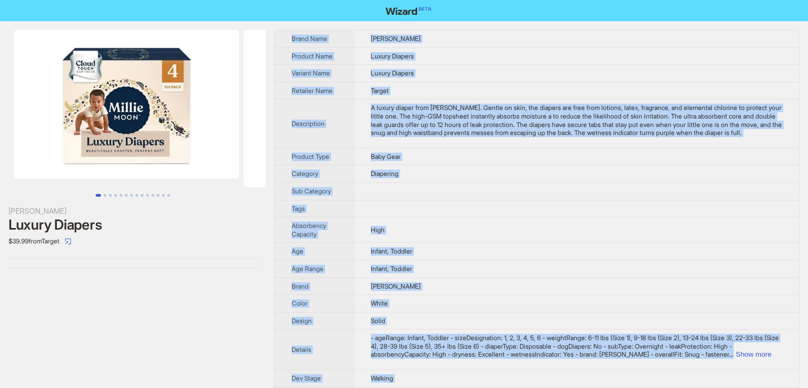
drag, startPoint x: 390, startPoint y: 367, endPoint x: 291, endPoint y: 35, distance: 346.8
copy tbody "Brand Name Millie Moon Product Name Luxury Diapers Variant Name Luxury Diapers …"
click at [71, 240] on icon "select" at bounding box center [68, 241] width 6 height 6
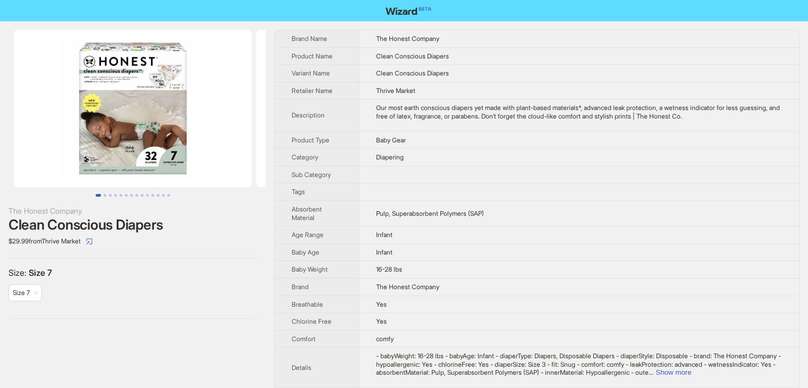
click at [179, 153] on img at bounding box center [133, 108] width 238 height 157
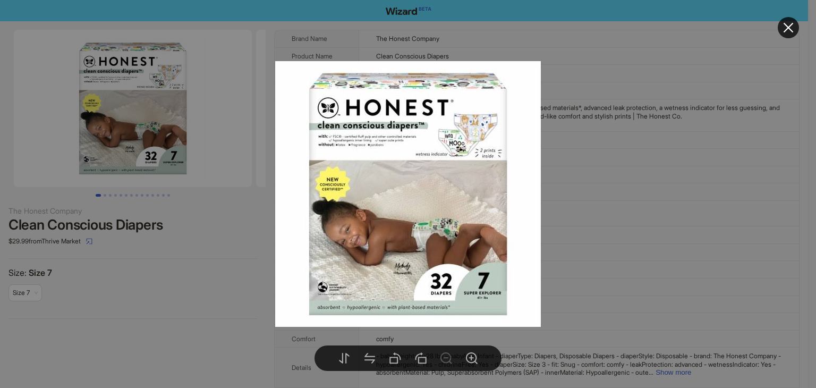
click at [602, 229] on div at bounding box center [408, 194] width 816 height 388
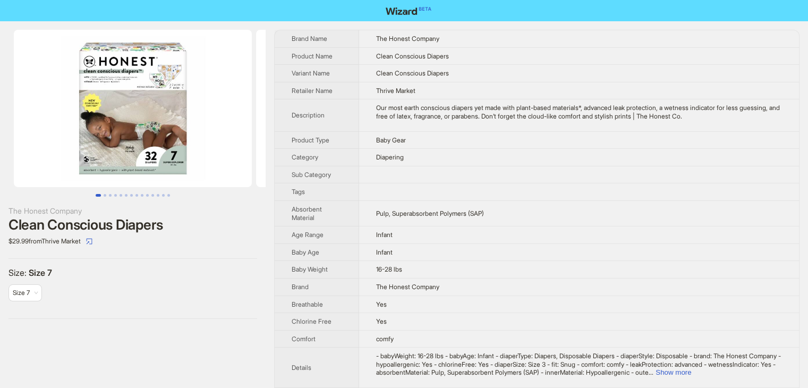
click at [167, 143] on img at bounding box center [133, 108] width 238 height 157
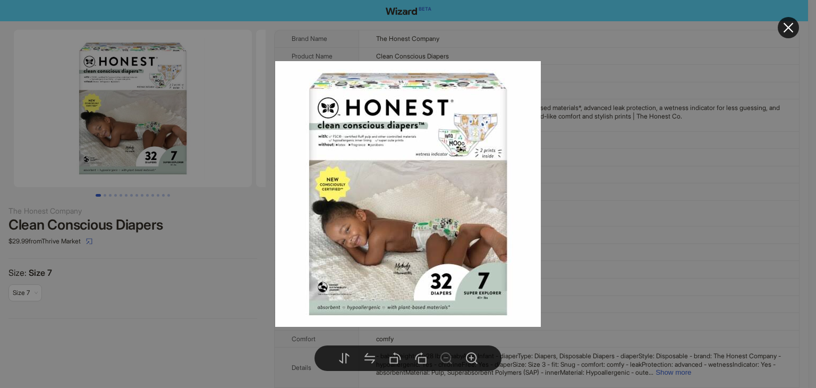
click at [650, 256] on div at bounding box center [408, 194] width 816 height 388
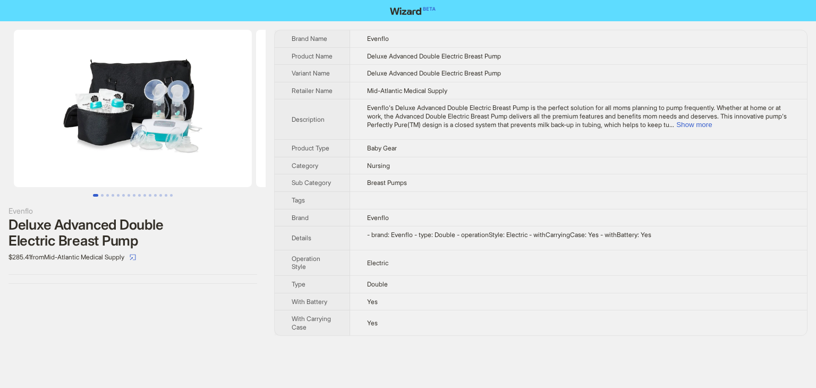
click at [135, 143] on img at bounding box center [133, 108] width 238 height 157
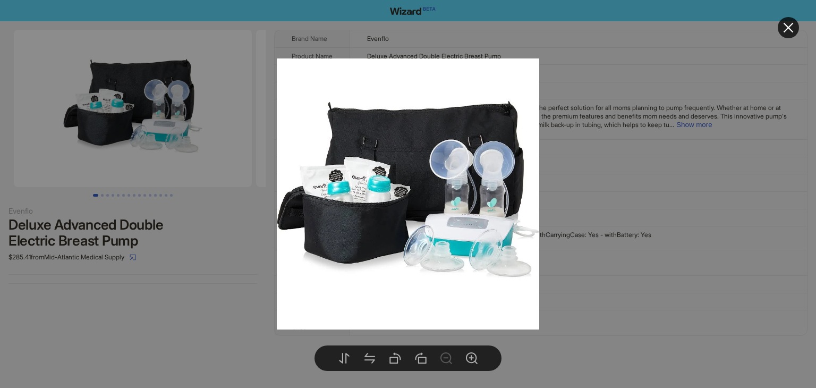
click at [586, 167] on div at bounding box center [408, 194] width 816 height 388
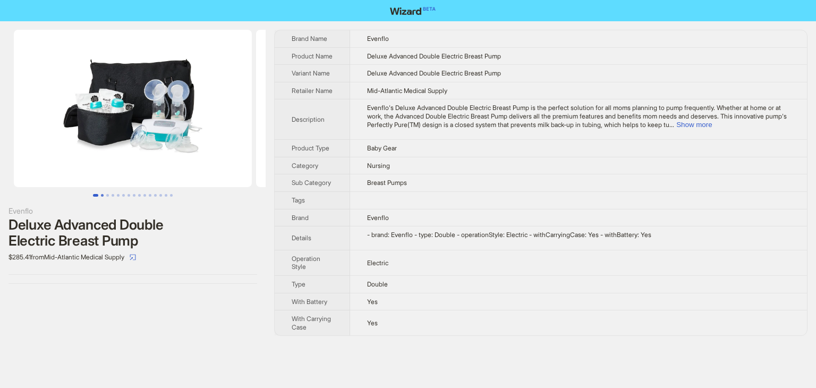
click at [101, 196] on button "Go to slide 2" at bounding box center [102, 195] width 3 height 3
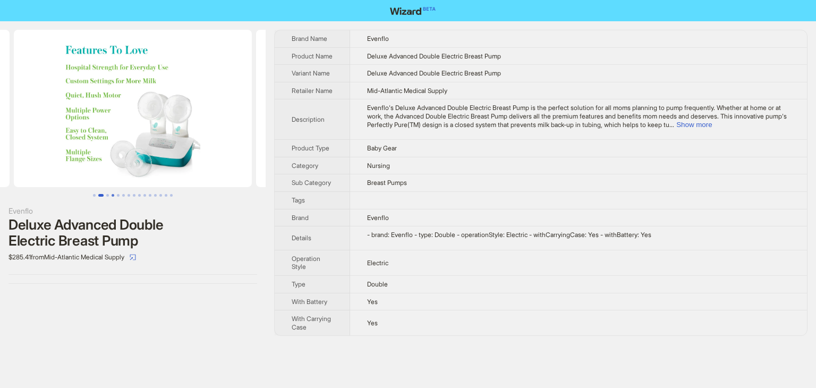
click at [113, 195] on button "Go to slide 4" at bounding box center [113, 195] width 3 height 3
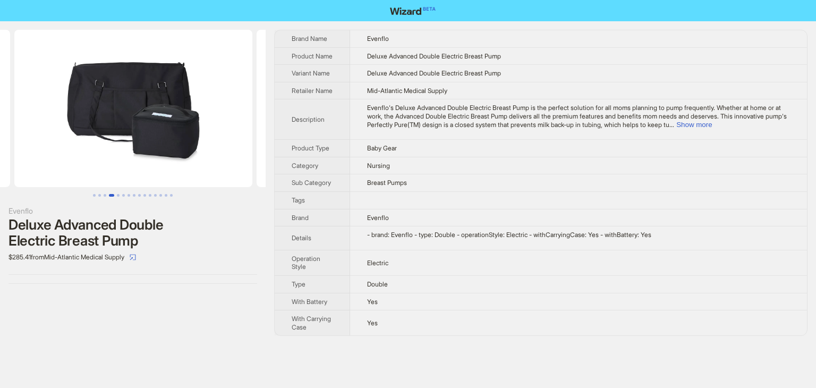
scroll to position [0, 726]
click at [106, 196] on button "Go to slide 3" at bounding box center [105, 195] width 3 height 3
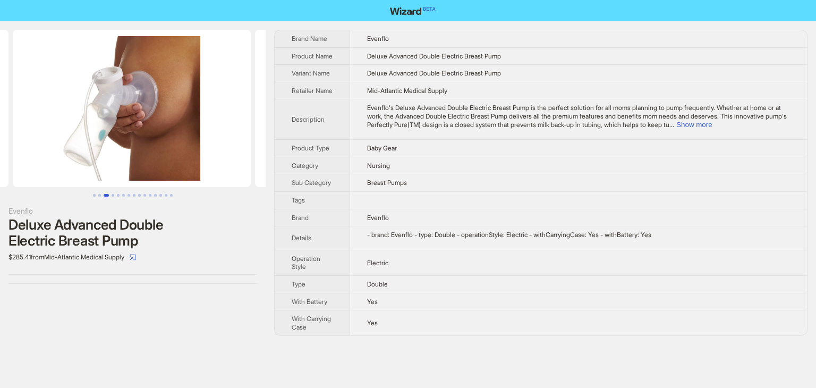
scroll to position [0, 484]
click at [123, 195] on button "Go to slide 6" at bounding box center [123, 195] width 3 height 3
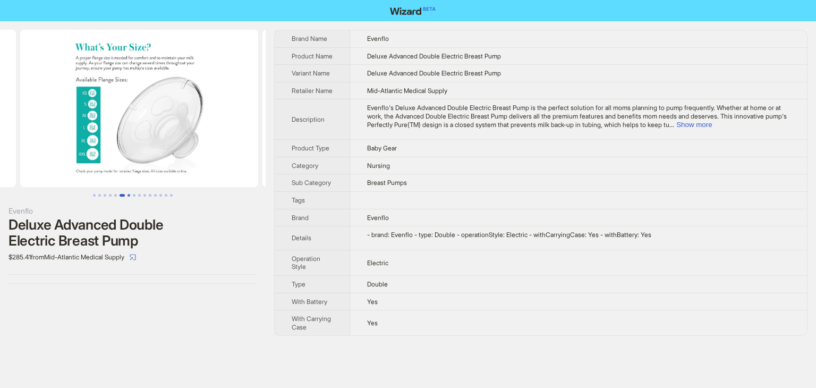
click at [130, 194] on button "Go to slide 7" at bounding box center [128, 195] width 3 height 3
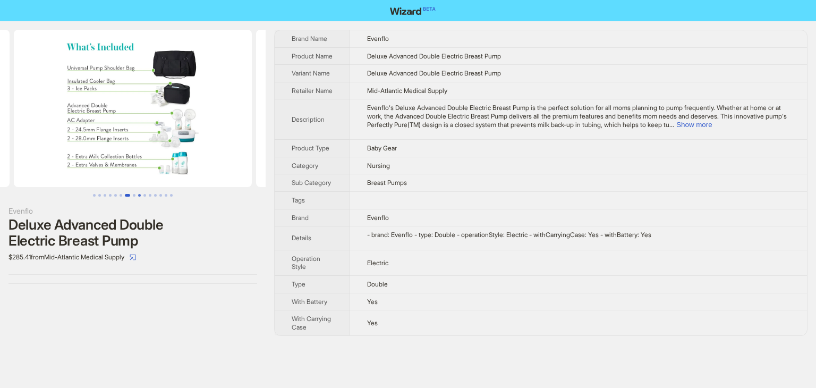
click at [140, 194] on button "Go to slide 9" at bounding box center [139, 195] width 3 height 3
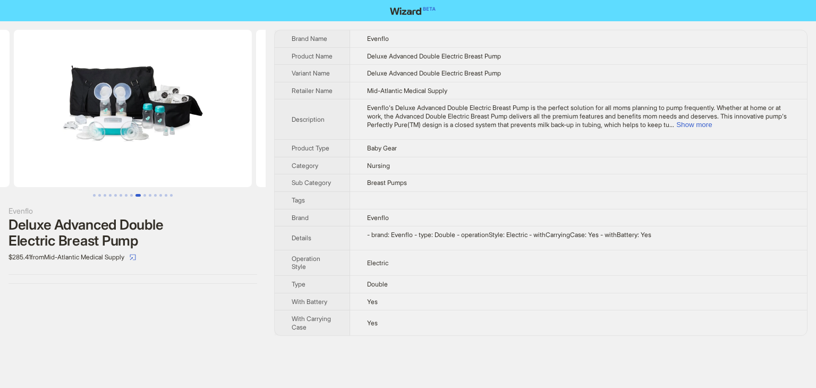
click at [141, 194] on button "Go to slide 9" at bounding box center [137, 195] width 5 height 3
click at [150, 194] on button "Go to slide 11" at bounding box center [150, 195] width 3 height 3
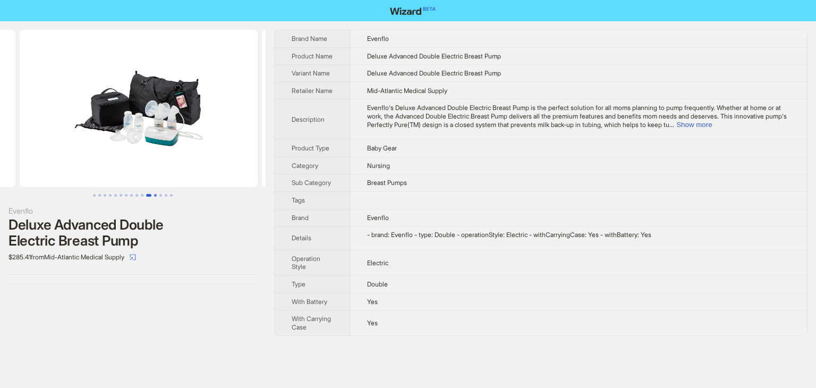
scroll to position [0, 2421]
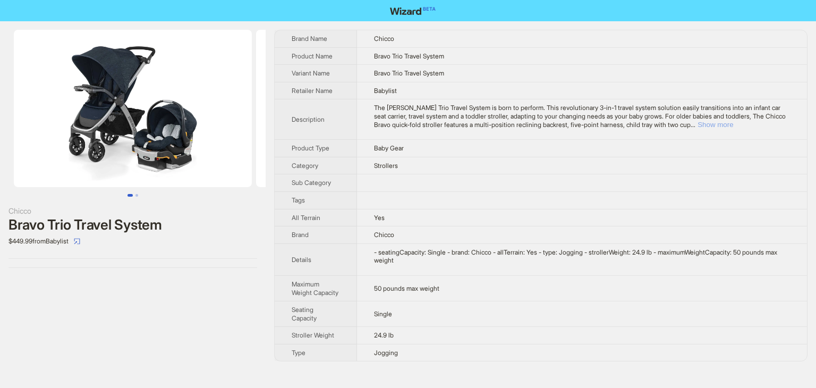
click at [733, 126] on button "Show more" at bounding box center [715, 125] width 36 height 8
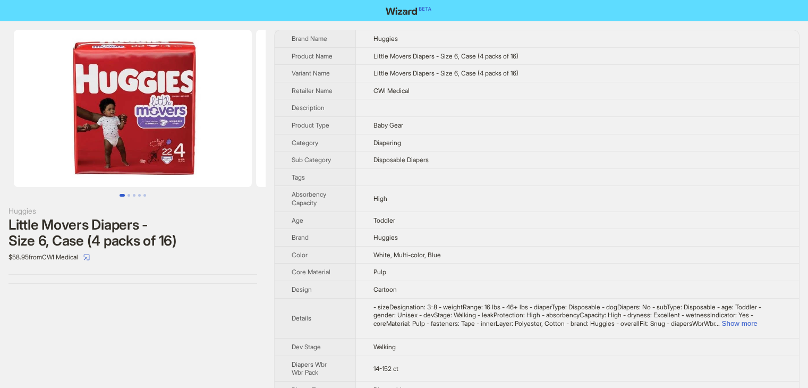
click at [168, 100] on img at bounding box center [133, 108] width 238 height 157
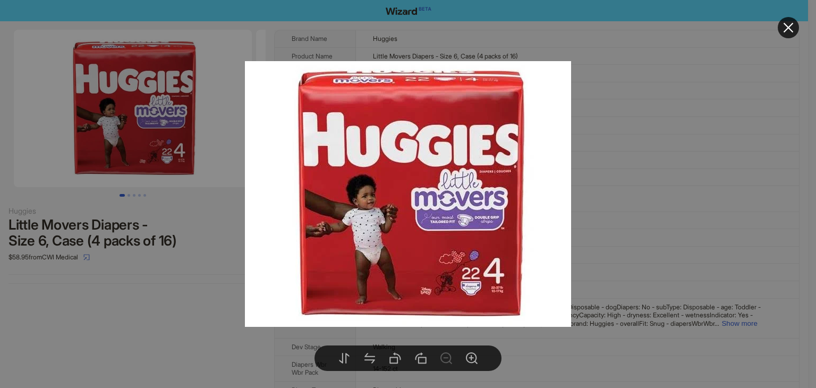
click at [633, 233] on div at bounding box center [408, 194] width 816 height 388
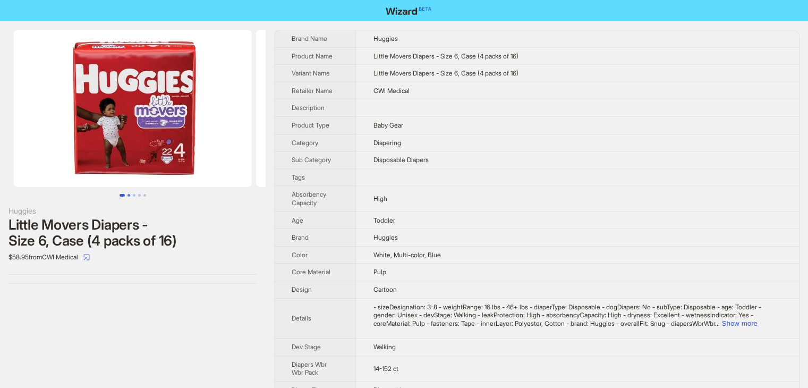
click at [127, 194] on button "Go to slide 2" at bounding box center [128, 195] width 3 height 3
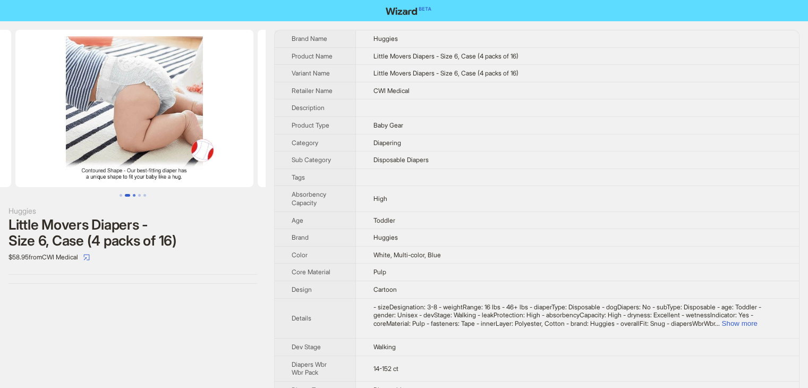
scroll to position [0, 242]
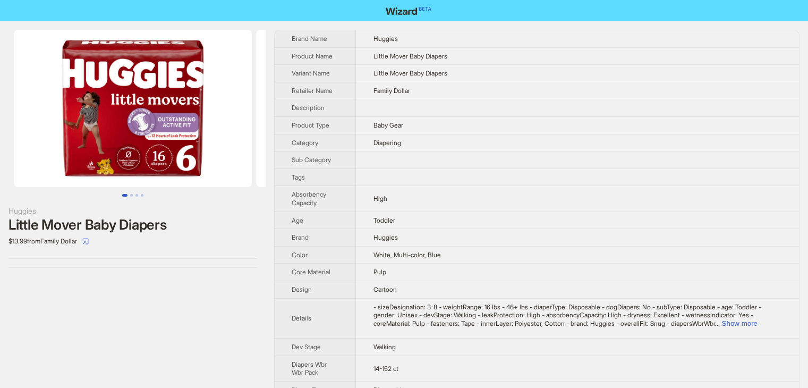
click at [518, 187] on td "High" at bounding box center [577, 198] width 443 height 25
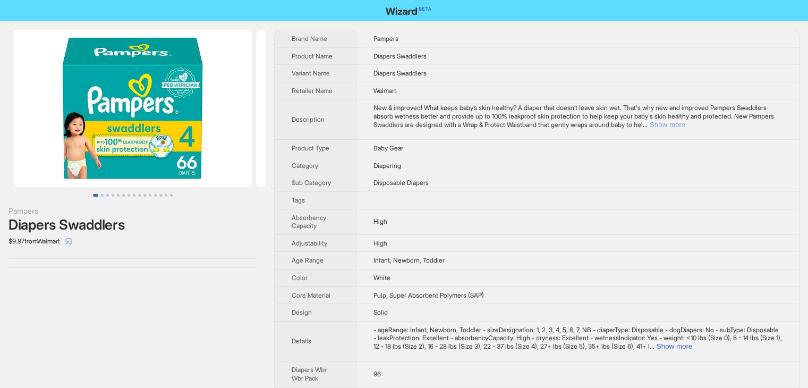
click at [685, 122] on button "Show more" at bounding box center [667, 125] width 36 height 8
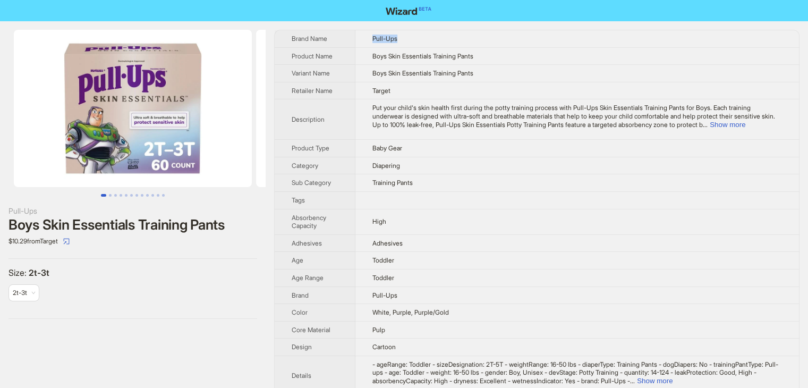
drag, startPoint x: 419, startPoint y: 38, endPoint x: 374, endPoint y: 37, distance: 44.6
click at [374, 37] on td "Pull-Ups" at bounding box center [576, 38] width 443 height 17
click at [413, 42] on td "Pull-Ups" at bounding box center [576, 38] width 443 height 17
click at [412, 38] on td "Pull-Ups" at bounding box center [576, 38] width 443 height 17
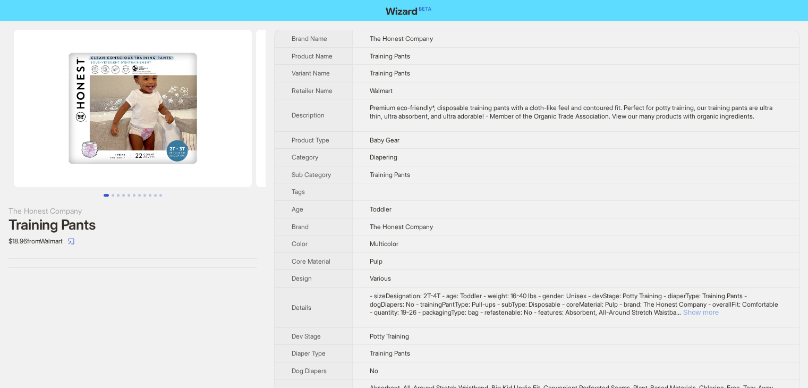
click at [718, 316] on button "Show more" at bounding box center [701, 312] width 36 height 8
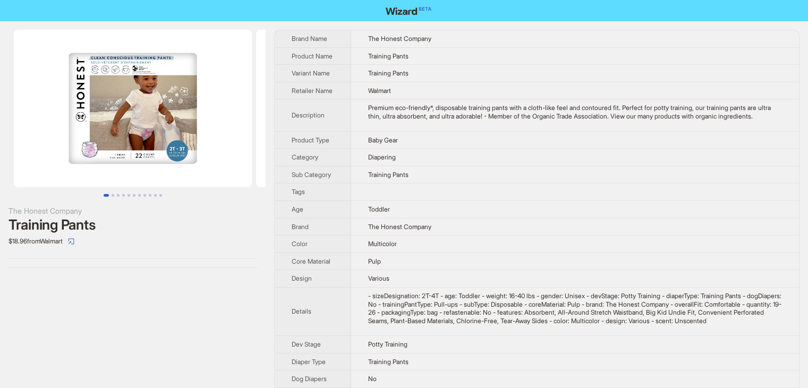
click at [125, 130] on img at bounding box center [133, 108] width 238 height 157
drag, startPoint x: 476, startPoint y: 312, endPoint x: 504, endPoint y: 313, distance: 28.2
click at [504, 313] on div "- sizeDesignation: 2T-4T - age: Toddler - weight: 16-40 lbs - gender: Unisex - …" at bounding box center [575, 308] width 414 height 33
click at [139, 131] on img at bounding box center [133, 108] width 238 height 157
click at [113, 194] on button "Go to slide 2" at bounding box center [113, 195] width 3 height 3
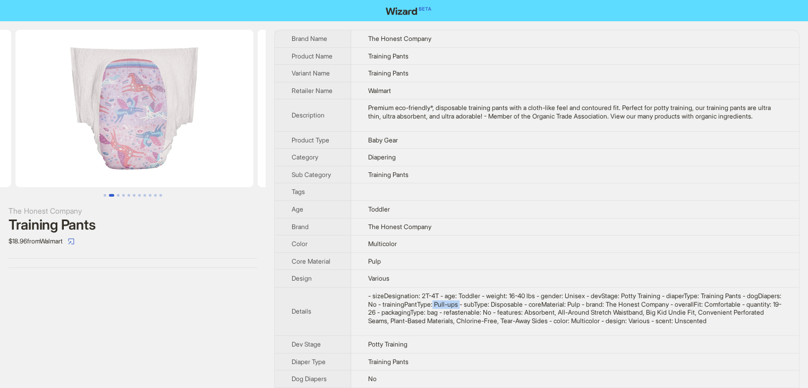
scroll to position [0, 242]
click at [147, 118] on img at bounding box center [133, 108] width 238 height 157
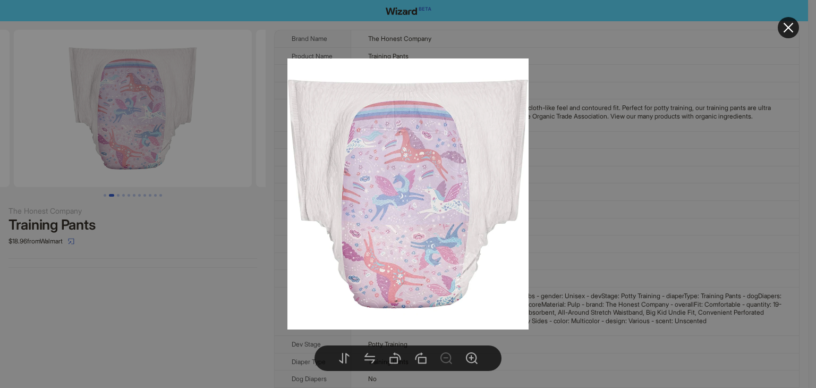
click at [118, 196] on div at bounding box center [408, 194] width 816 height 388
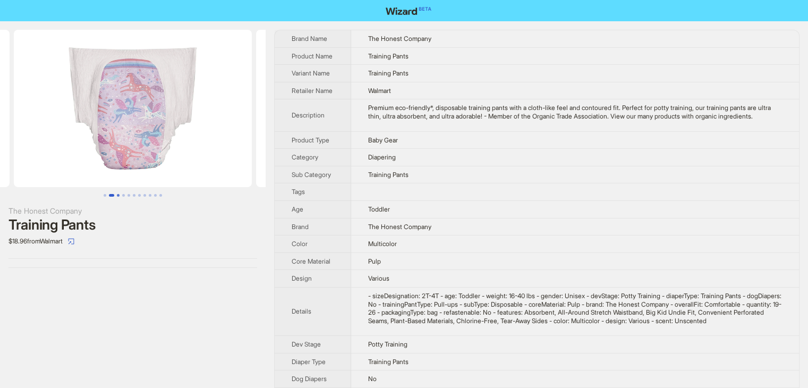
click at [119, 194] on button "Go to slide 3" at bounding box center [118, 195] width 3 height 3
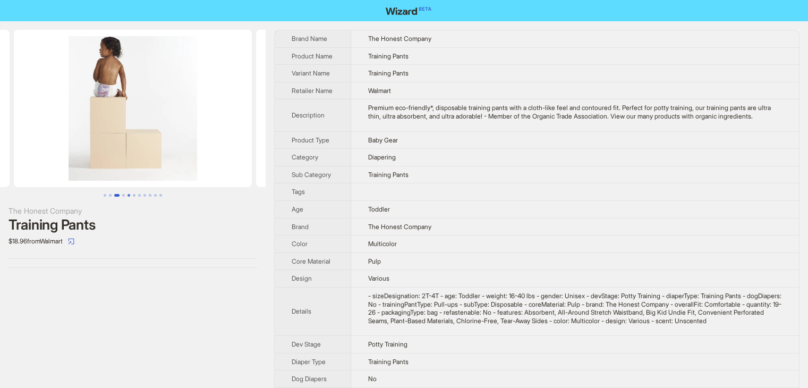
click at [127, 194] on button "Go to slide 5" at bounding box center [128, 195] width 3 height 3
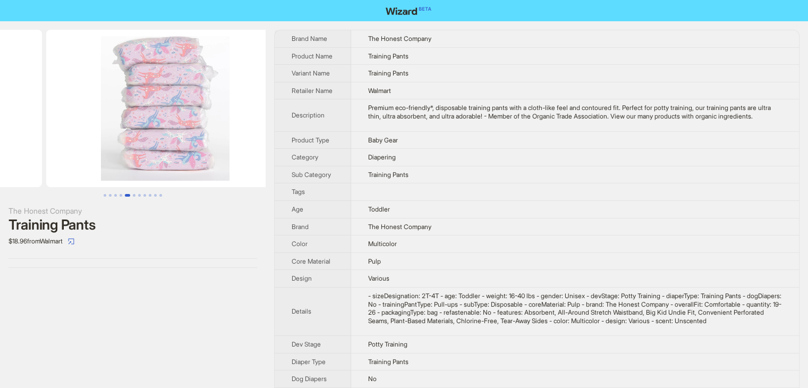
scroll to position [0, 969]
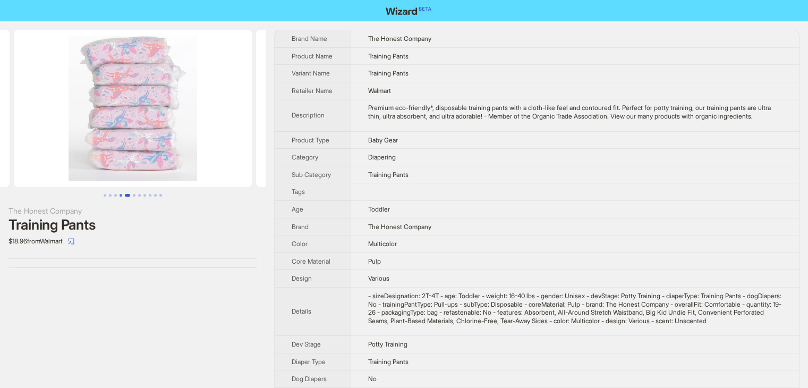
click at [121, 195] on button "Go to slide 4" at bounding box center [120, 195] width 3 height 3
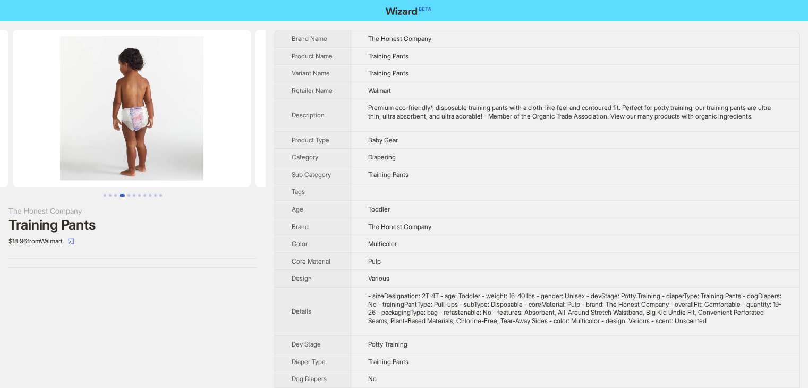
scroll to position [0, 726]
click at [128, 194] on button "Go to slide 5" at bounding box center [128, 195] width 3 height 3
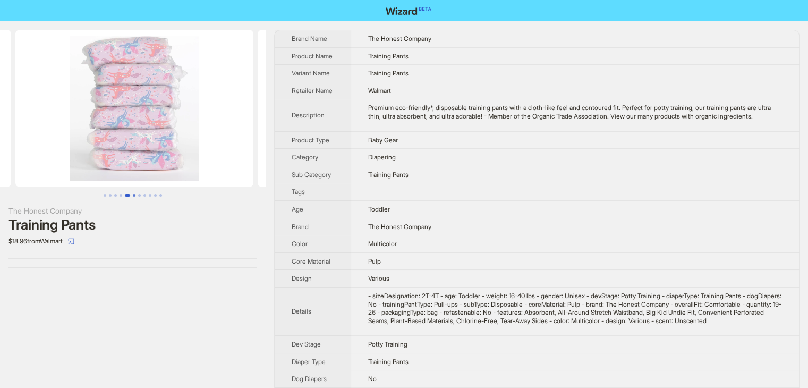
click at [133, 194] on button "Go to slide 6" at bounding box center [134, 195] width 3 height 3
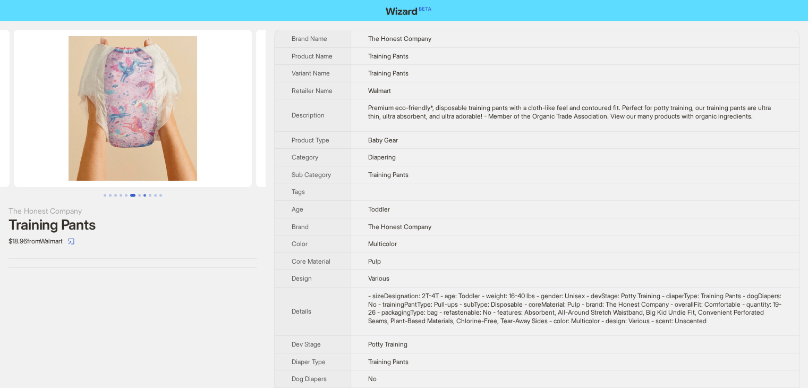
click at [144, 195] on button "Go to slide 8" at bounding box center [144, 195] width 3 height 3
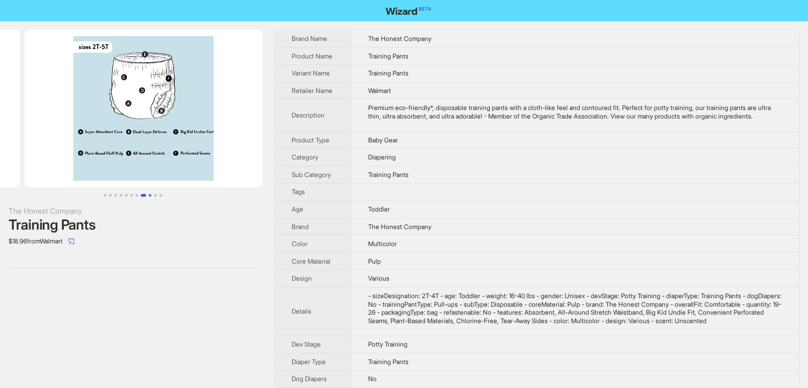
scroll to position [0, 1695]
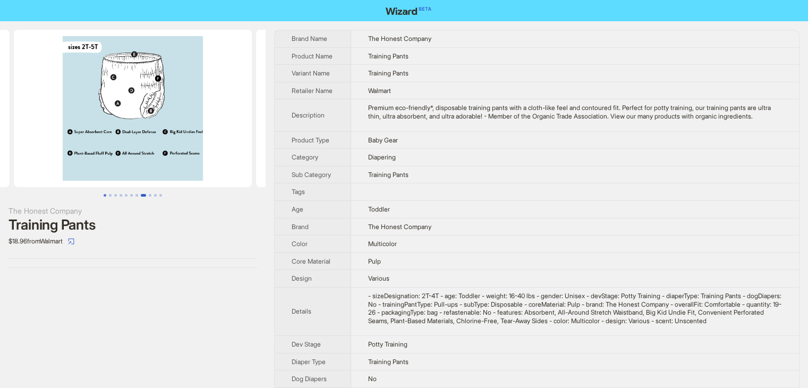
click at [106, 195] on button "Go to slide 1" at bounding box center [105, 195] width 3 height 3
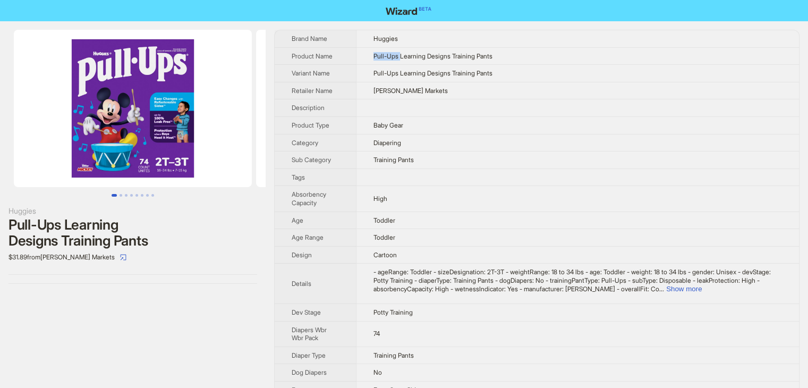
drag, startPoint x: 374, startPoint y: 55, endPoint x: 403, endPoint y: 61, distance: 29.4
click at [403, 61] on td "Pull-Ups Learning Designs Training Pants" at bounding box center [577, 56] width 443 height 18
drag, startPoint x: 407, startPoint y: 37, endPoint x: 365, endPoint y: 38, distance: 42.0
click at [365, 38] on td "Huggies" at bounding box center [577, 38] width 443 height 17
click at [438, 100] on td at bounding box center [577, 108] width 443 height 18
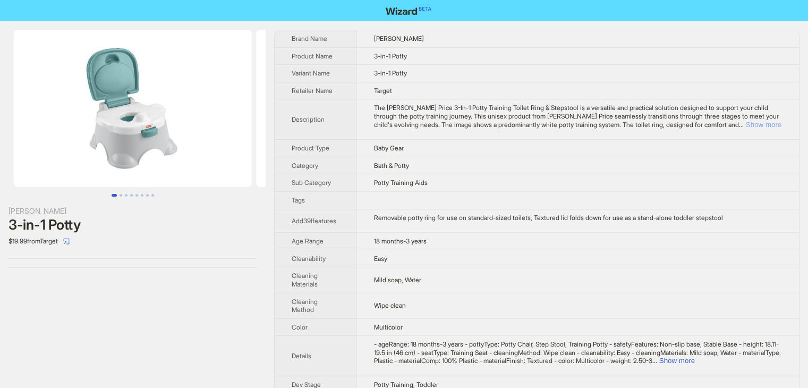
click at [752, 127] on button "Show more" at bounding box center [764, 125] width 36 height 8
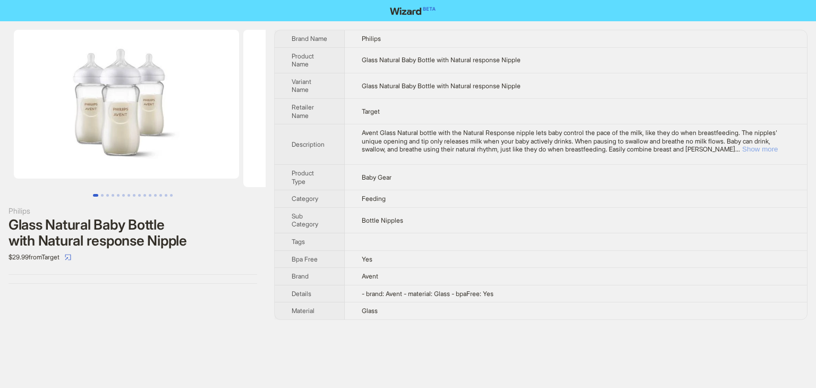
click at [775, 149] on button "Show more" at bounding box center [760, 149] width 36 height 8
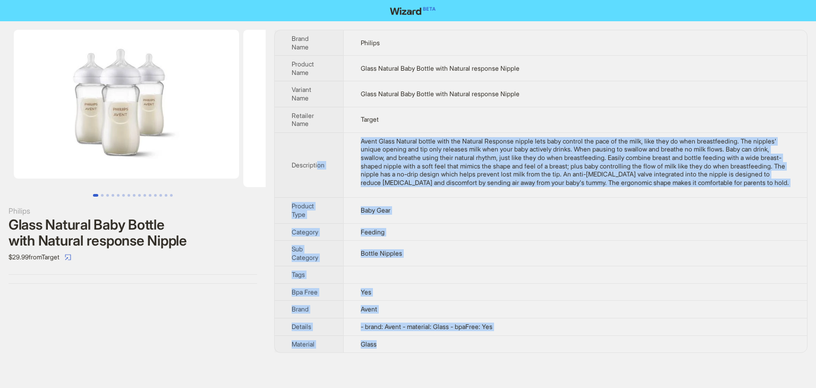
drag, startPoint x: 405, startPoint y: 357, endPoint x: 316, endPoint y: 143, distance: 231.4
click at [318, 143] on tbody "Brand Name Philips Product Name Glass Natural Baby Bottle with Natural response…" at bounding box center [541, 191] width 532 height 322
click at [142, 145] on img at bounding box center [126, 104] width 225 height 149
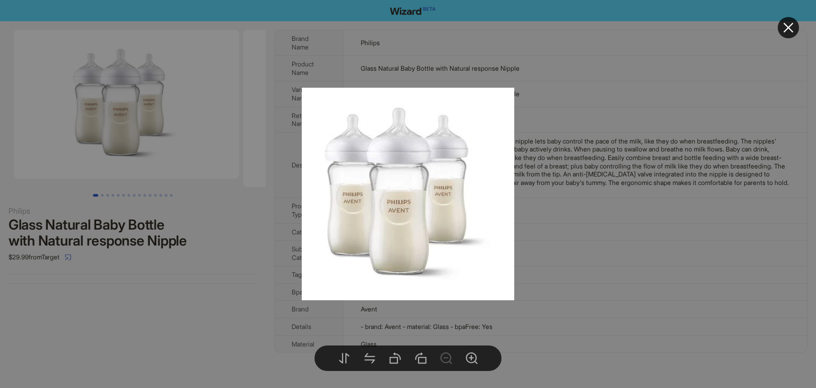
click at [98, 196] on div at bounding box center [408, 194] width 816 height 388
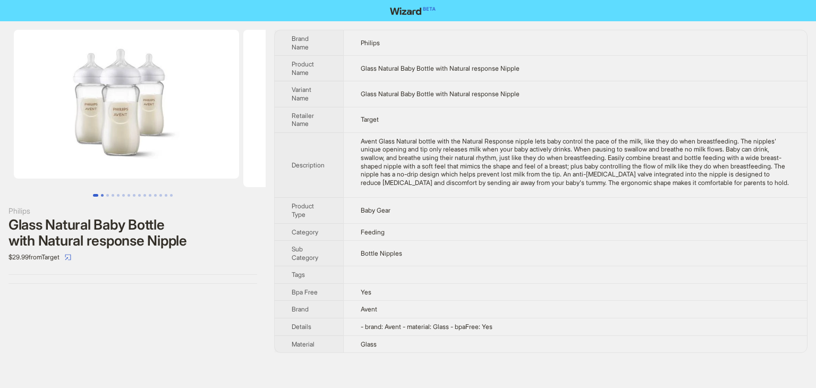
click at [101, 196] on button "Go to slide 2" at bounding box center [102, 195] width 3 height 3
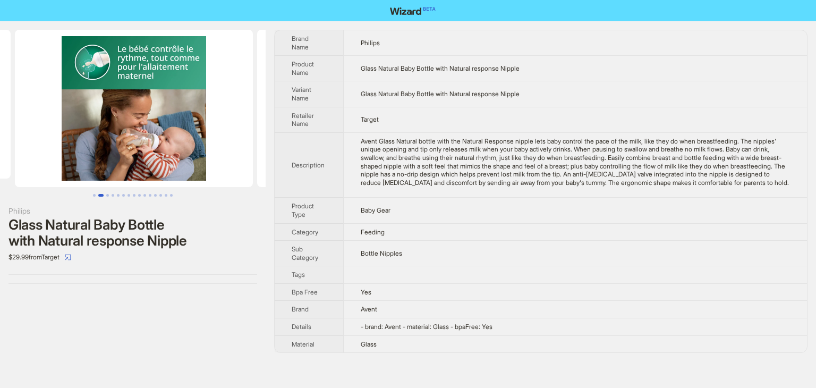
scroll to position [0, 229]
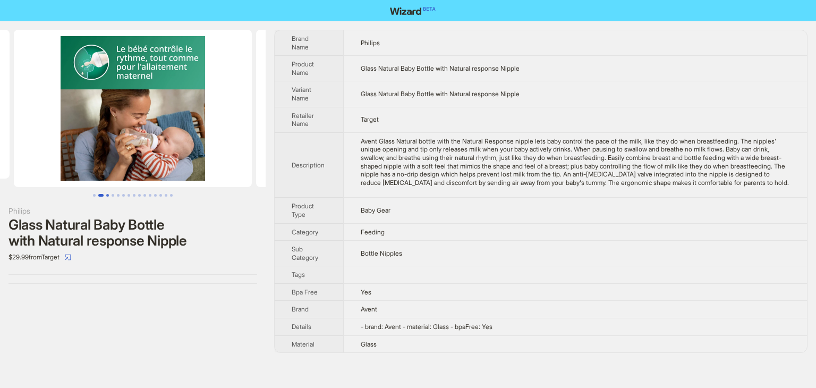
click at [108, 195] on button "Go to slide 3" at bounding box center [107, 195] width 3 height 3
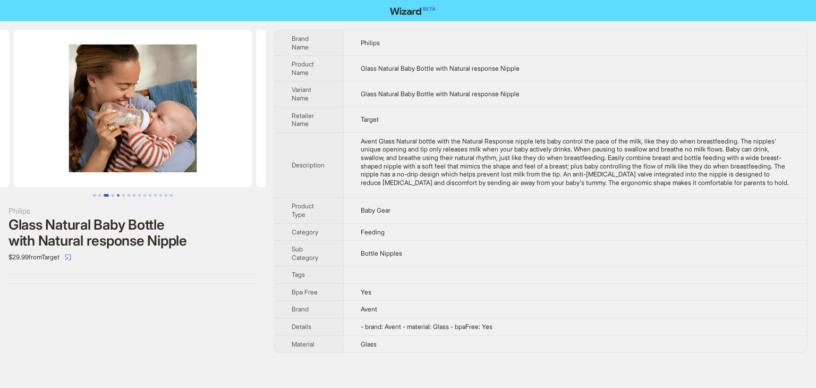
click at [117, 195] on button "Go to slide 5" at bounding box center [118, 195] width 3 height 3
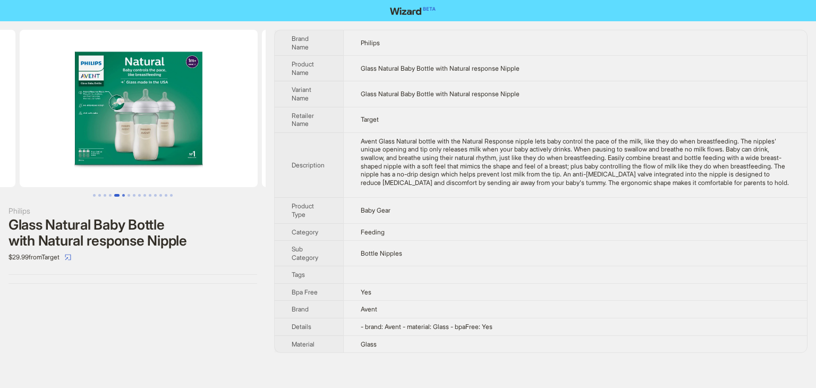
scroll to position [0, 956]
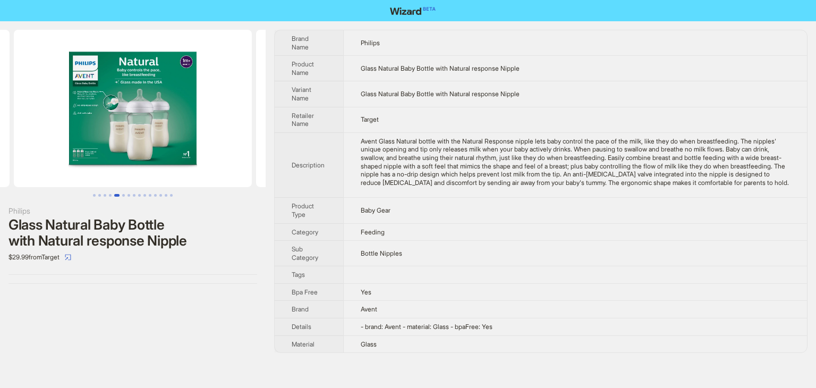
click at [175, 140] on img at bounding box center [133, 108] width 238 height 157
click at [182, 134] on img at bounding box center [133, 108] width 238 height 157
click at [182, 135] on img at bounding box center [133, 108] width 238 height 157
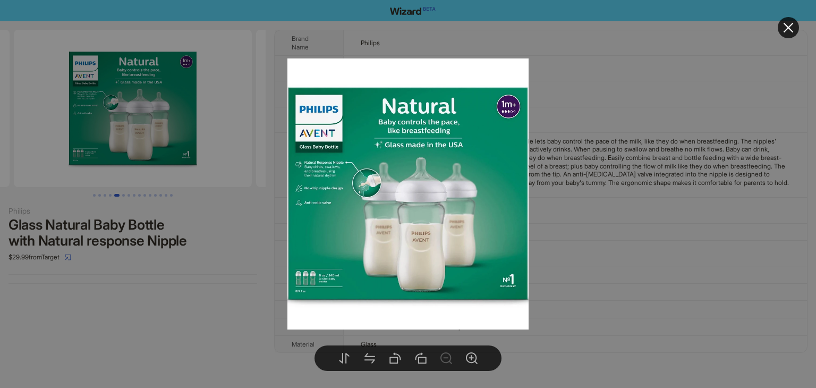
click at [601, 219] on div at bounding box center [408, 194] width 816 height 388
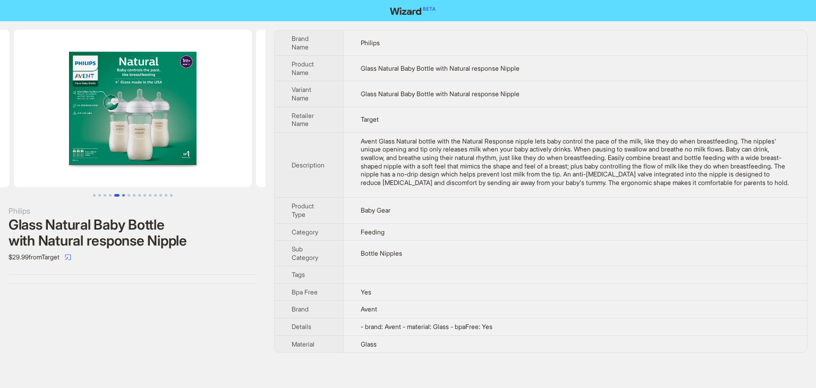
click at [124, 195] on button "Go to slide 6" at bounding box center [123, 195] width 3 height 3
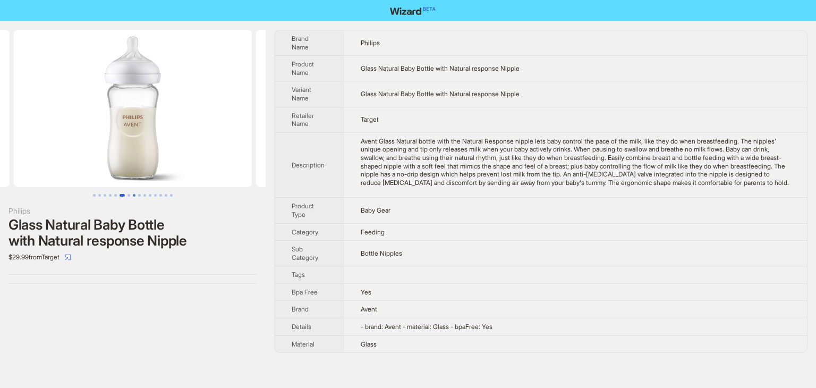
click at [134, 195] on button "Go to slide 8" at bounding box center [134, 195] width 3 height 3
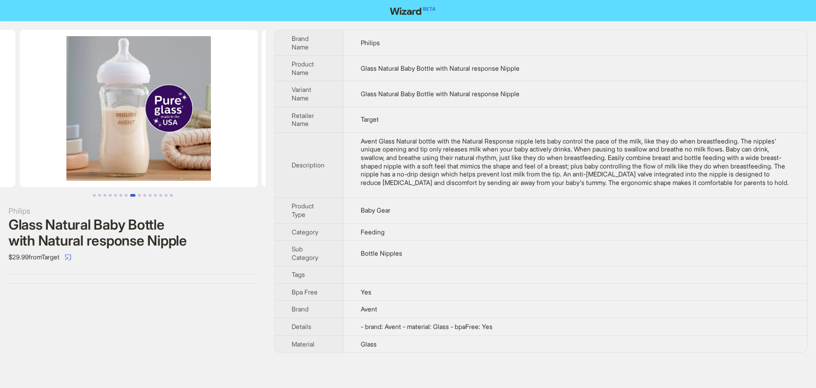
scroll to position [0, 1682]
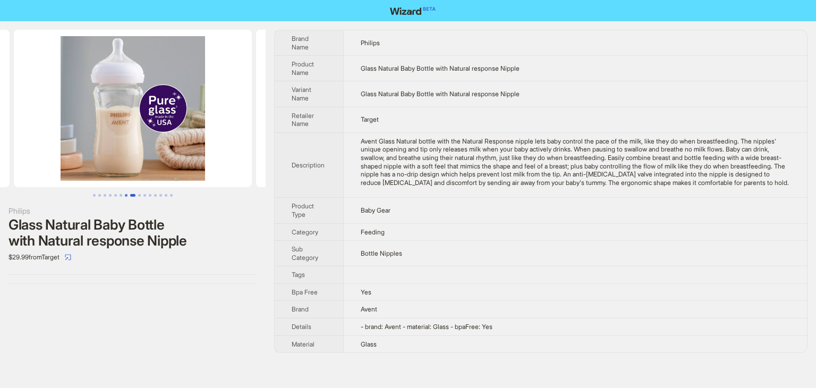
click at [125, 195] on button "Go to slide 7" at bounding box center [126, 195] width 3 height 3
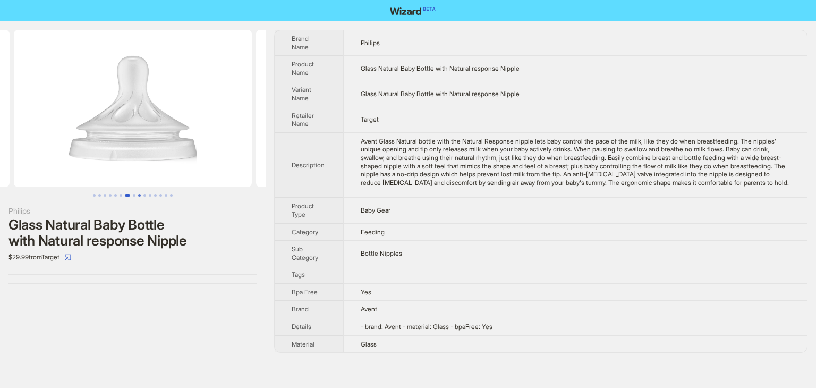
click at [138, 195] on button "Go to slide 9" at bounding box center [139, 195] width 3 height 3
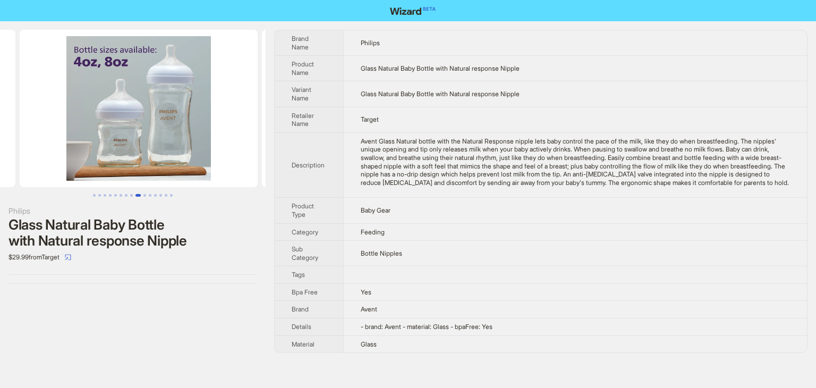
scroll to position [0, 1924]
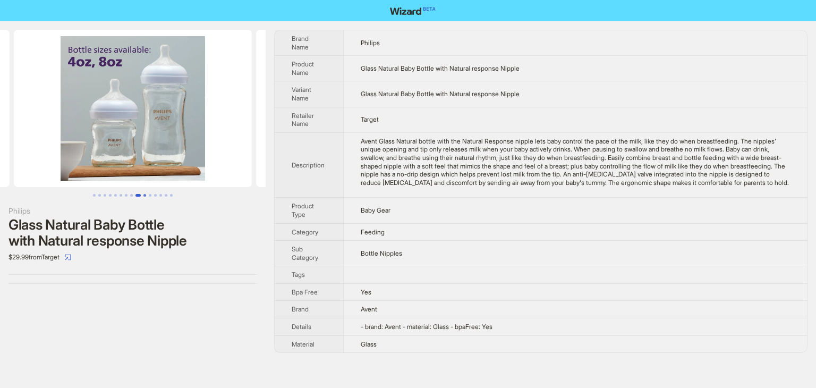
click at [144, 194] on button "Go to slide 10" at bounding box center [144, 195] width 3 height 3
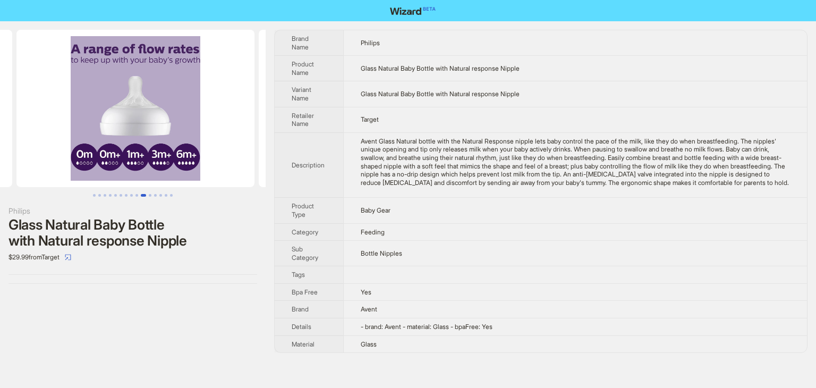
scroll to position [0, 2167]
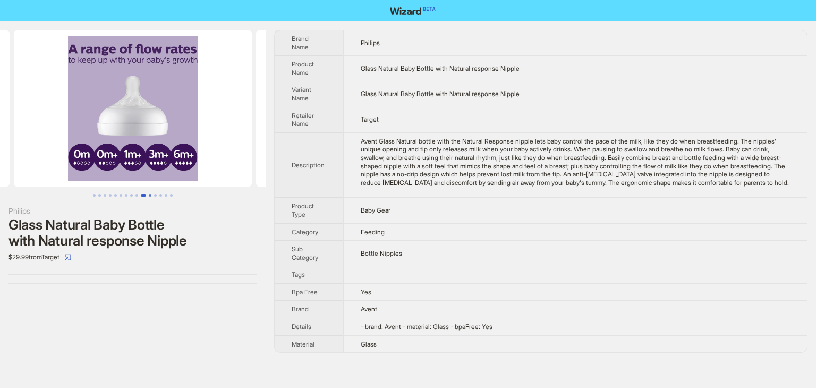
click at [149, 195] on button "Go to slide 11" at bounding box center [150, 195] width 3 height 3
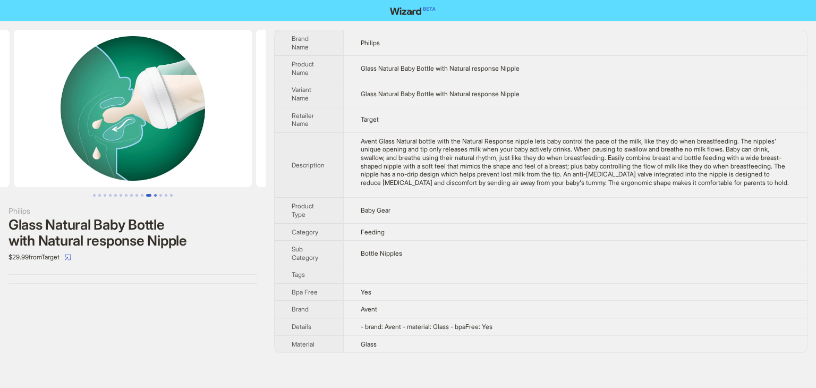
click at [154, 195] on button "Go to slide 12" at bounding box center [155, 195] width 3 height 3
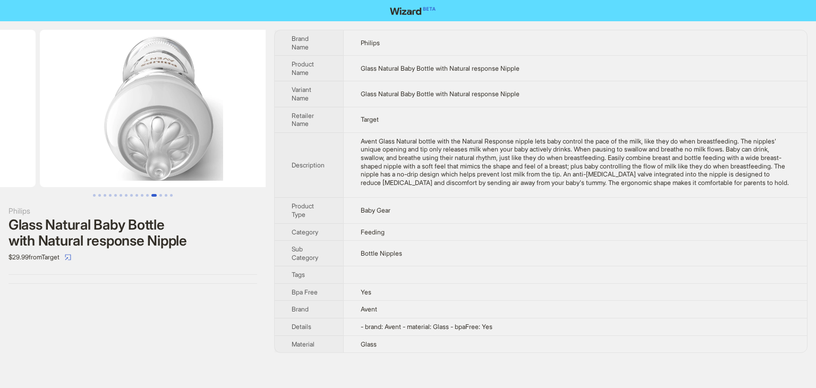
scroll to position [0, 2651]
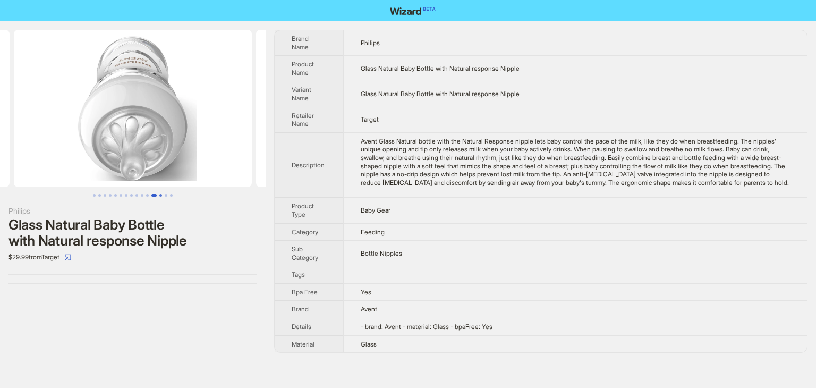
click at [161, 194] on button "Go to slide 13" at bounding box center [160, 195] width 3 height 3
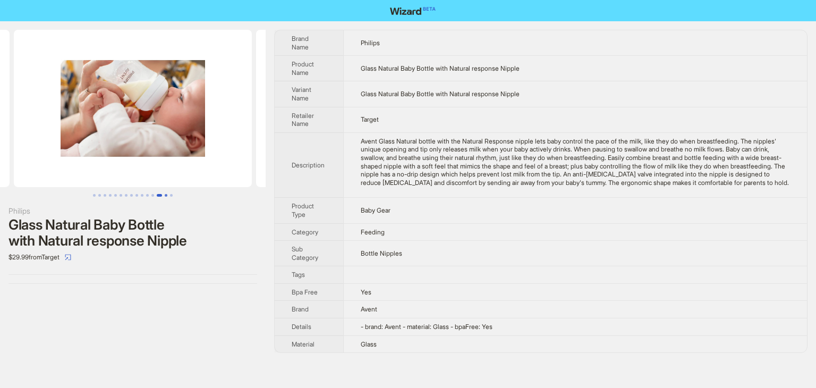
click at [165, 194] on button "Go to slide 14" at bounding box center [166, 195] width 3 height 3
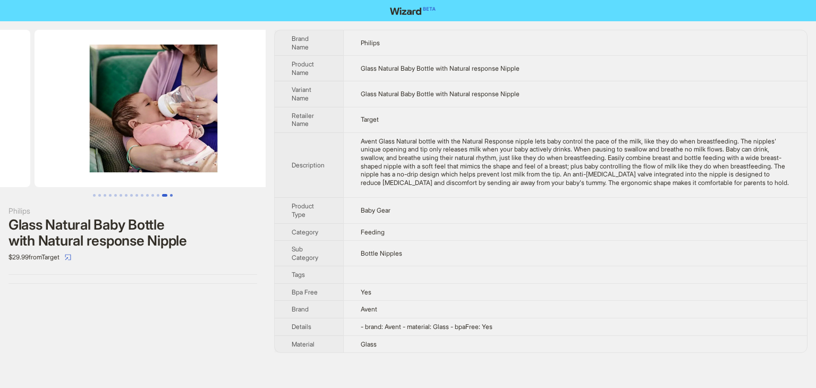
scroll to position [0, 3135]
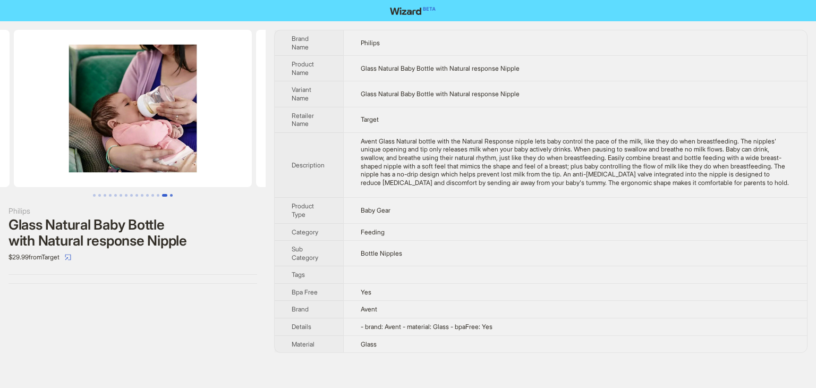
click at [170, 194] on button "Go to slide 15" at bounding box center [171, 195] width 3 height 3
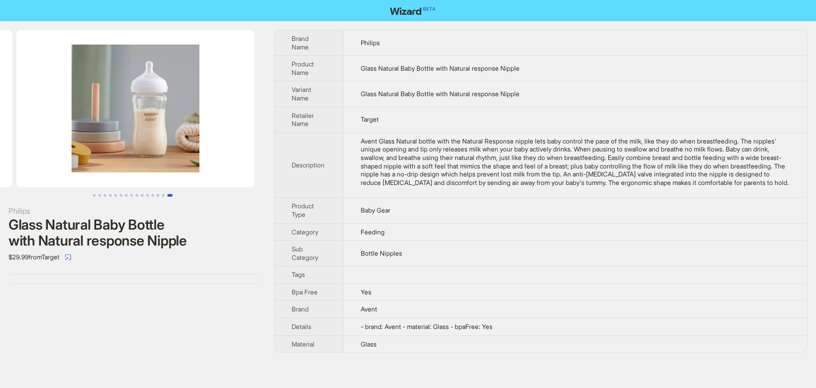
scroll to position [0, 3377]
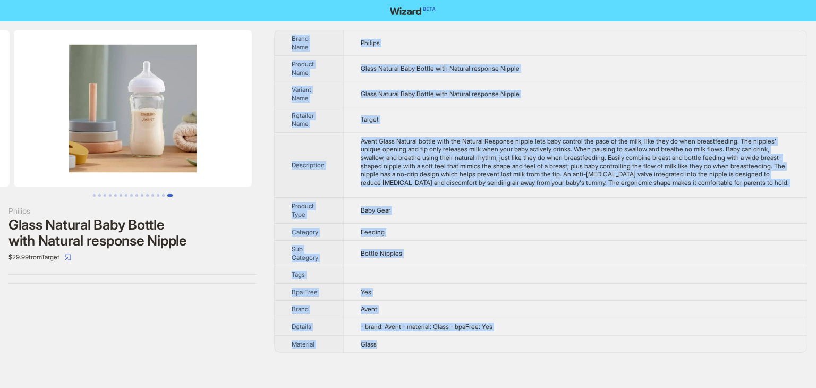
drag, startPoint x: 399, startPoint y: 353, endPoint x: 285, endPoint y: 31, distance: 340.9
click at [285, 31] on tbody "Brand Name Philips Product Name Glass Natural Baby Bottle with Natural response…" at bounding box center [541, 191] width 532 height 322
copy tbody "Brand Name Philips Product Name Glass Natural Baby Bottle with Natural response…"
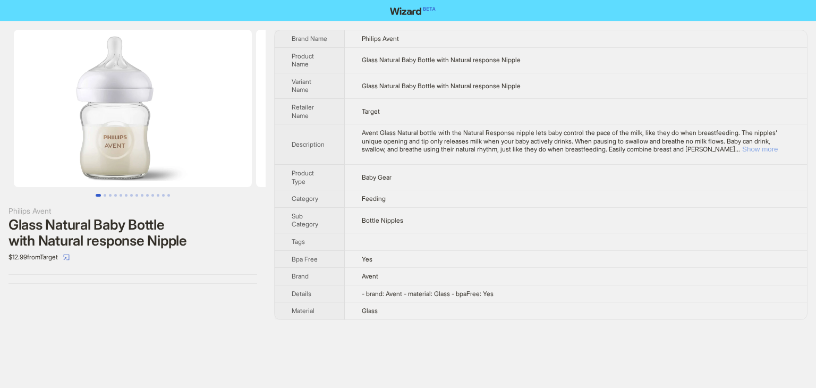
click at [777, 151] on button "Show more" at bounding box center [760, 149] width 36 height 8
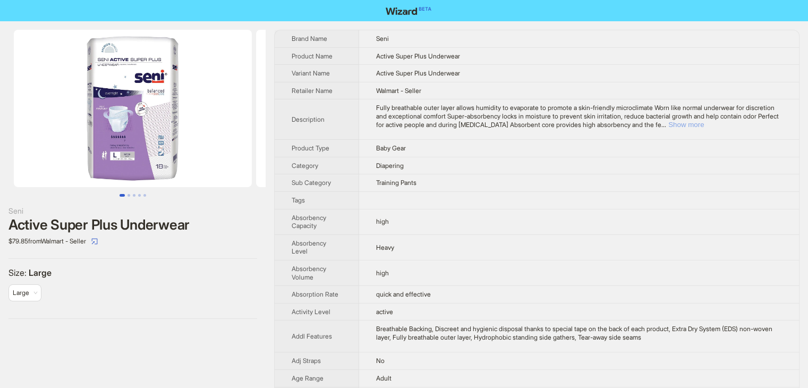
click at [704, 126] on button "Show more" at bounding box center [686, 125] width 36 height 8
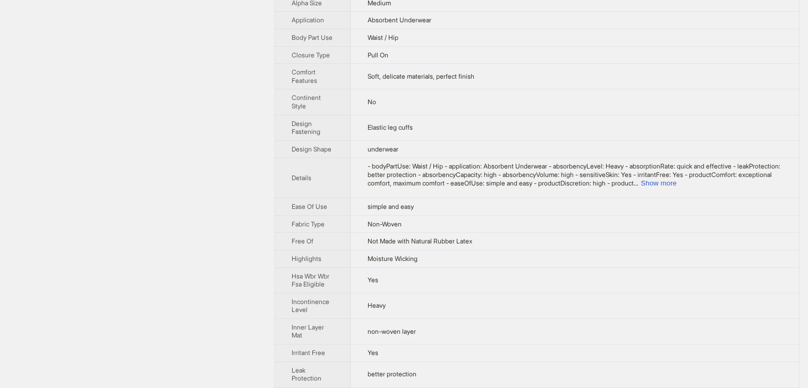
scroll to position [449, 0]
click at [676, 188] on button "Show more" at bounding box center [658, 184] width 36 height 8
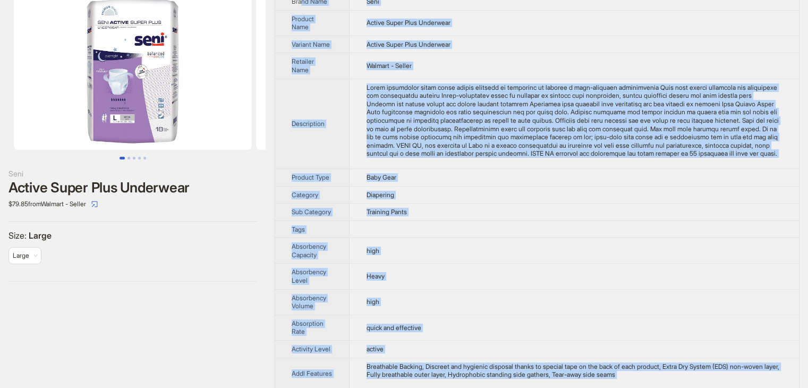
scroll to position [0, 0]
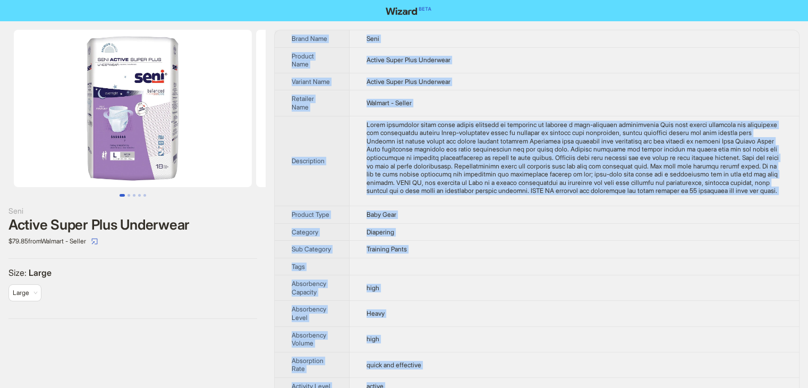
drag, startPoint x: 427, startPoint y: 378, endPoint x: 285, endPoint y: 37, distance: 369.4
copy tbody "Brand Name Seni Product Name Active Super Plus Underwear Variant Name Active Su…"
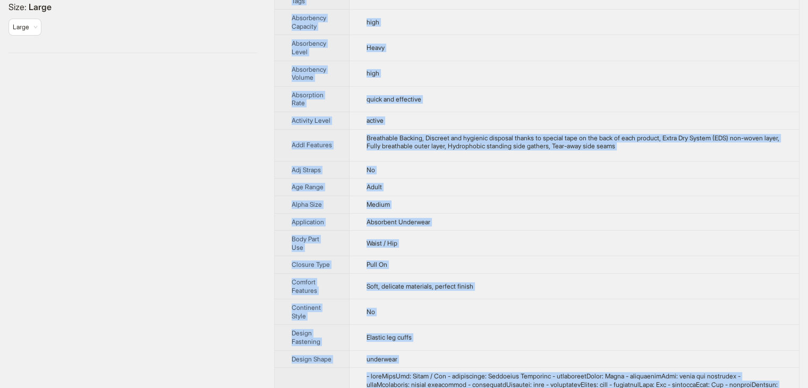
click at [455, 148] on div "Breathable Backing, Discreet and hygienic disposal thanks to special tape on th…" at bounding box center [573, 142] width 415 height 16
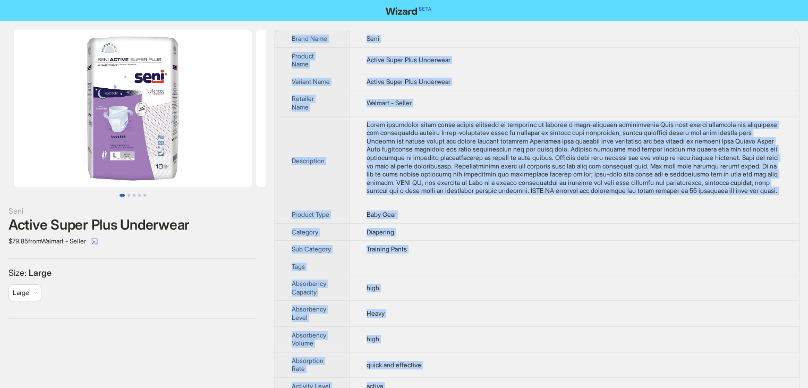
drag, startPoint x: 418, startPoint y: 364, endPoint x: 283, endPoint y: 39, distance: 352.6
copy tbody "Brand Name Seni Product Name Active Super Plus Underwear Variant Name Active Su…"
click at [528, 77] on td "Active Super Plus Underwear" at bounding box center [573, 82] width 449 height 18
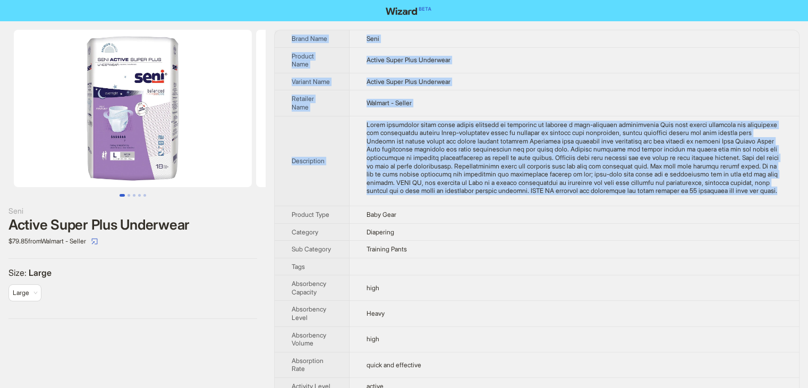
drag, startPoint x: 568, startPoint y: 200, endPoint x: 279, endPoint y: 41, distance: 330.1
copy tbody "Brand Name Seni Product Name Active Super Plus Underwear Variant Name Active Su…"
click at [163, 138] on img at bounding box center [133, 108] width 238 height 157
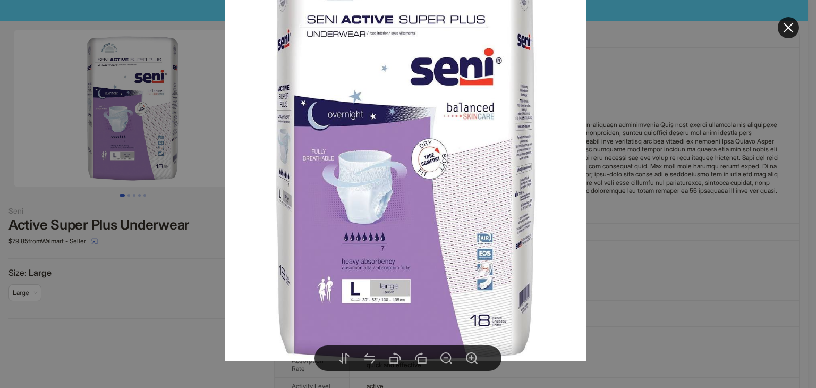
click at [127, 193] on div at bounding box center [408, 194] width 816 height 388
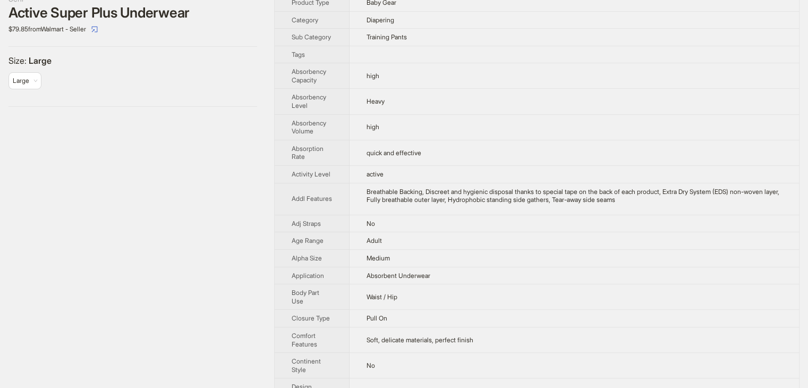
scroll to position [212, 0]
drag, startPoint x: 397, startPoint y: 321, endPoint x: 363, endPoint y: 328, distance: 34.6
click at [363, 327] on td "Pull On" at bounding box center [573, 318] width 449 height 18
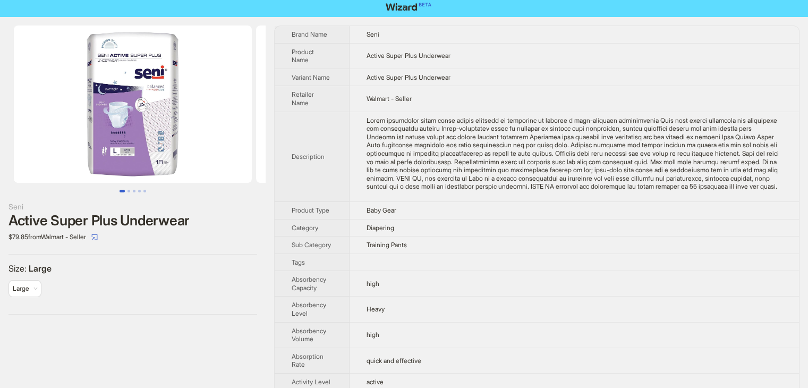
scroll to position [0, 0]
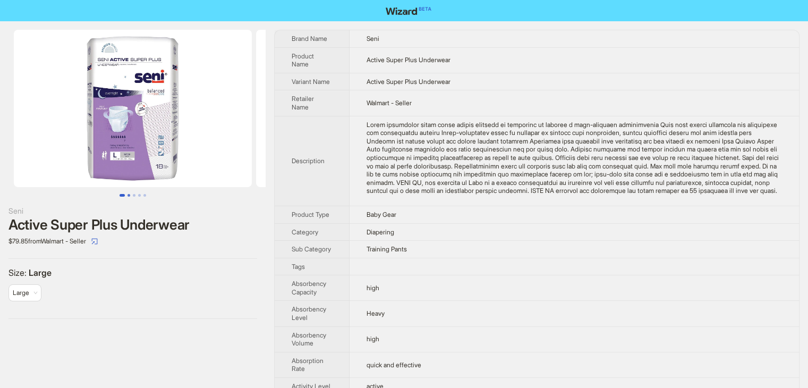
click at [130, 195] on button "Go to slide 2" at bounding box center [128, 195] width 3 height 3
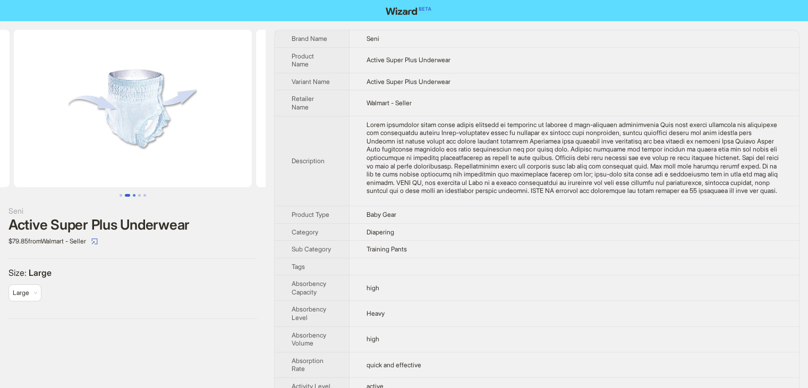
click at [133, 195] on button "Go to slide 3" at bounding box center [134, 195] width 3 height 3
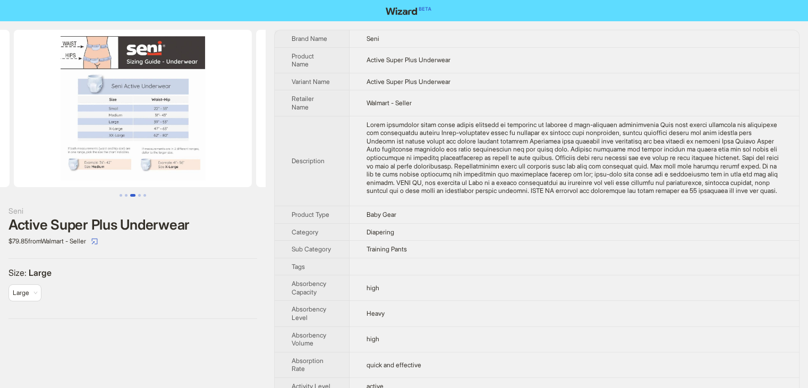
click at [138, 194] on button "Go to slide 4" at bounding box center [139, 195] width 3 height 3
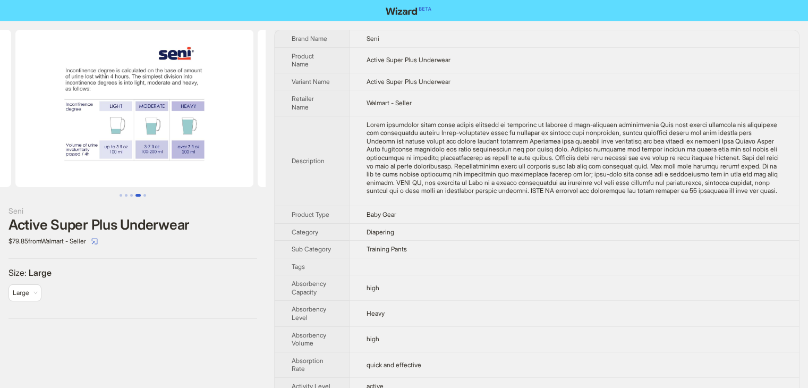
scroll to position [0, 726]
click at [119, 196] on button "Go to slide 1" at bounding box center [120, 195] width 3 height 3
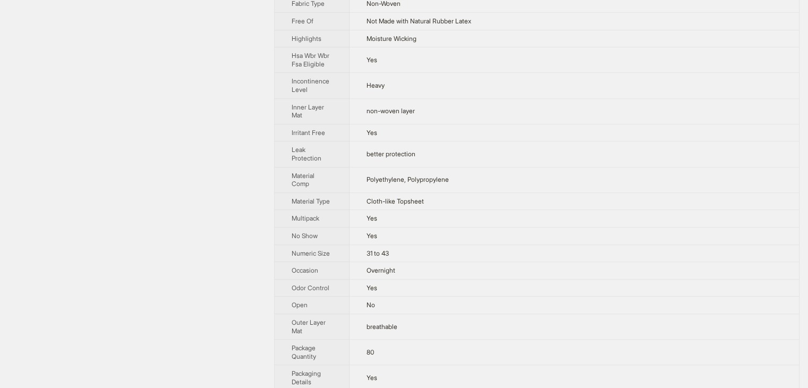
scroll to position [797, 0]
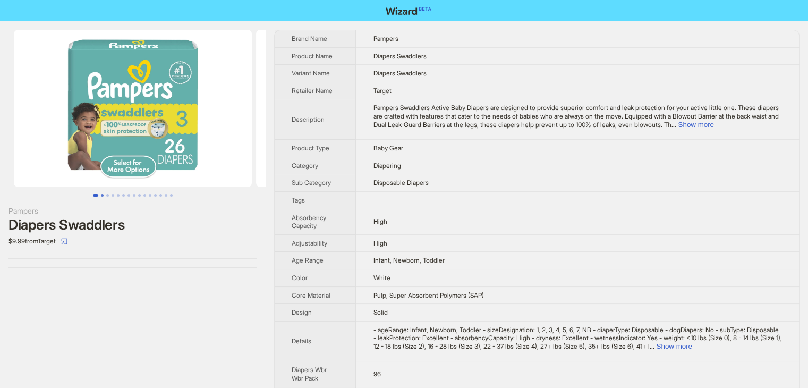
click at [103, 196] on button "Go to slide 2" at bounding box center [102, 195] width 3 height 3
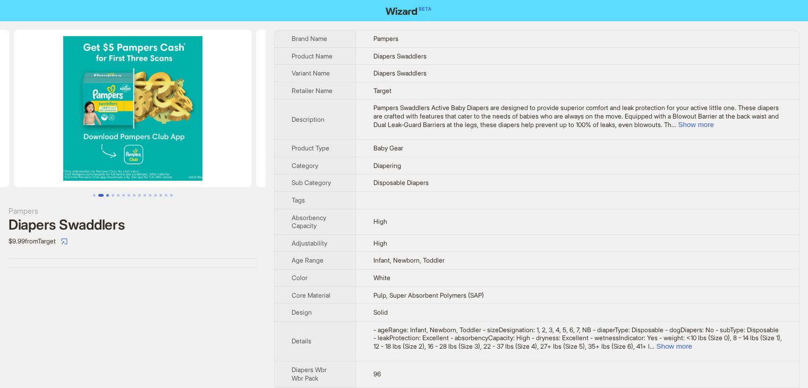
click at [107, 196] on button "Go to slide 3" at bounding box center [107, 195] width 3 height 3
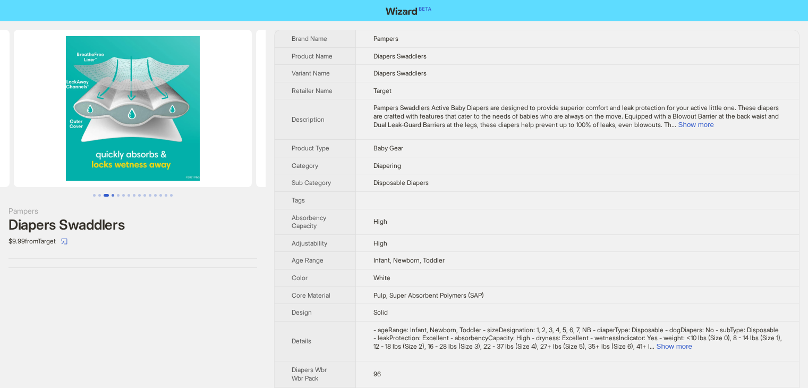
click at [113, 194] on button "Go to slide 4" at bounding box center [113, 195] width 3 height 3
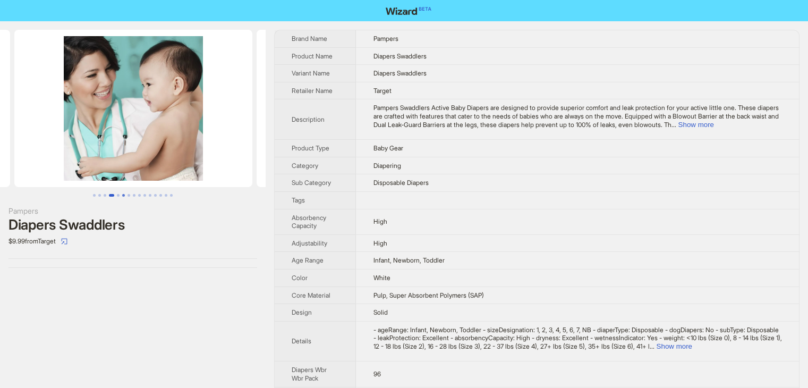
click at [121, 194] on ul at bounding box center [133, 195] width 266 height 3
click at [119, 196] on button "Go to slide 5" at bounding box center [118, 195] width 3 height 3
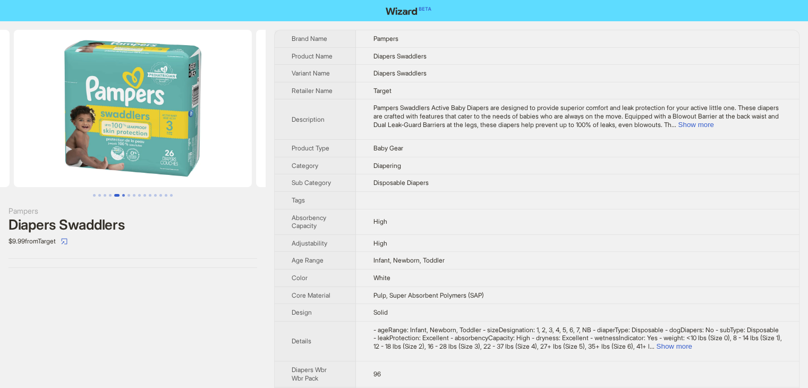
click at [125, 194] on button "Go to slide 6" at bounding box center [123, 195] width 3 height 3
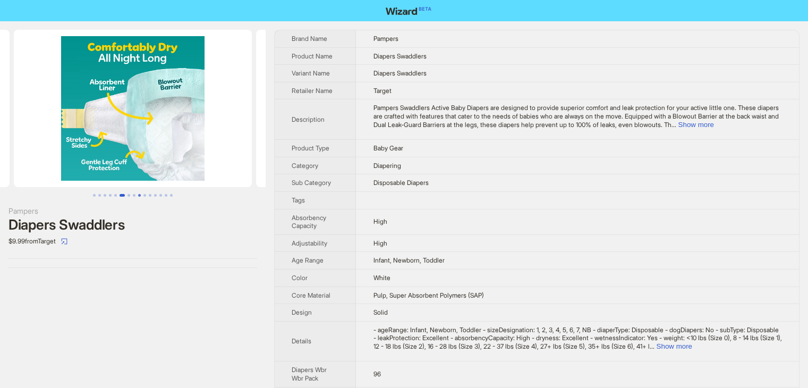
click at [140, 194] on button "Go to slide 9" at bounding box center [139, 195] width 3 height 3
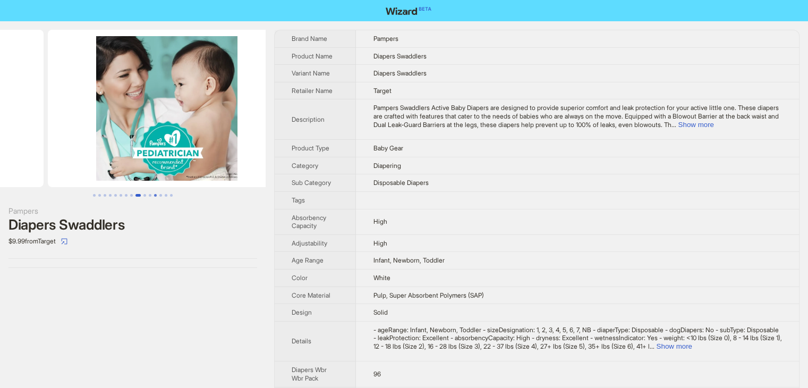
click at [154, 194] on button "Go to slide 12" at bounding box center [155, 195] width 3 height 3
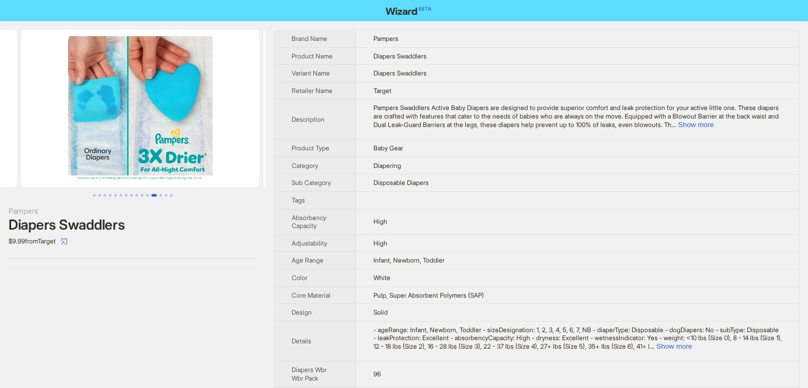
scroll to position [0, 2664]
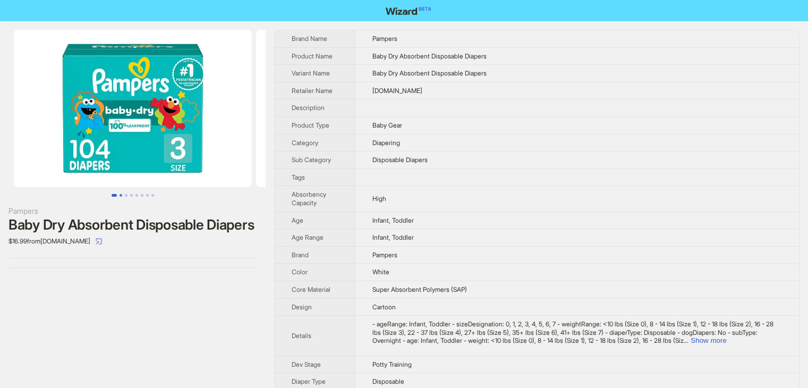
click at [118, 194] on ul at bounding box center [133, 195] width 266 height 3
click at [122, 196] on button "Go to slide 2" at bounding box center [120, 195] width 3 height 3
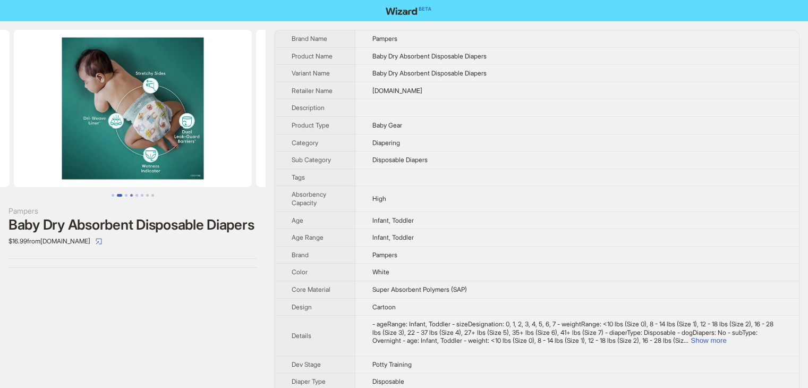
click at [130, 195] on button "Go to slide 4" at bounding box center [131, 195] width 3 height 3
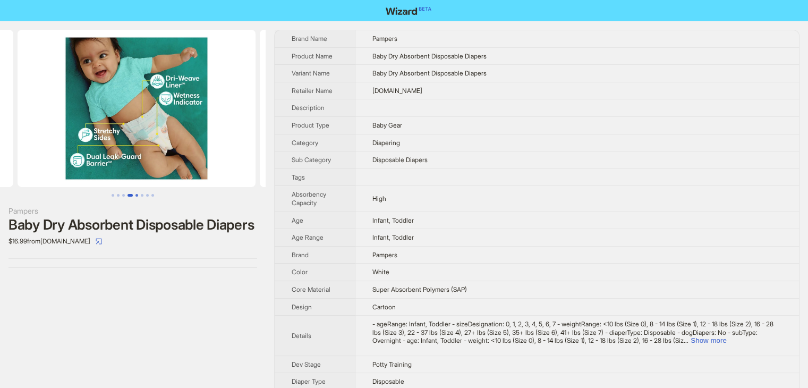
click at [135, 195] on button "Go to slide 5" at bounding box center [136, 195] width 3 height 3
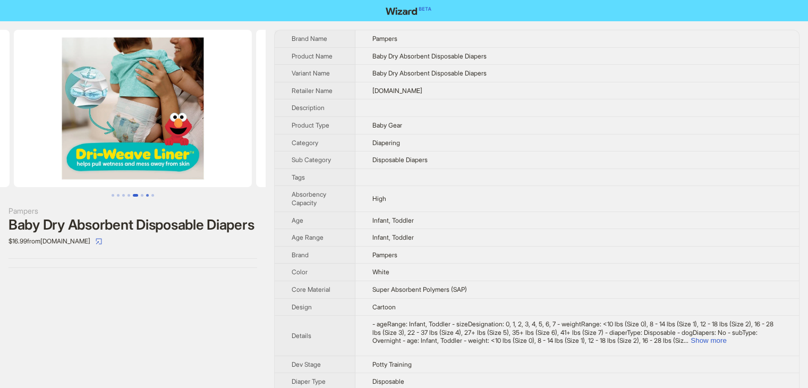
click at [146, 194] on button "Go to slide 7" at bounding box center [147, 195] width 3 height 3
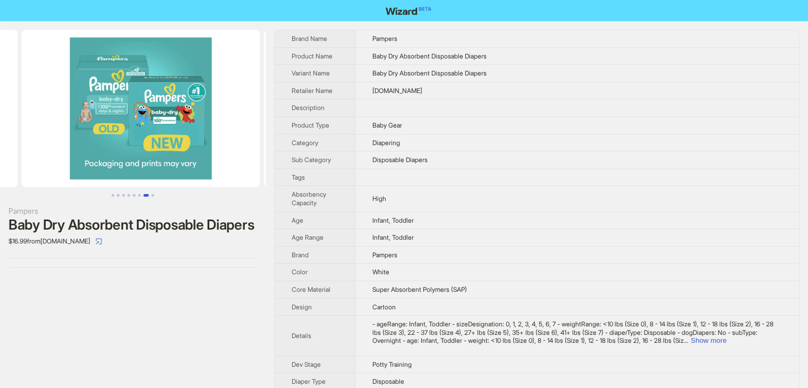
scroll to position [0, 1453]
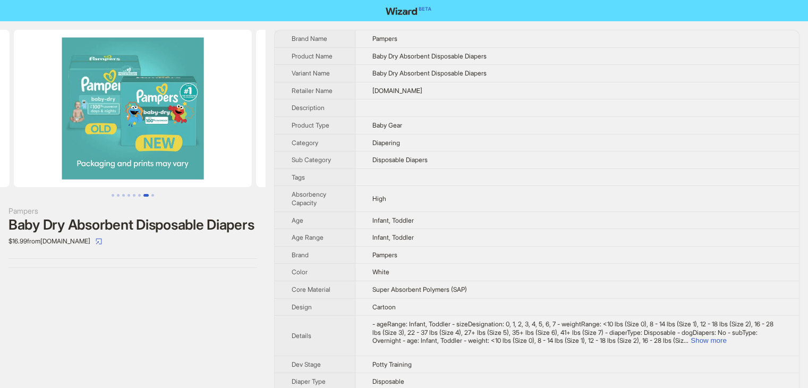
click at [149, 194] on button "Go to slide 7" at bounding box center [145, 195] width 5 height 3
click at [119, 137] on img at bounding box center [133, 108] width 238 height 157
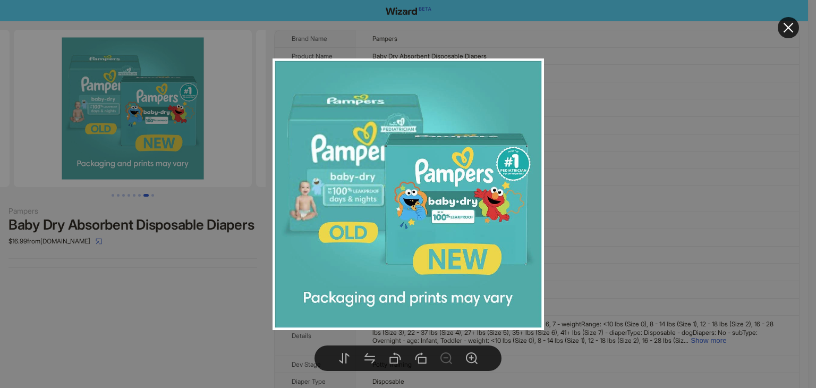
click at [590, 165] on div at bounding box center [408, 194] width 816 height 388
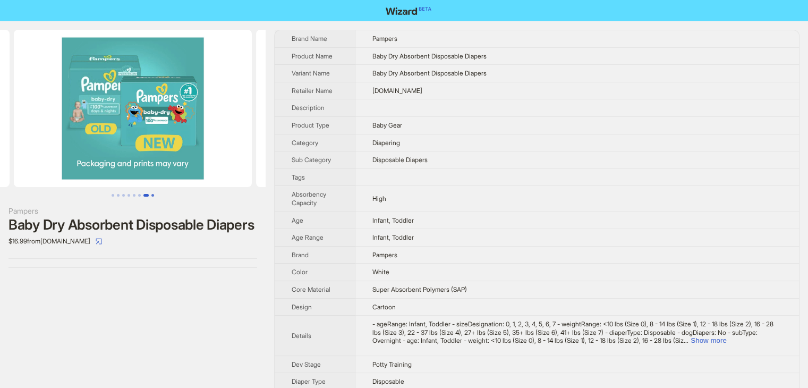
click at [151, 196] on button "Go to slide 8" at bounding box center [152, 195] width 3 height 3
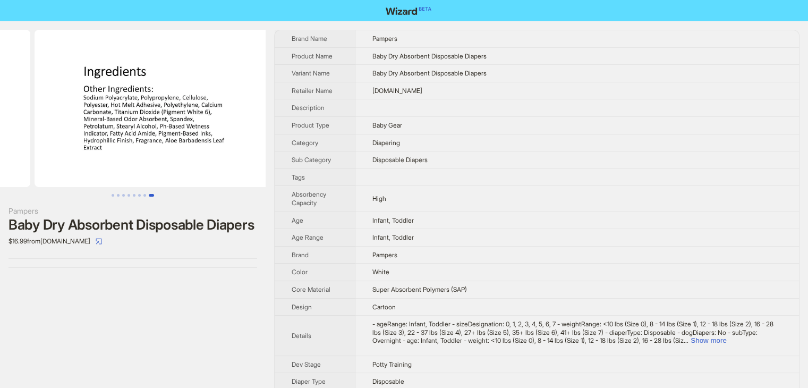
scroll to position [0, 1695]
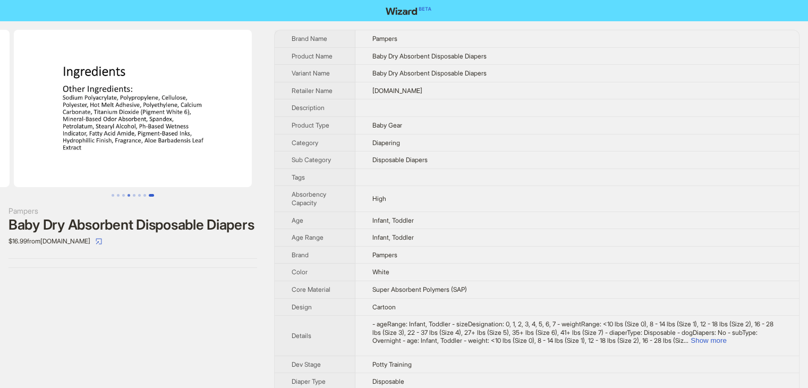
click at [130, 194] on button "Go to slide 4" at bounding box center [128, 195] width 3 height 3
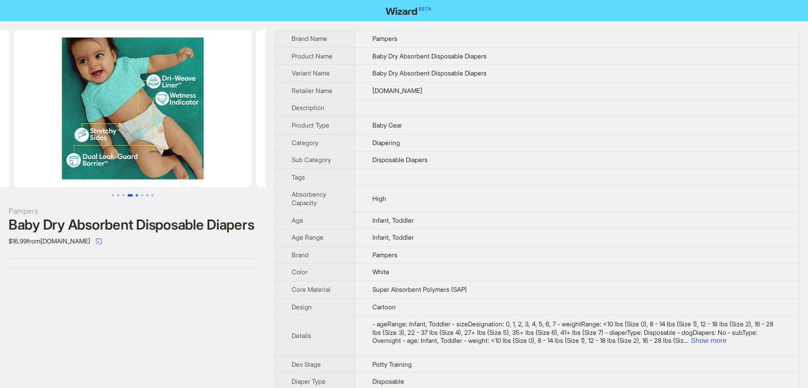
click at [136, 194] on button "Go to slide 5" at bounding box center [136, 195] width 3 height 3
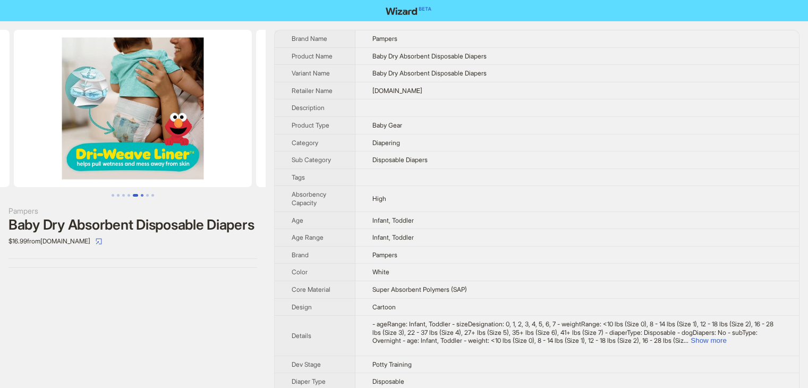
click at [142, 194] on button "Go to slide 6" at bounding box center [142, 195] width 3 height 3
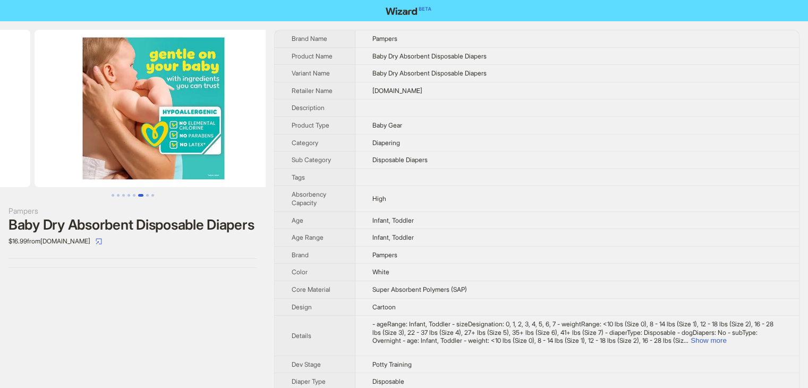
scroll to position [0, 1211]
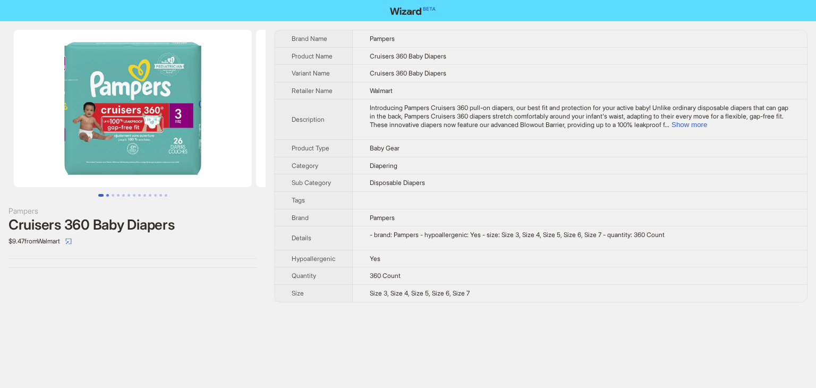
click at [107, 195] on button "Go to slide 2" at bounding box center [107, 195] width 3 height 3
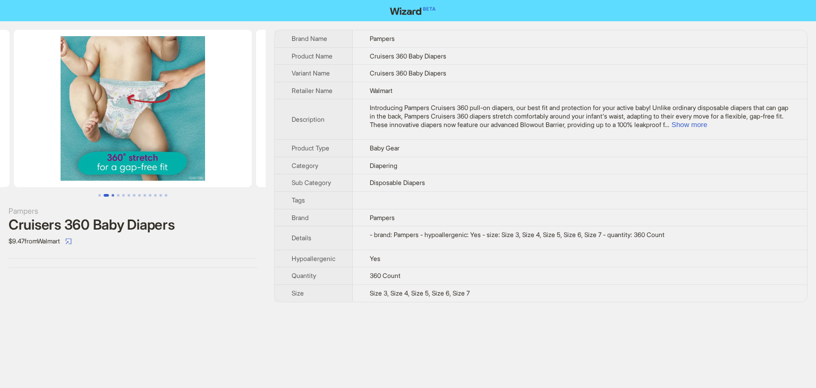
click at [114, 195] on button "Go to slide 3" at bounding box center [113, 195] width 3 height 3
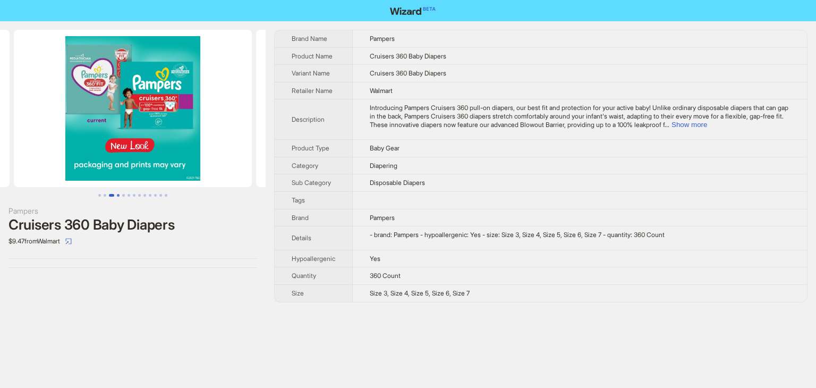
click at [119, 196] on button "Go to slide 4" at bounding box center [118, 195] width 3 height 3
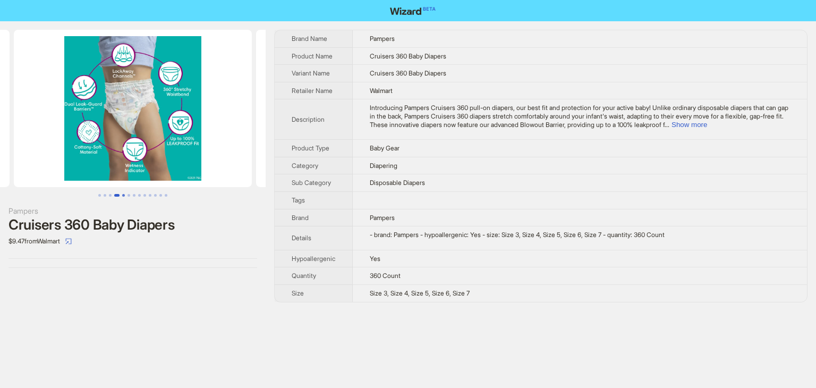
click at [124, 196] on button "Go to slide 5" at bounding box center [123, 195] width 3 height 3
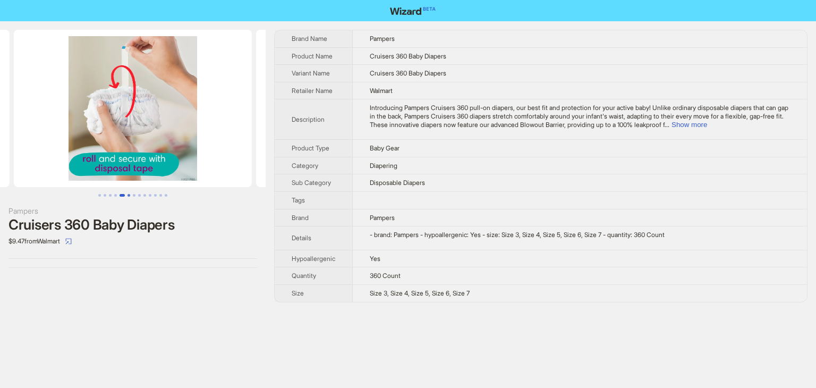
click at [127, 196] on button "Go to slide 6" at bounding box center [128, 195] width 3 height 3
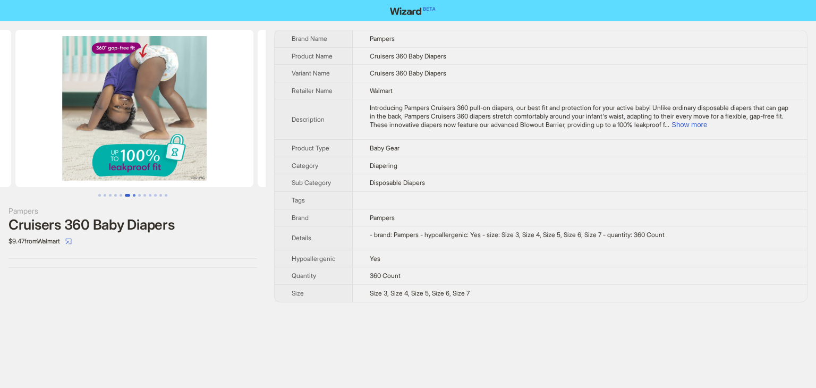
click at [134, 196] on button "Go to slide 7" at bounding box center [134, 195] width 3 height 3
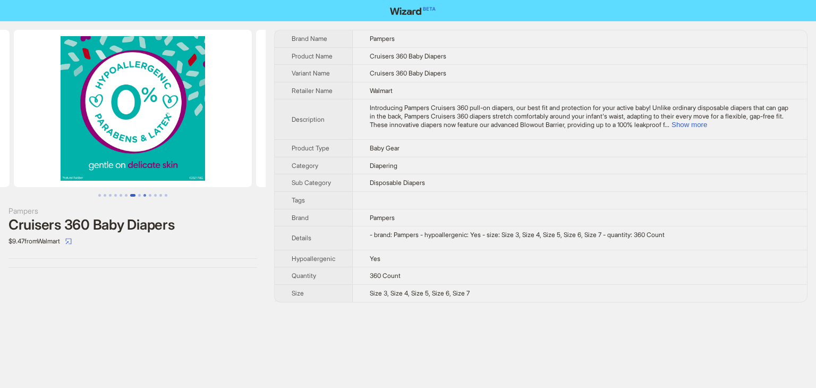
click at [144, 196] on button "Go to slide 9" at bounding box center [144, 195] width 3 height 3
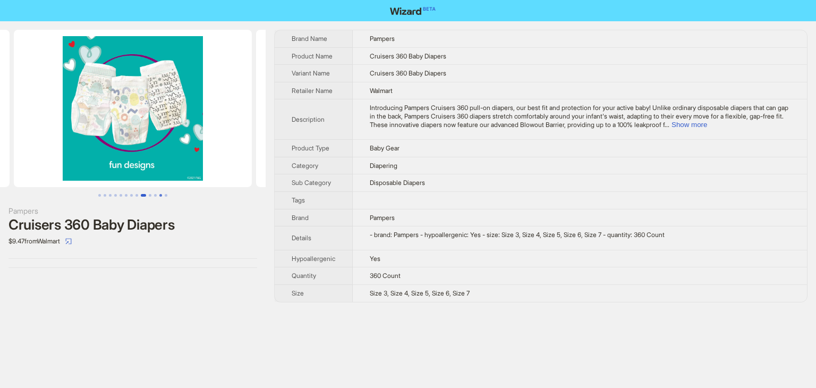
click at [159, 194] on button "Go to slide 12" at bounding box center [160, 195] width 3 height 3
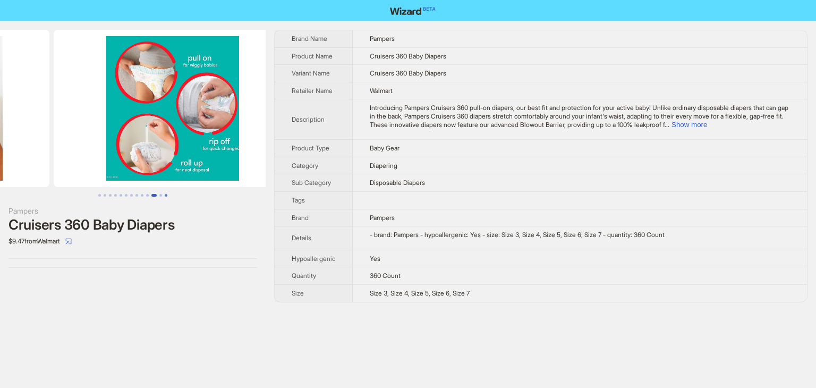
click at [165, 194] on button "Go to slide 13" at bounding box center [166, 195] width 3 height 3
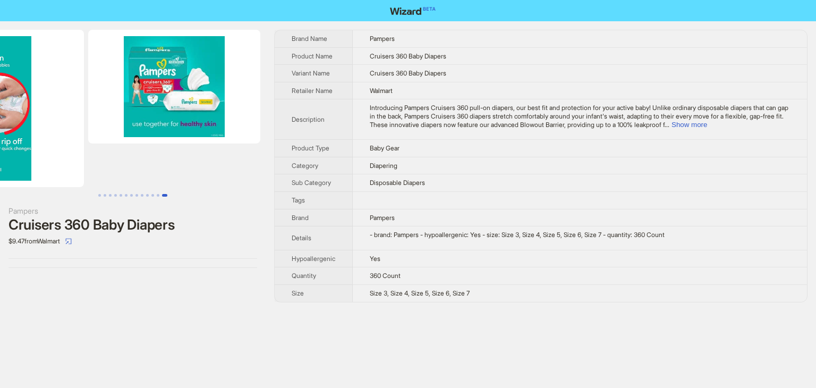
scroll to position [0, 2840]
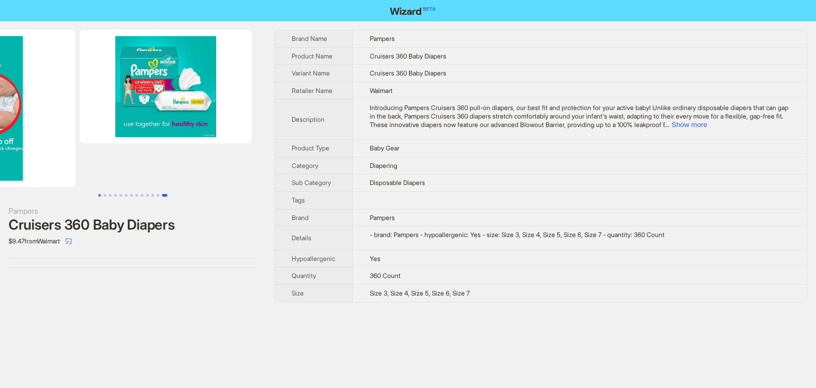
click at [98, 194] on button "Go to slide 1" at bounding box center [99, 195] width 3 height 3
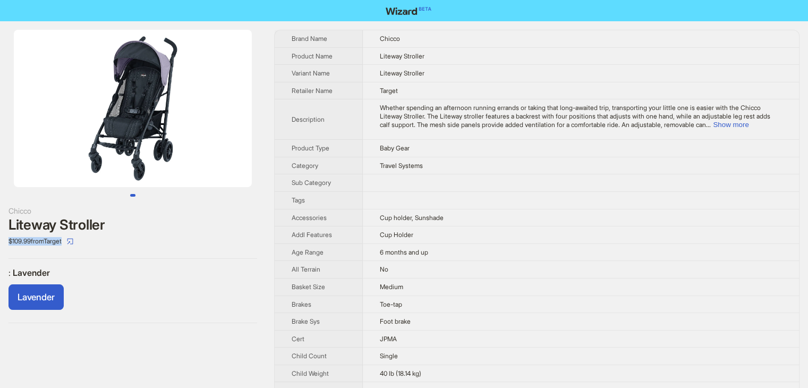
drag, startPoint x: 2, startPoint y: 240, endPoint x: 33, endPoint y: 247, distance: 32.1
click at [33, 247] on div "Chicco Liteway Stroller $109.99 from Target : Lavender Lavender" at bounding box center [133, 176] width 266 height 310
click at [142, 264] on div "Chicco Liteway Stroller $109.99 from Target : Lavender Lavender" at bounding box center [133, 176] width 266 height 310
drag, startPoint x: 6, startPoint y: 241, endPoint x: 72, endPoint y: 241, distance: 65.8
click at [72, 241] on div "Chicco Liteway Stroller $109.99 from Target : Lavender Lavender" at bounding box center [133, 176] width 266 height 310
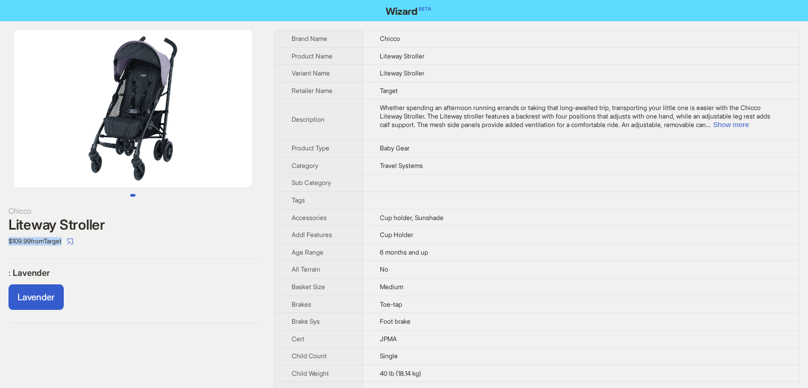
click at [230, 253] on div "Chicco Liteway Stroller $109.99 from Target : Lavender Lavender" at bounding box center [133, 176] width 266 height 310
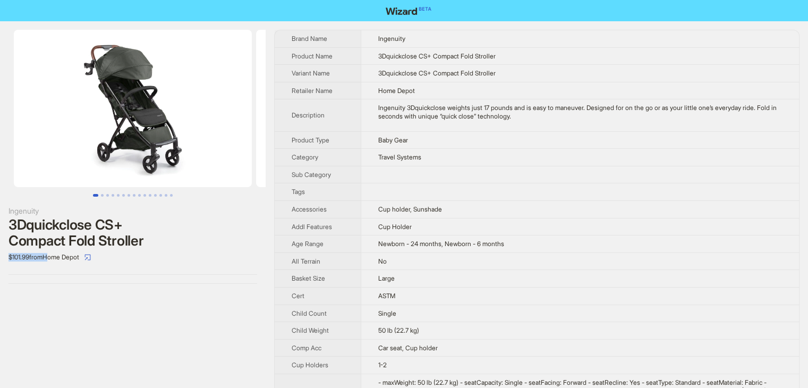
drag, startPoint x: 6, startPoint y: 259, endPoint x: 52, endPoint y: 258, distance: 45.7
click at [52, 258] on div "Ingenuity 3Dquickclose CS+ Compact Fold Stroller $101.99 from Home Depot" at bounding box center [133, 156] width 266 height 271
click at [45, 285] on div "Ingenuity 3Dquickclose CS+ Compact Fold Stroller $101.99 from Home Depot" at bounding box center [133, 156] width 266 height 271
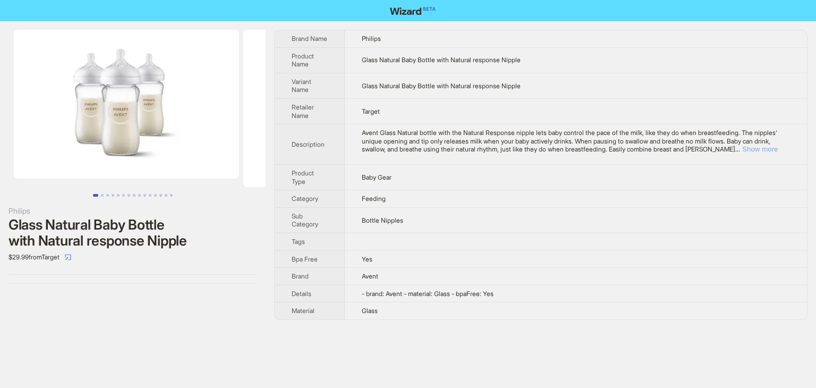
click at [772, 145] on button "Show more" at bounding box center [760, 149] width 36 height 8
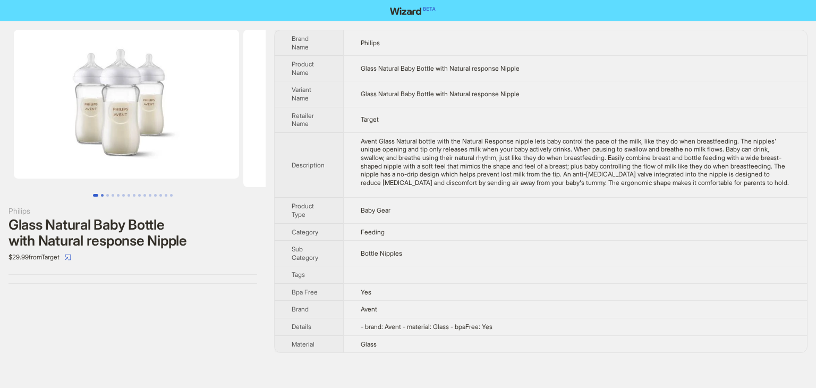
click at [104, 194] on button "Go to slide 2" at bounding box center [102, 195] width 3 height 3
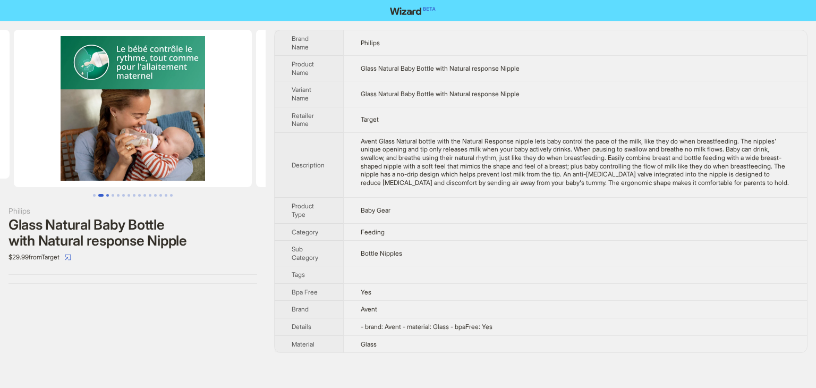
click at [108, 194] on button "Go to slide 3" at bounding box center [107, 195] width 3 height 3
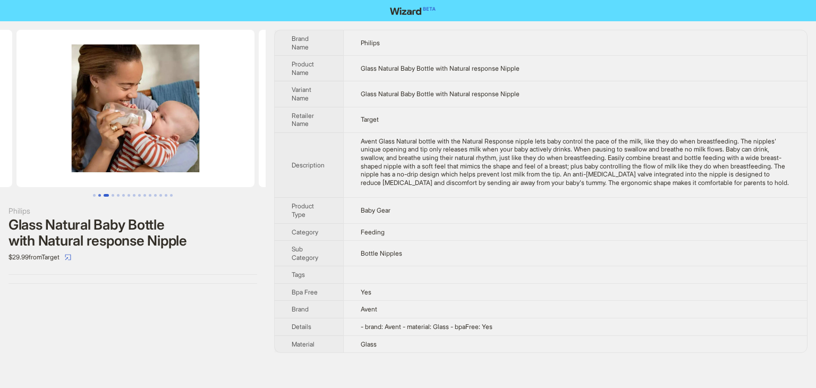
scroll to position [0, 472]
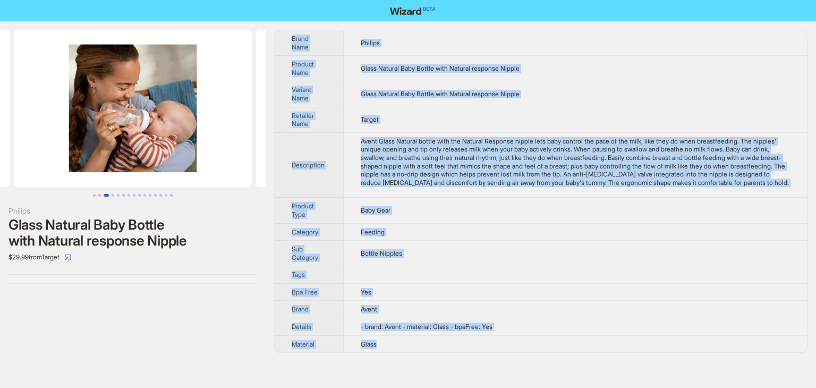
drag, startPoint x: 412, startPoint y: 355, endPoint x: 287, endPoint y: 31, distance: 347.3
click at [287, 31] on tbody "Brand Name Philips Product Name Glass Natural Baby Bottle with Natural response…" at bounding box center [541, 191] width 532 height 322
copy tbody "Brand Name Philips Product Name Glass Natural Baby Bottle with Natural response…"
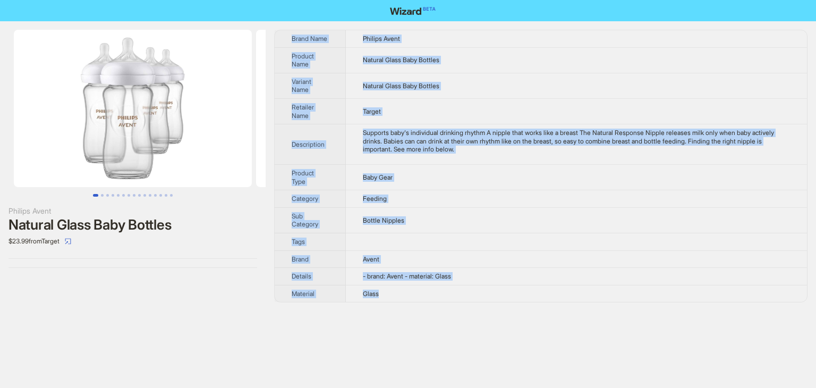
drag, startPoint x: 398, startPoint y: 299, endPoint x: 278, endPoint y: 45, distance: 281.7
click at [278, 45] on tbody "Brand Name Philips Avent Product Name Natural Glass Baby Bottles Variant Name N…" at bounding box center [541, 165] width 532 height 271
copy tbody "Brand Name Philips Avent Product Name Natural Glass Baby Bottles Variant Name N…"
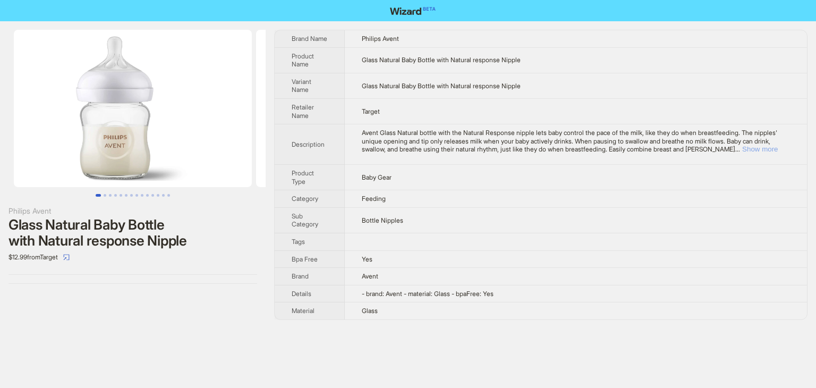
click at [772, 145] on button "Show more" at bounding box center [760, 149] width 36 height 8
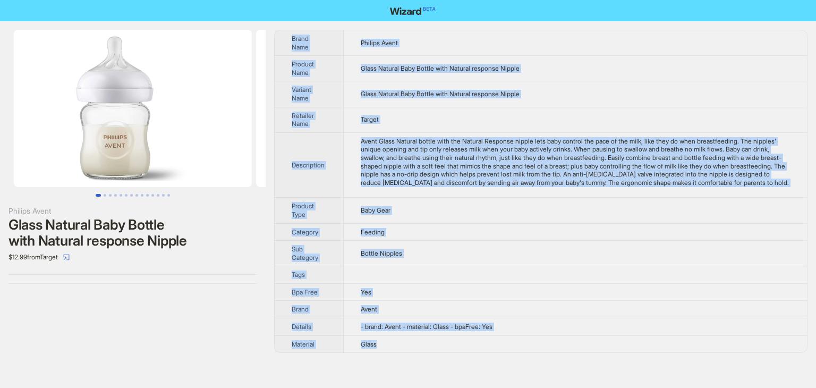
drag, startPoint x: 400, startPoint y: 355, endPoint x: 285, endPoint y: 36, distance: 339.1
click at [285, 36] on tbody "Brand Name Philips Avent Product Name Glass Natural Baby Bottle with Natural re…" at bounding box center [541, 191] width 532 height 322
copy tbody "Brand Name Philips Avent Product Name Glass Natural Baby Bottle with Natural re…"
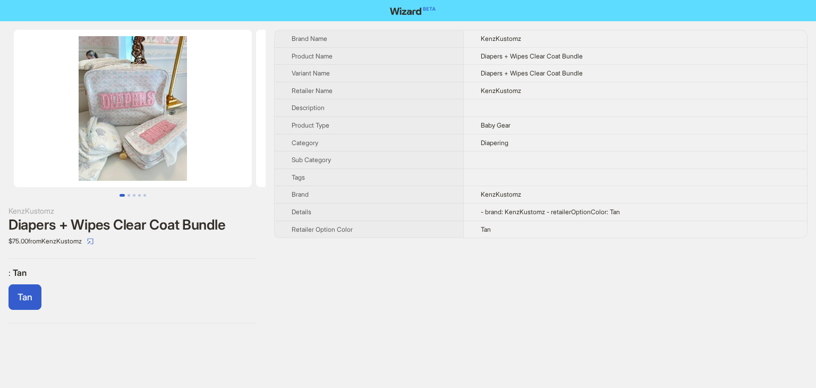
click at [127, 119] on img at bounding box center [133, 108] width 238 height 157
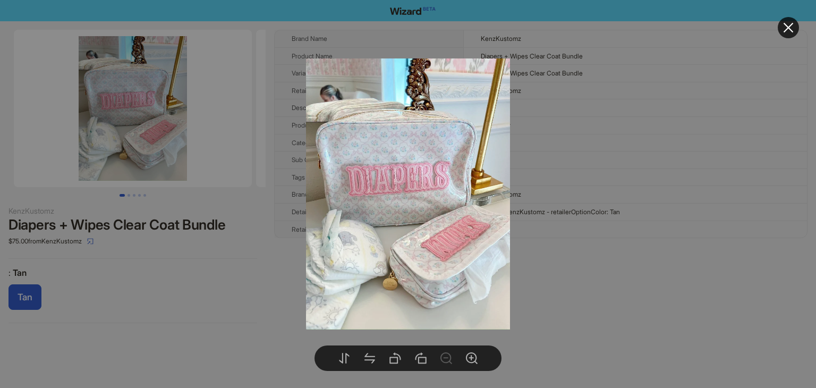
drag, startPoint x: 167, startPoint y: 272, endPoint x: 167, endPoint y: 264, distance: 7.4
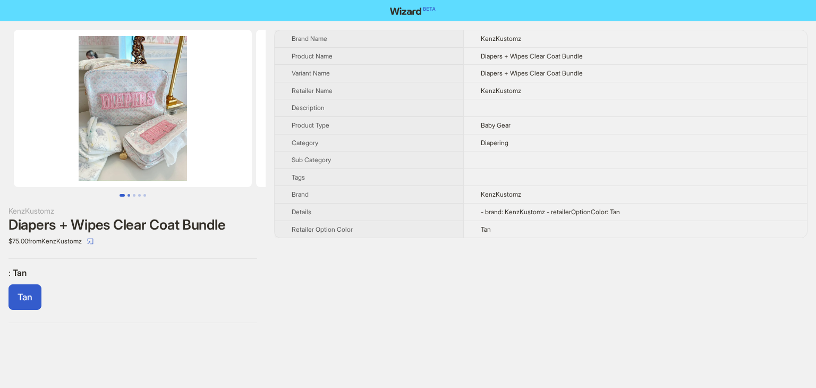
click at [129, 196] on button "Go to slide 2" at bounding box center [128, 195] width 3 height 3
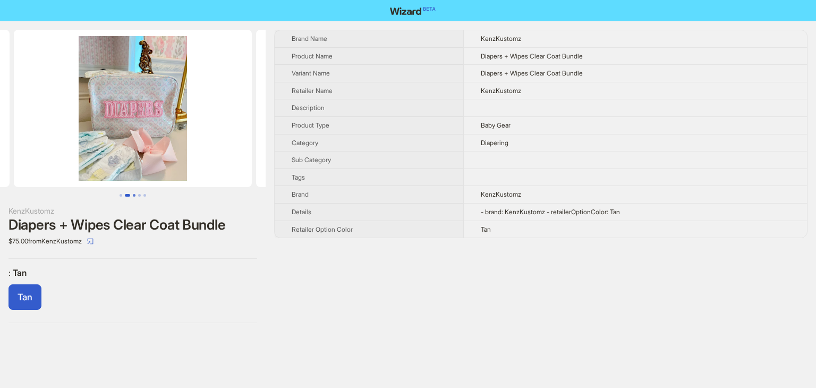
click at [135, 195] on button "Go to slide 3" at bounding box center [134, 195] width 3 height 3
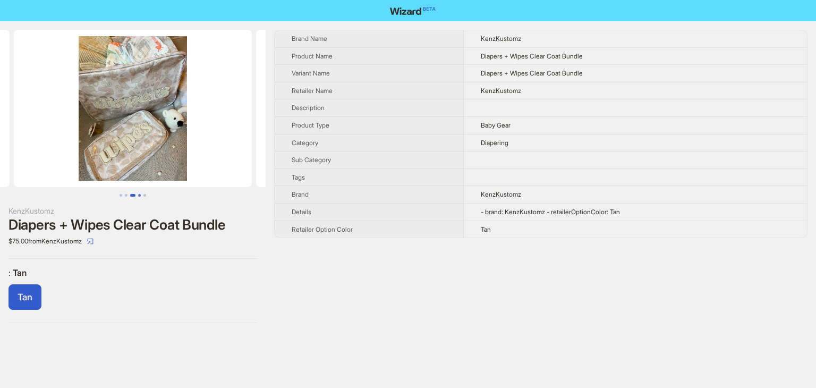
click at [140, 195] on button "Go to slide 4" at bounding box center [139, 195] width 3 height 3
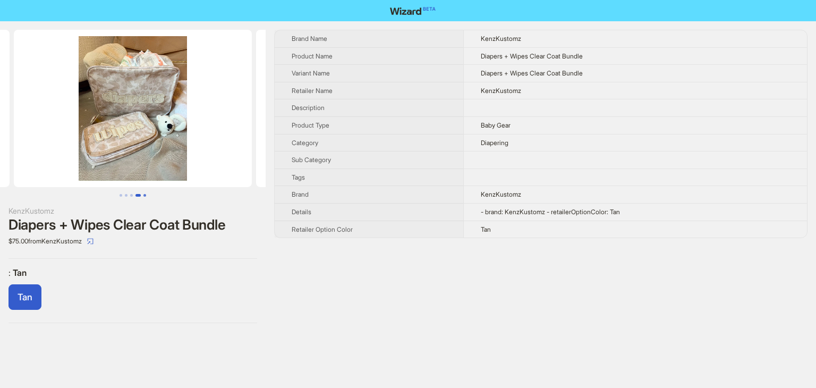
click at [146, 195] on button "Go to slide 5" at bounding box center [144, 195] width 3 height 3
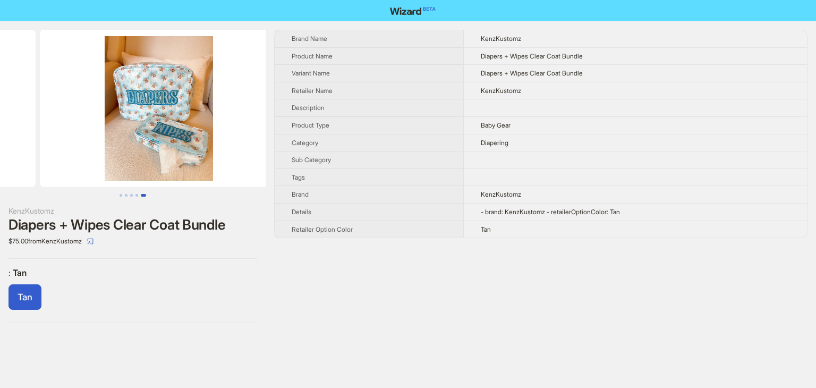
scroll to position [0, 969]
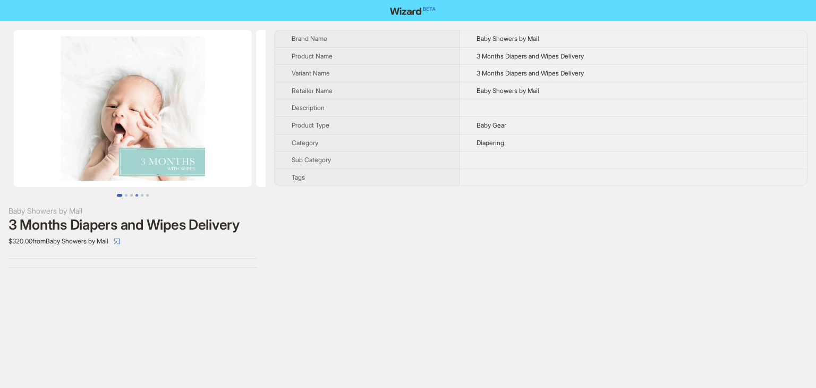
drag, startPoint x: 125, startPoint y: 196, endPoint x: 134, endPoint y: 196, distance: 8.5
click at [129, 196] on ul at bounding box center [133, 195] width 266 height 3
click at [132, 196] on button "Go to slide 3" at bounding box center [131, 195] width 3 height 3
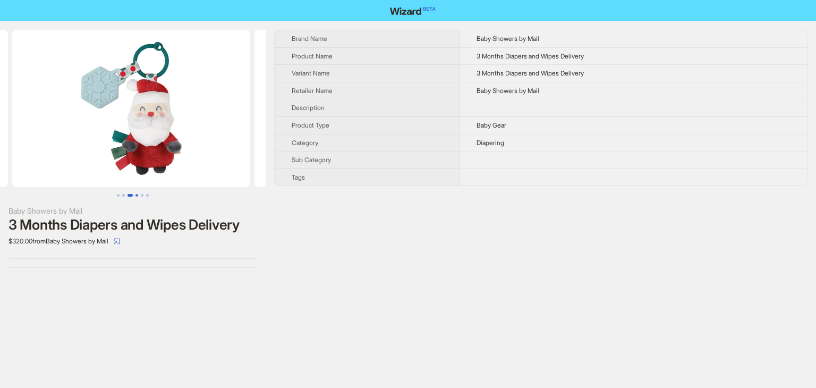
click at [138, 195] on button "Go to slide 4" at bounding box center [136, 195] width 3 height 3
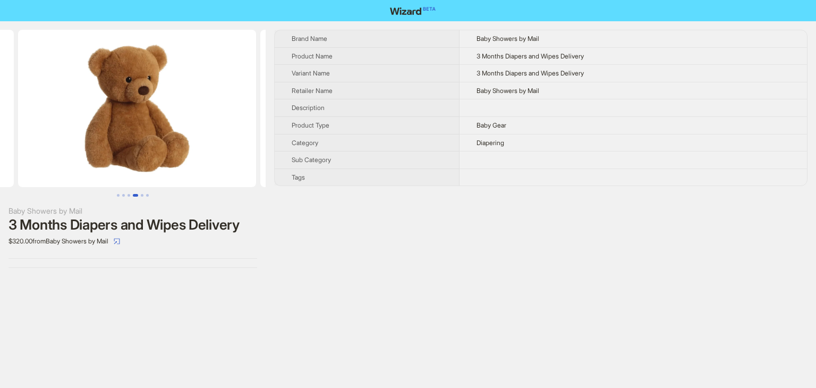
scroll to position [0, 726]
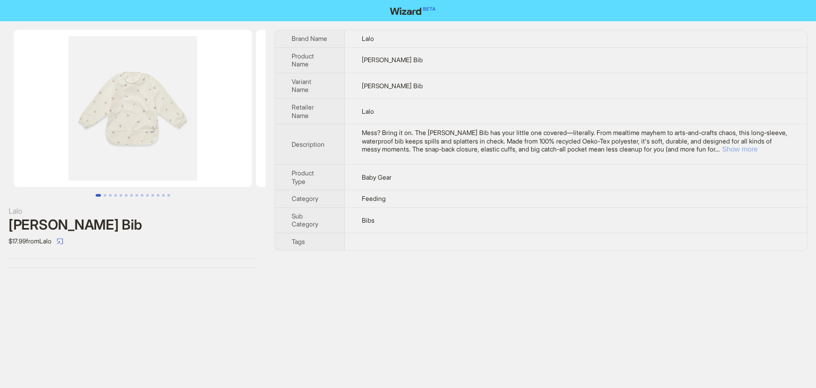
click at [757, 149] on button "Show more" at bounding box center [740, 149] width 36 height 8
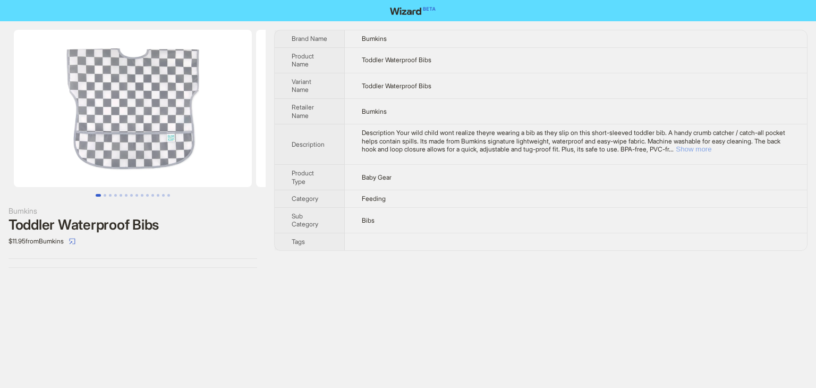
click at [711, 151] on button "Show more" at bounding box center [693, 149] width 36 height 8
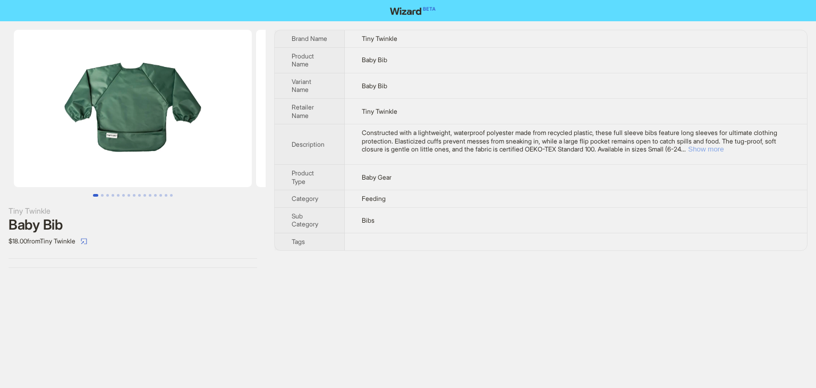
click at [723, 150] on button "Show more" at bounding box center [706, 149] width 36 height 8
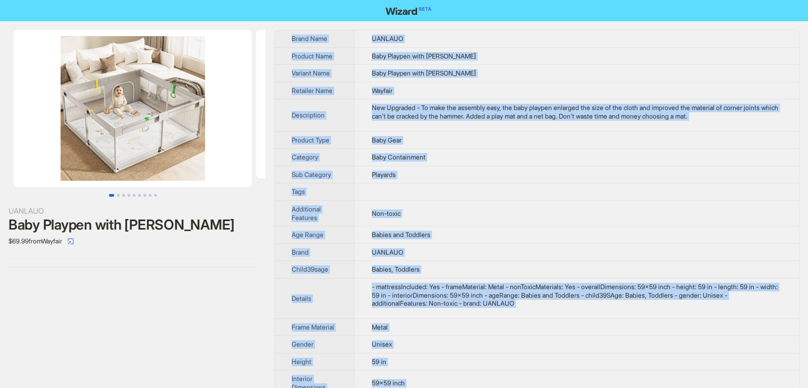
drag, startPoint x: 408, startPoint y: 372, endPoint x: 288, endPoint y: 30, distance: 362.2
click at [288, 30] on tbody "Brand Name UANLAUO Product Name Baby Playpen with Mat Variant Name Baby Playpen…" at bounding box center [537, 268] width 524 height 476
copy tbody "Brand Name UANLAUO Product Name Baby Playpen with Mat Variant Name Baby Playpen…"
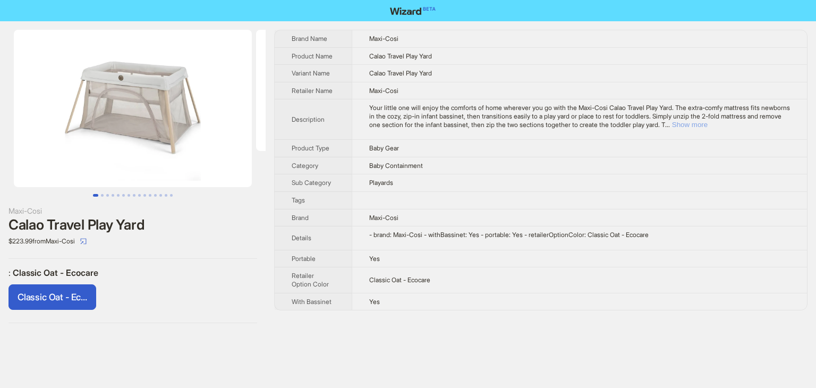
click at [707, 125] on button "Show more" at bounding box center [690, 125] width 36 height 8
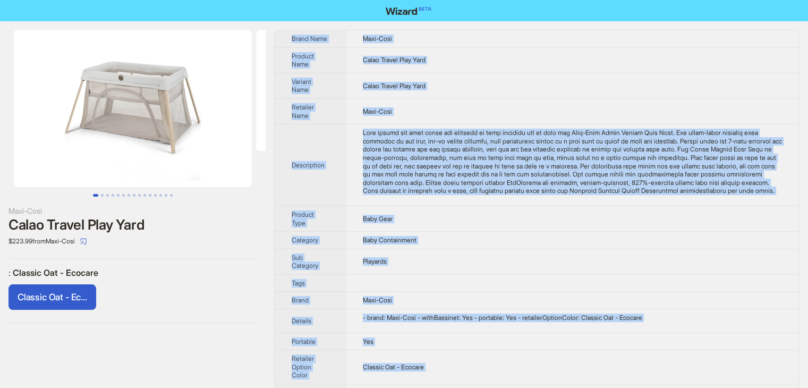
drag, startPoint x: 392, startPoint y: 366, endPoint x: 290, endPoint y: 33, distance: 347.9
click at [290, 33] on tbody "Brand Name Maxi-Cosi Product Name Calao Travel Play Yard Variant Name Calao Tra…" at bounding box center [537, 219] width 524 height 379
copy tbody "Brand Name Maxi-Cosi Product Name Calao Travel Play Yard Variant Name Calao Tra…"
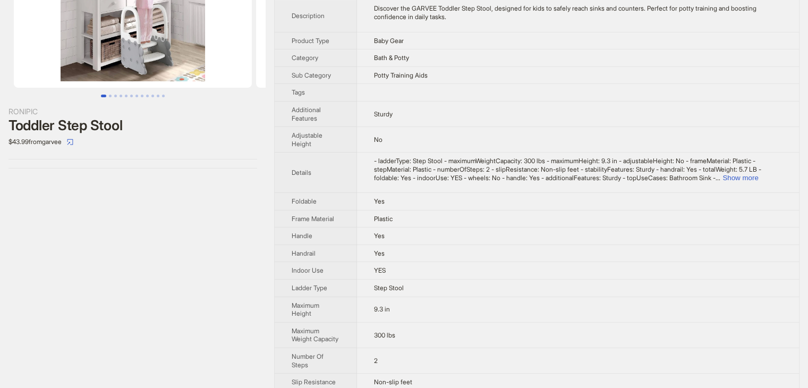
scroll to position [106, 0]
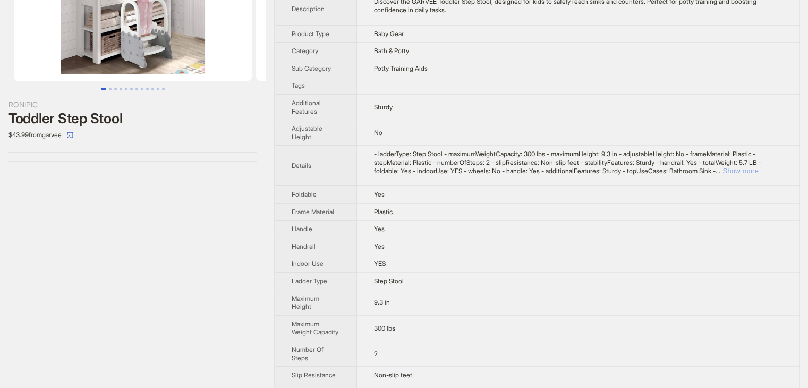
click at [756, 171] on button "Show more" at bounding box center [740, 171] width 36 height 8
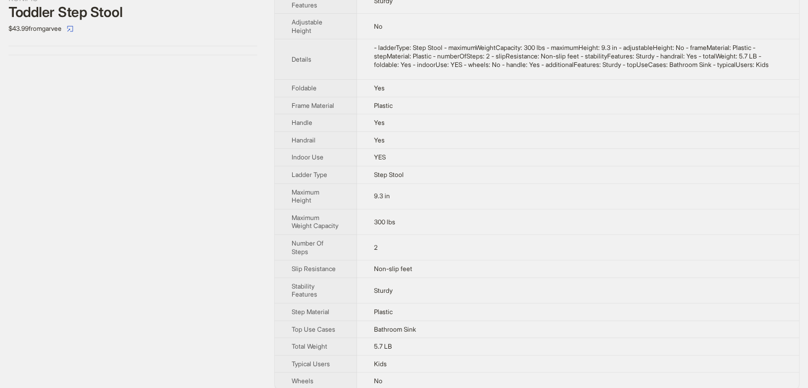
scroll to position [0, 0]
